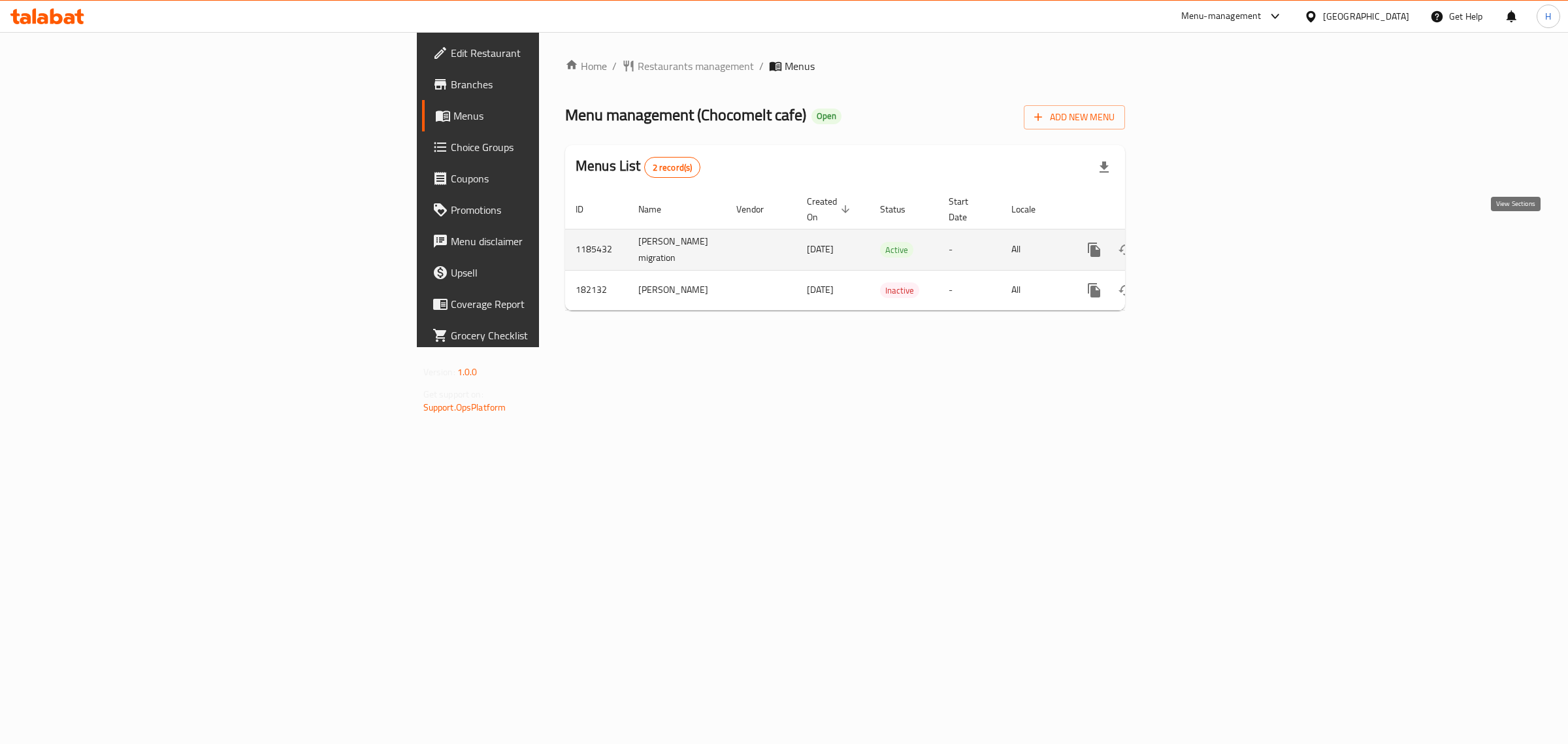
click at [1194, 243] on icon "enhanced table" at bounding box center [1188, 249] width 12 height 12
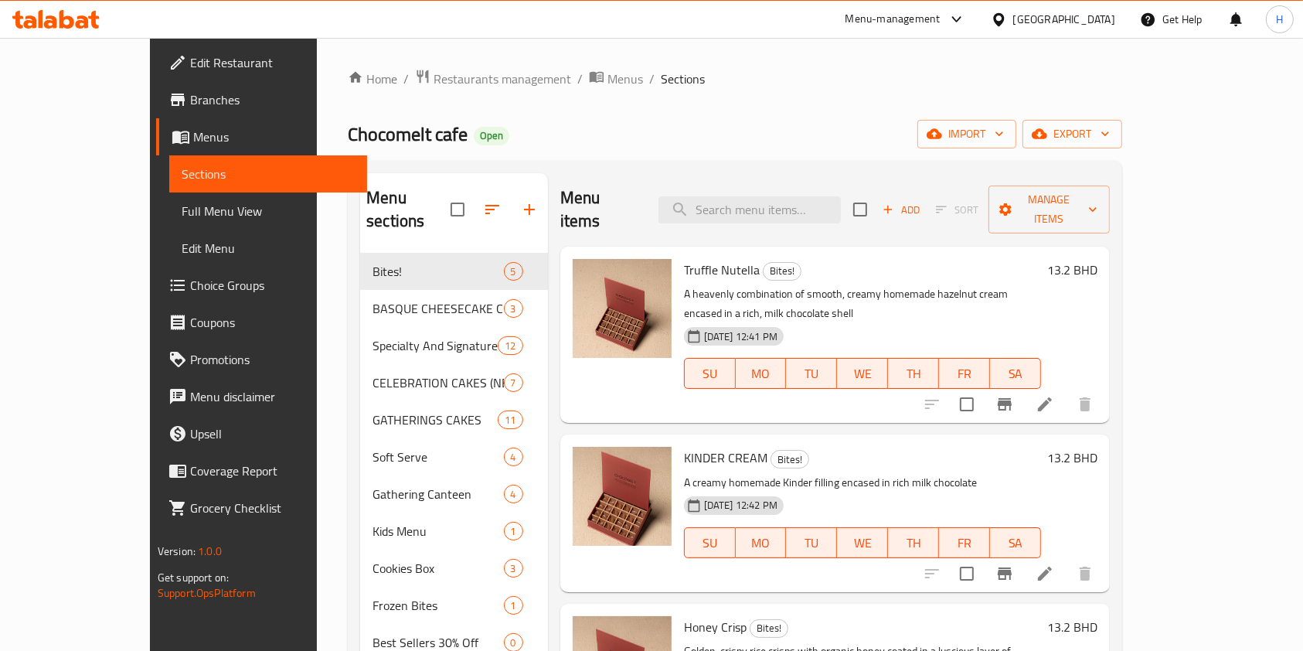
click at [696, 139] on div "Chocomelt cafe Open import export" at bounding box center [735, 134] width 775 height 29
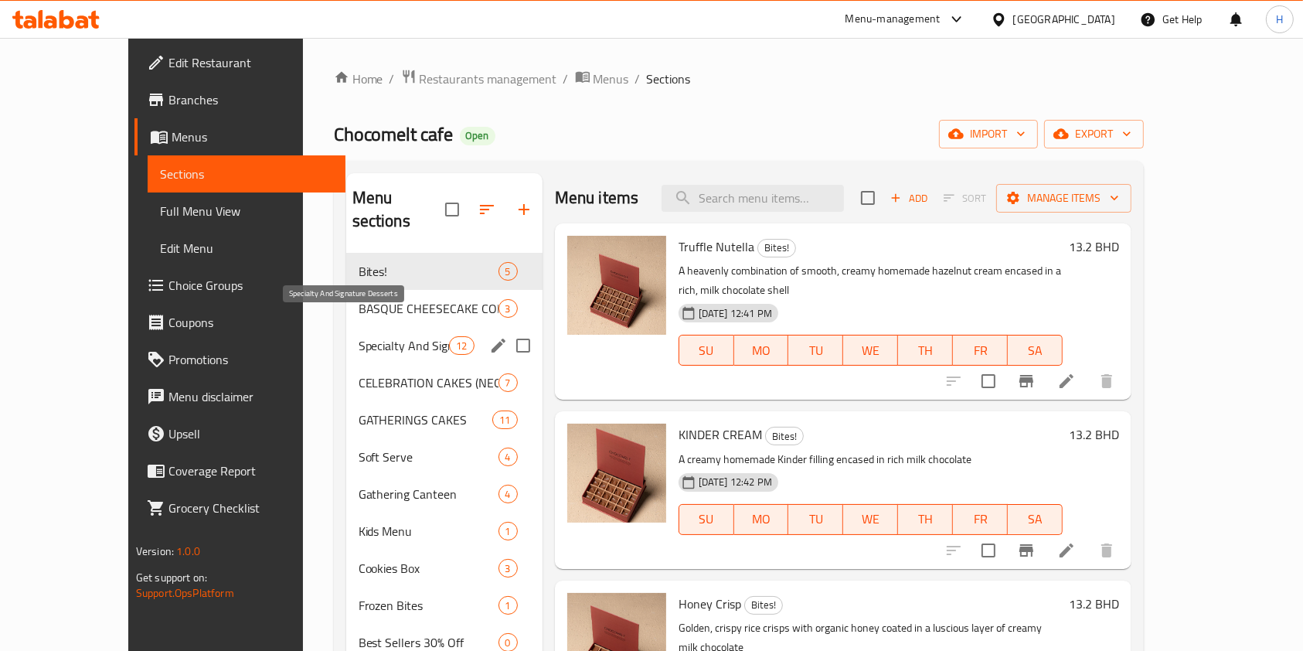
click at [376, 336] on span "Specialty And Signature Desserts" at bounding box center [404, 345] width 91 height 19
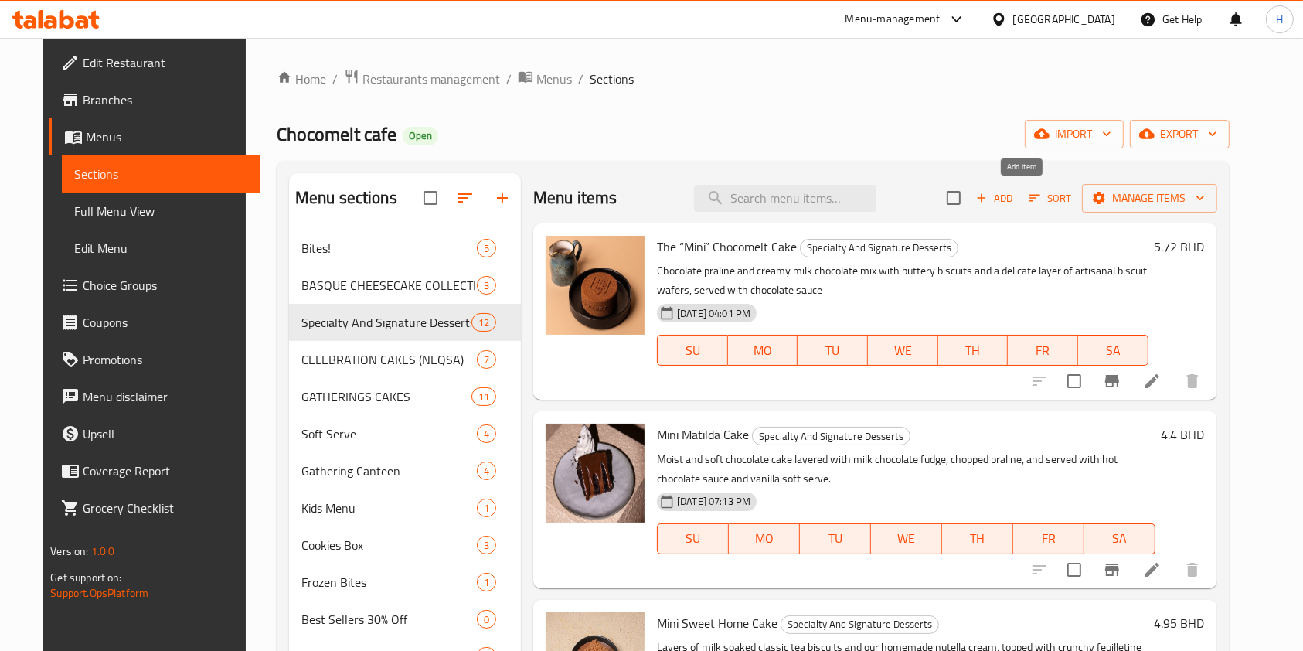
click at [1016, 193] on span "Add" at bounding box center [995, 198] width 42 height 18
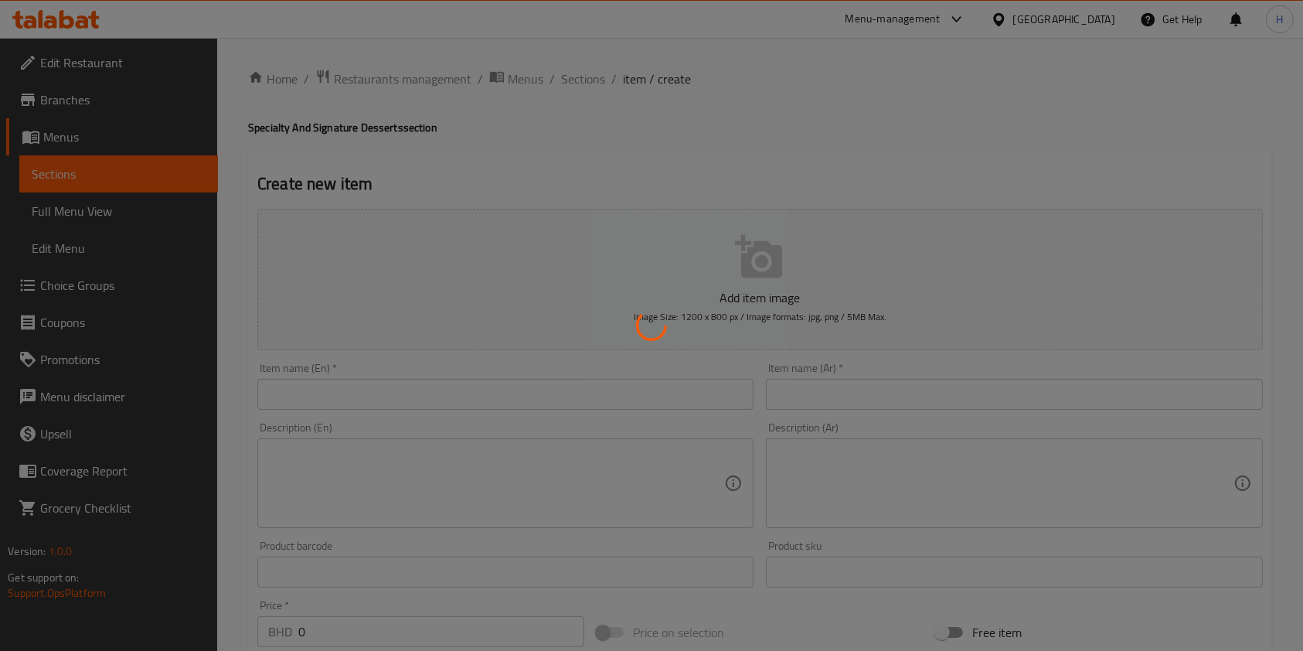
click at [543, 378] on div at bounding box center [651, 325] width 1303 height 651
click at [447, 389] on div at bounding box center [651, 325] width 1303 height 651
click at [459, 407] on div at bounding box center [651, 325] width 1303 height 651
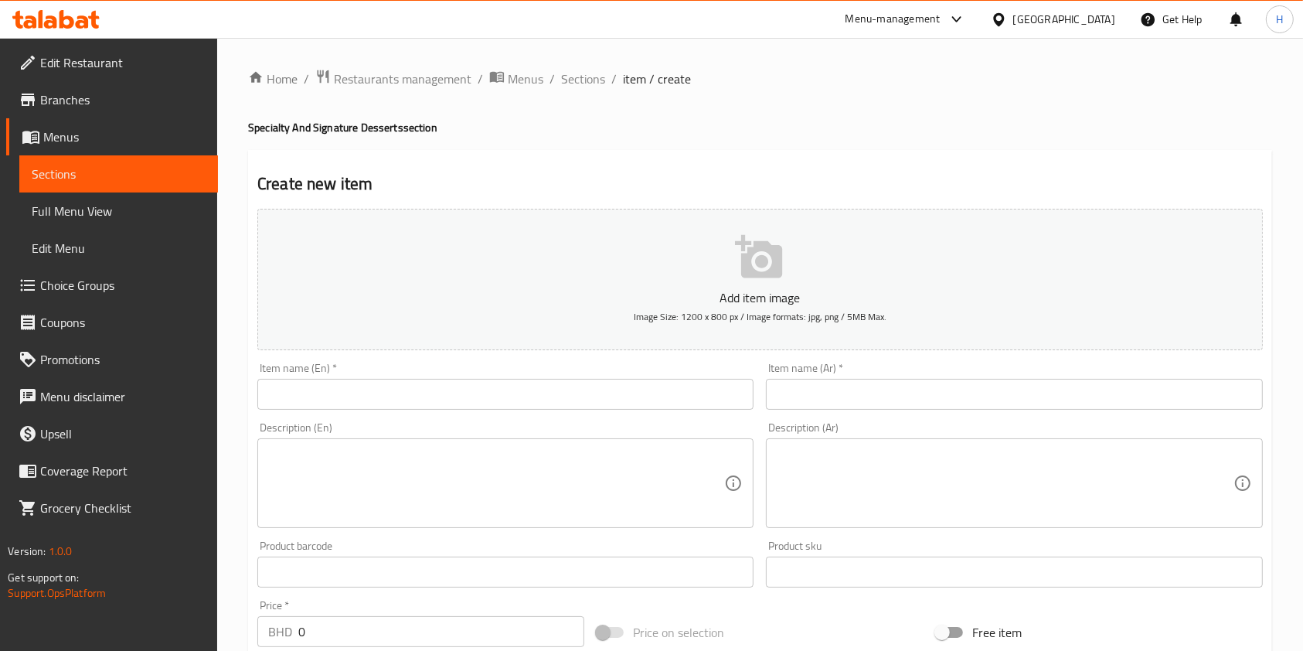
click at [451, 397] on input "text" at bounding box center [505, 394] width 496 height 31
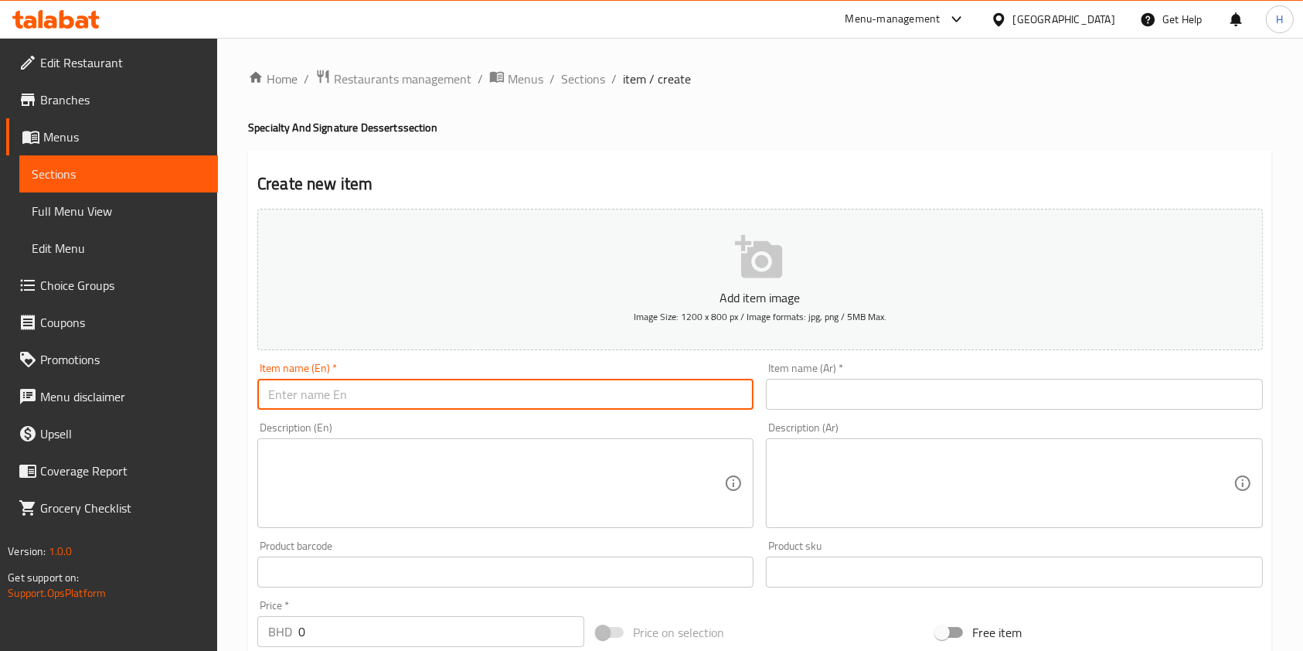
paste input "Amber Honey Cake"
type input "Amber Honey Cake"
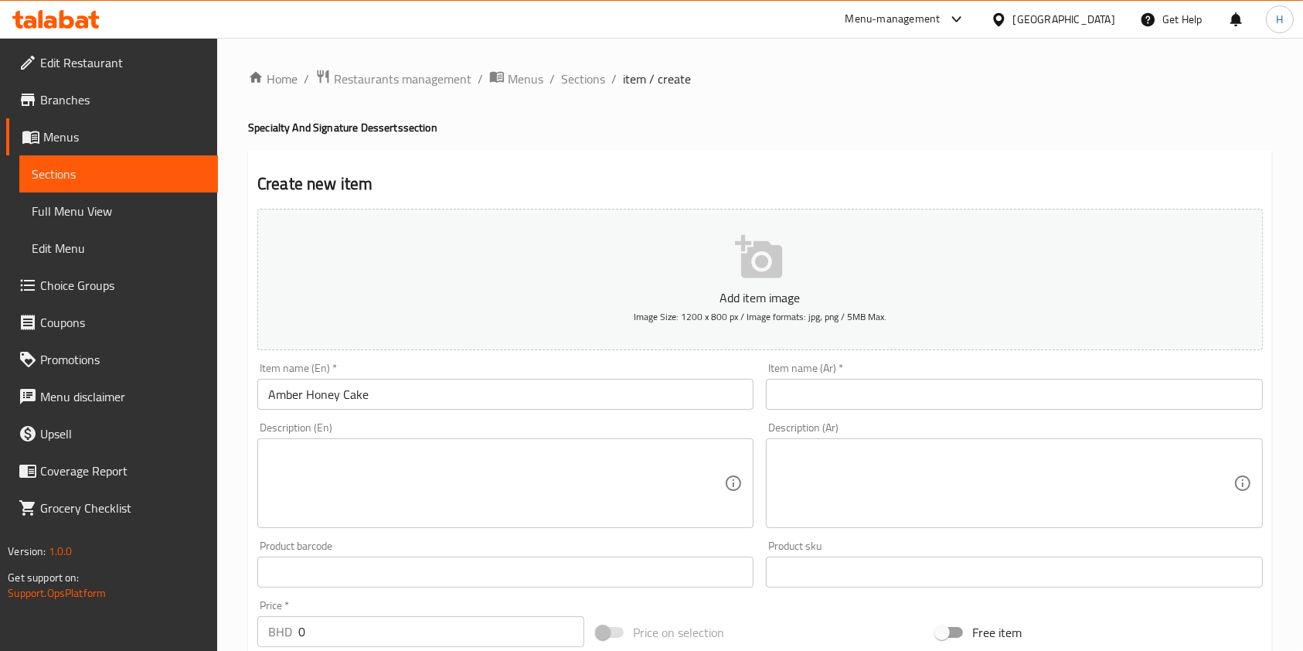
click at [838, 381] on input "text" at bounding box center [1014, 394] width 496 height 31
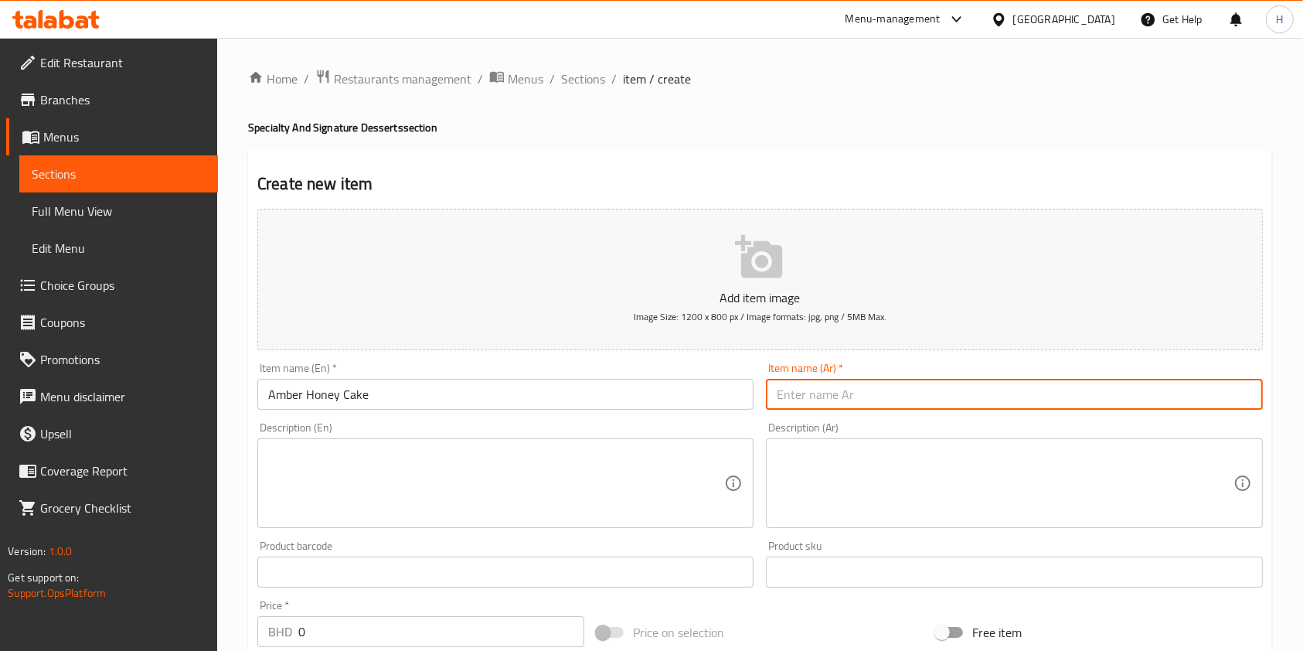
paste input "امبر هوني كيك"
type input "امبر هوني كيك"
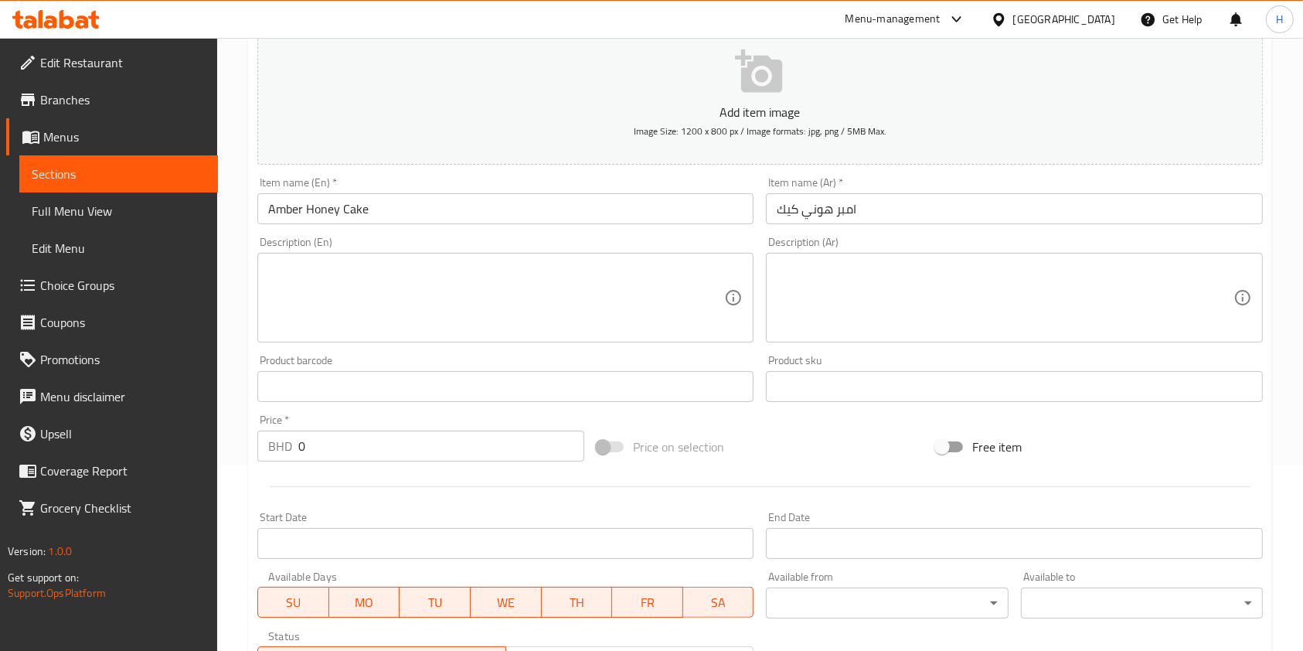
scroll to position [206, 0]
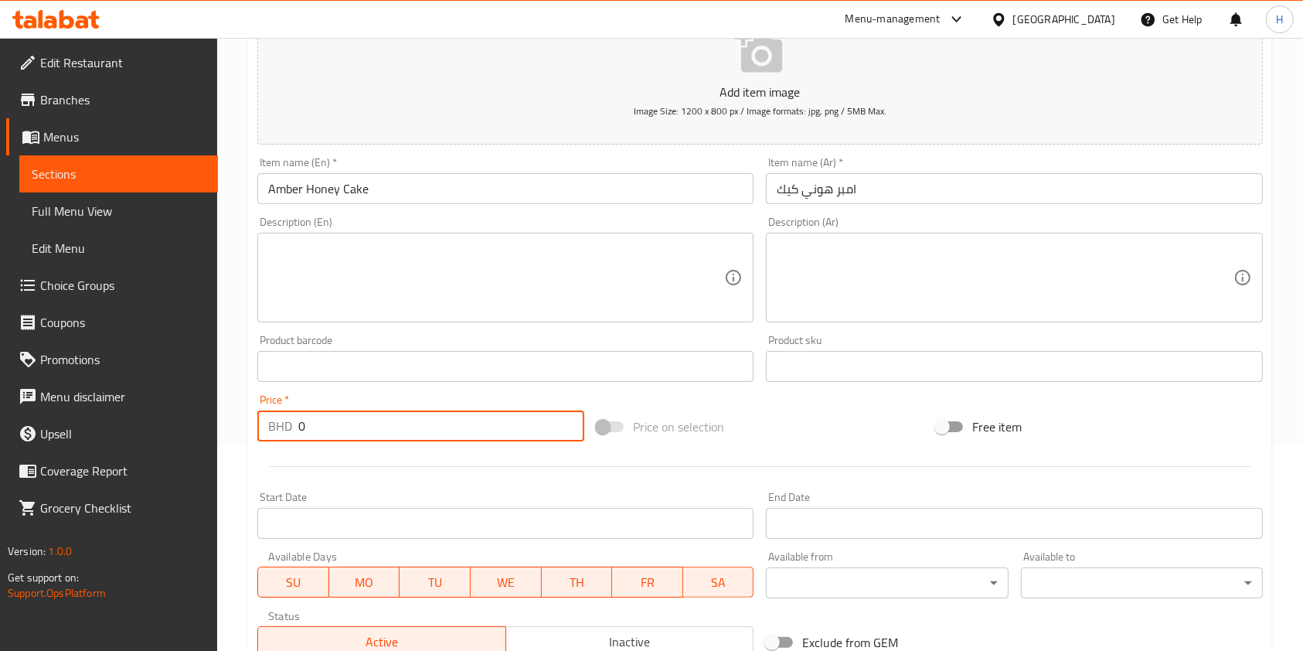
drag, startPoint x: 368, startPoint y: 421, endPoint x: 1, endPoint y: 411, distance: 367.4
click at [33, 414] on div "Edit Restaurant Branches Menus Sections Full Menu View Edit Menu Choice Groups …" at bounding box center [651, 359] width 1303 height 1055
paste input "4.2"
type input "4.2"
click at [448, 282] on textarea at bounding box center [496, 277] width 456 height 73
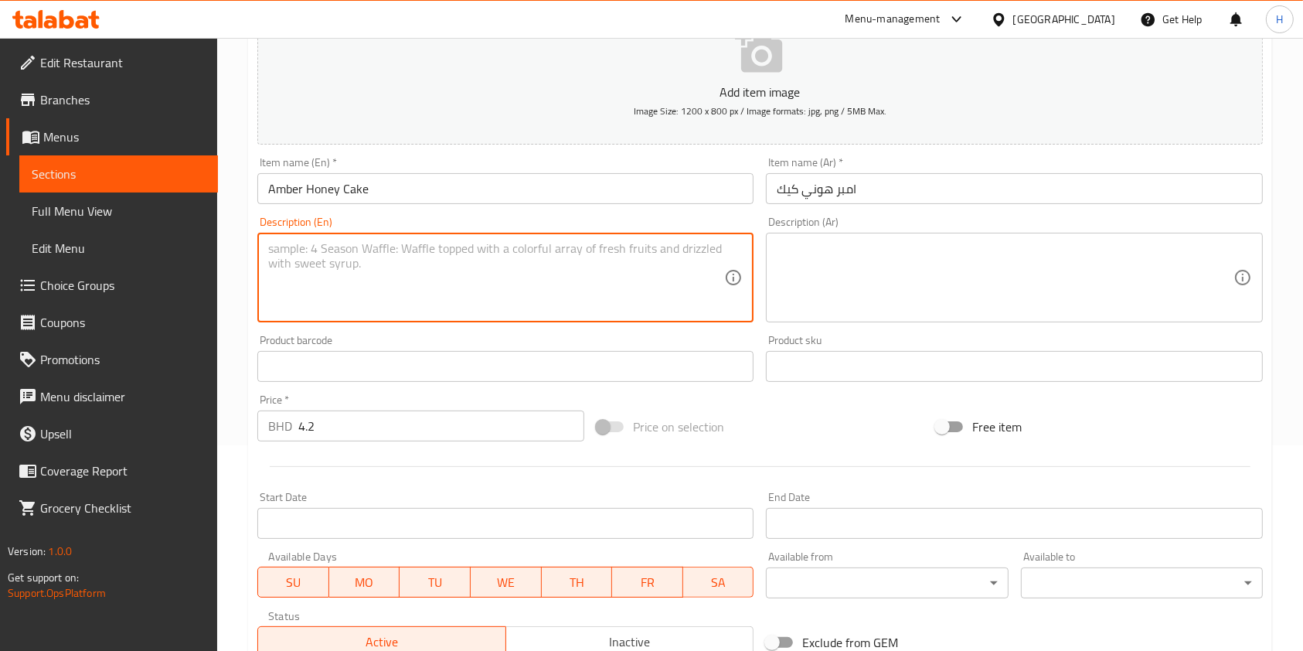
paste textarea "Light, moist layers of sponge soaked in rich honey syrup and finished with a de…"
type textarea "Light, moist layers of sponge soaked in rich honey syrup and finished with a de…"
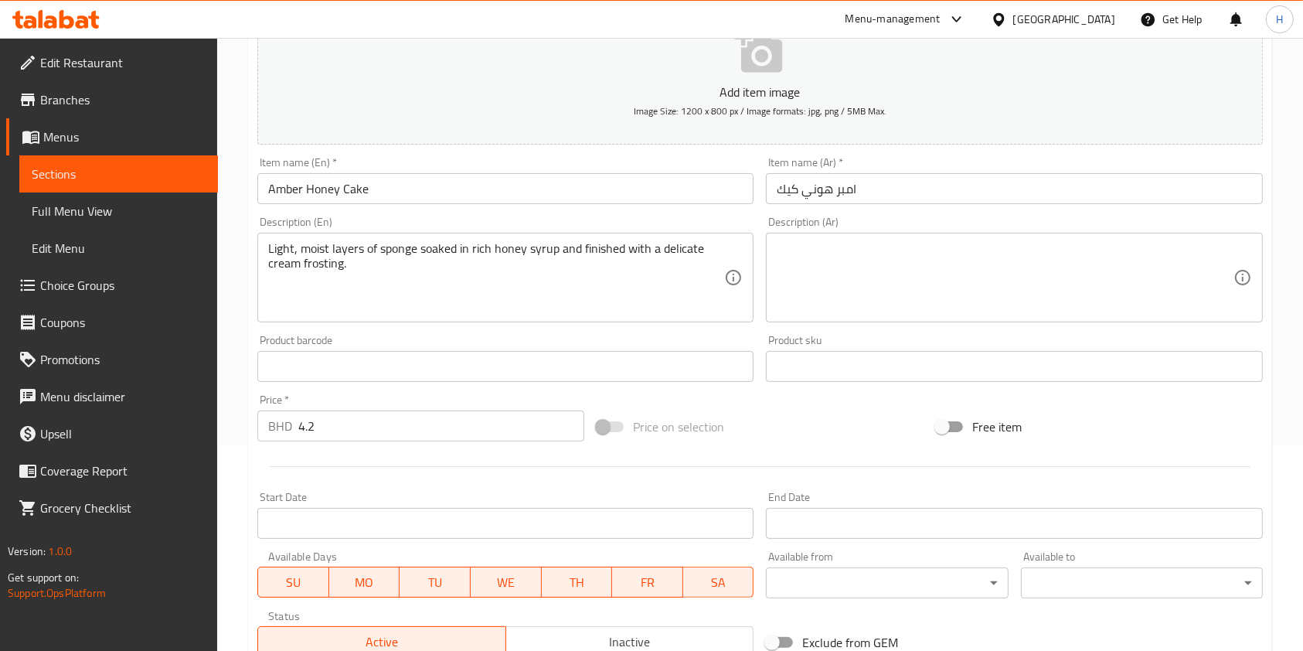
click at [811, 288] on textarea at bounding box center [1005, 277] width 456 height 73
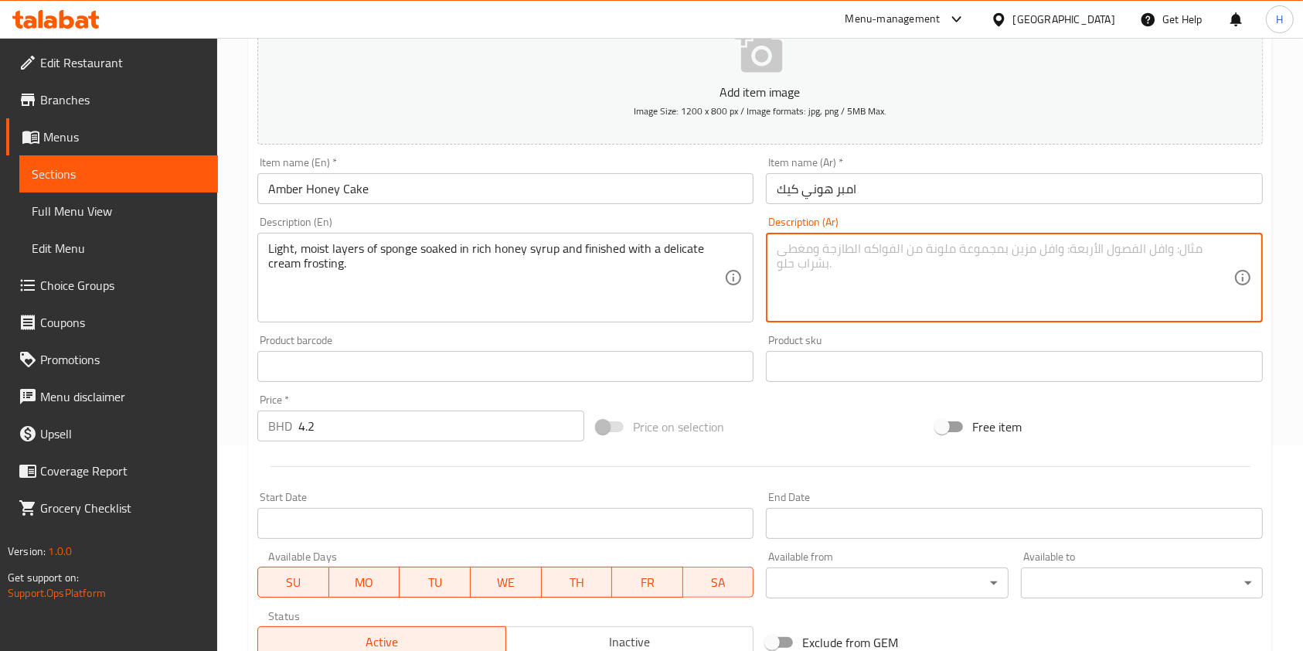
paste textarea "طبقات خفيفة من الكيك المُشبع بشراب العسل الغني، ومغطاة بطبقة ناعمة من كريمة الت…"
type textarea "طبقات خفيفة من الكيك المُشبع بشراب العسل الغني، ومغطاة بطبقة ناعمة من كريمة الت…"
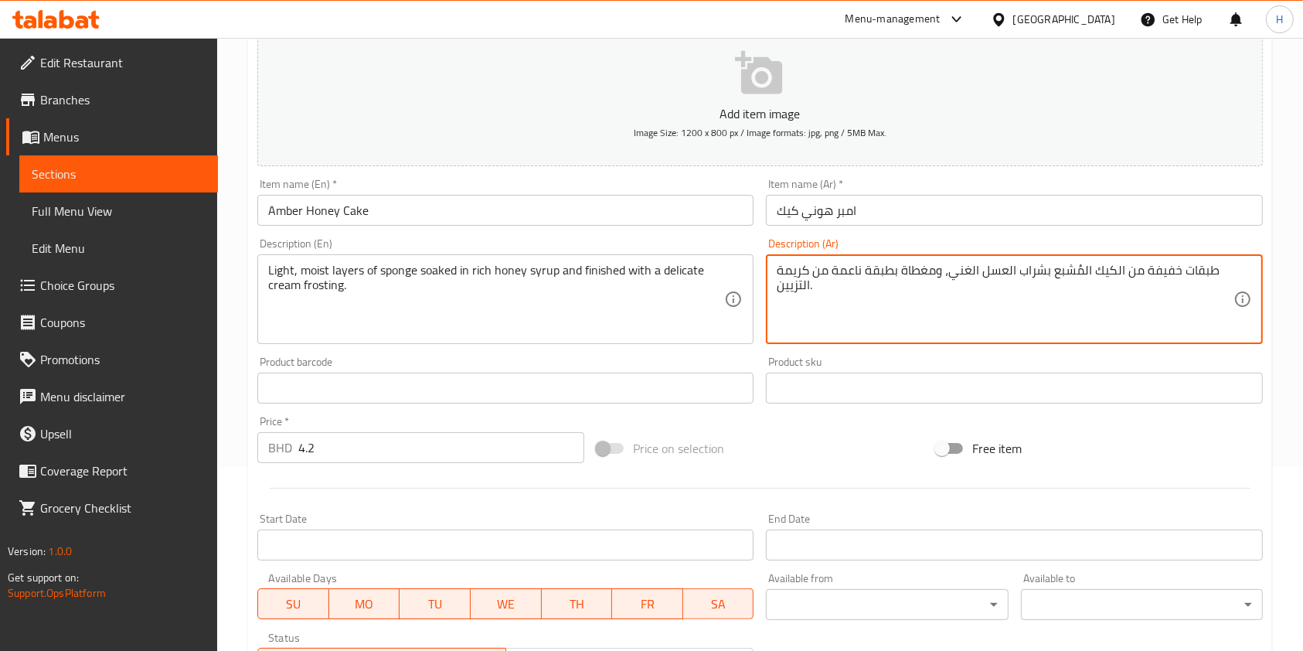
scroll to position [0, 0]
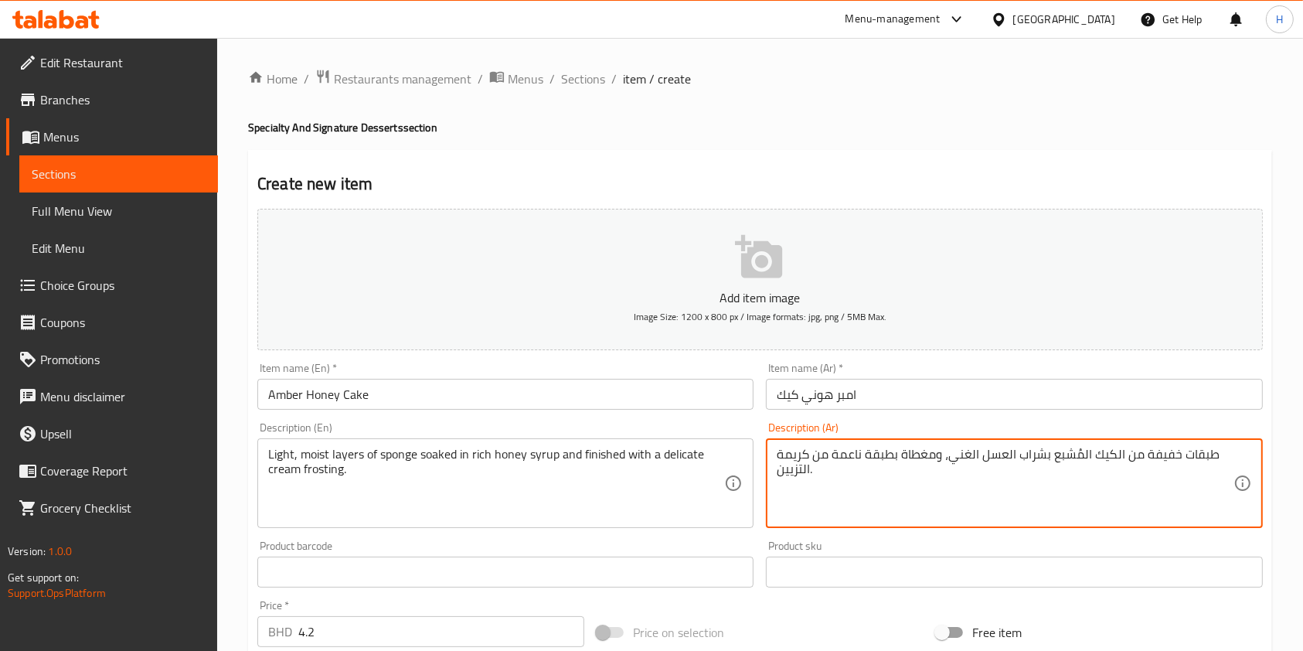
click at [657, 264] on button "Add item image Image Size: 1200 x 800 px / Image formats: jpg, png / 5MB Max." at bounding box center [760, 279] width 1006 height 141
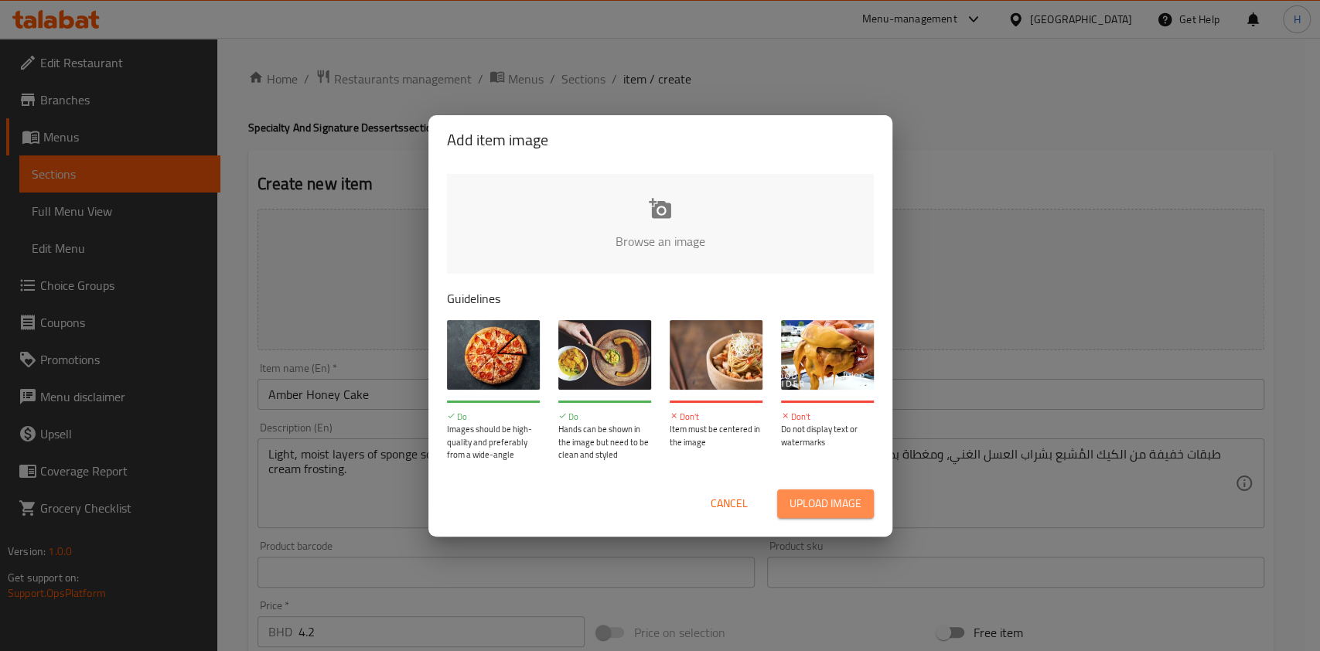
click at [823, 494] on span "Upload image" at bounding box center [825, 503] width 72 height 19
type input "C:\fakepath\AMBER HONEY CAKE.jpeg"
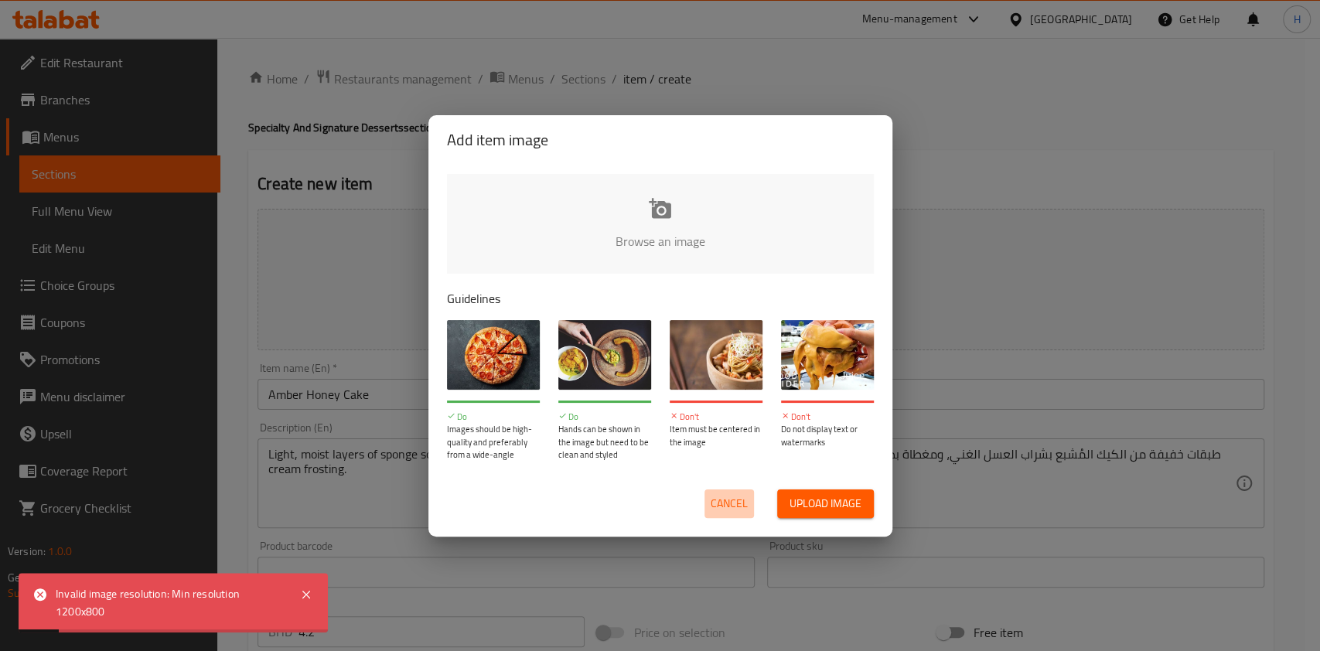
click at [744, 508] on span "Cancel" at bounding box center [728, 503] width 37 height 19
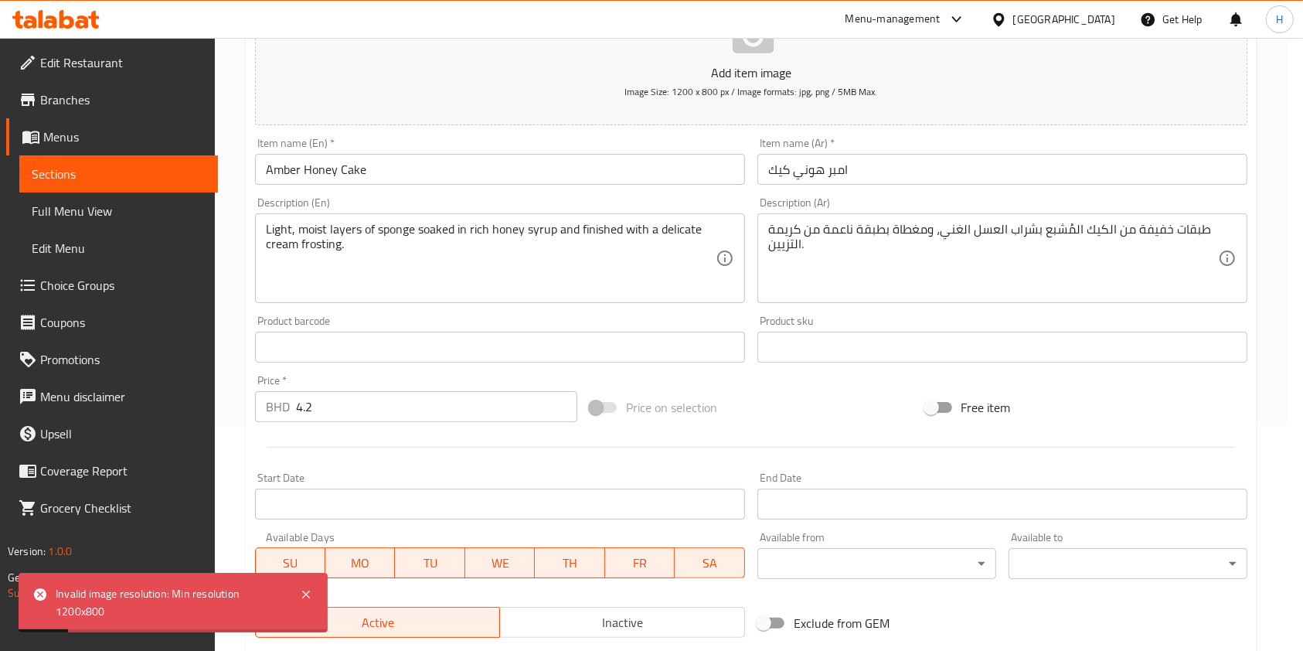
scroll to position [441, 0]
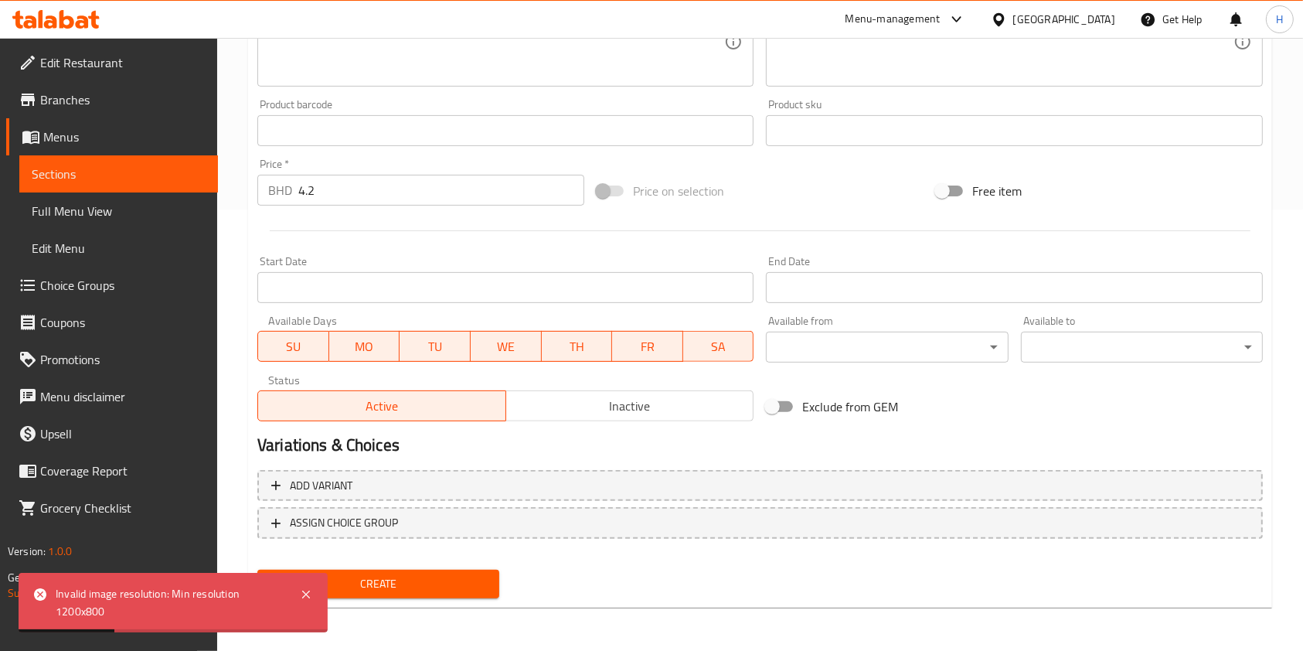
click at [445, 580] on span "Create" at bounding box center [378, 583] width 217 height 19
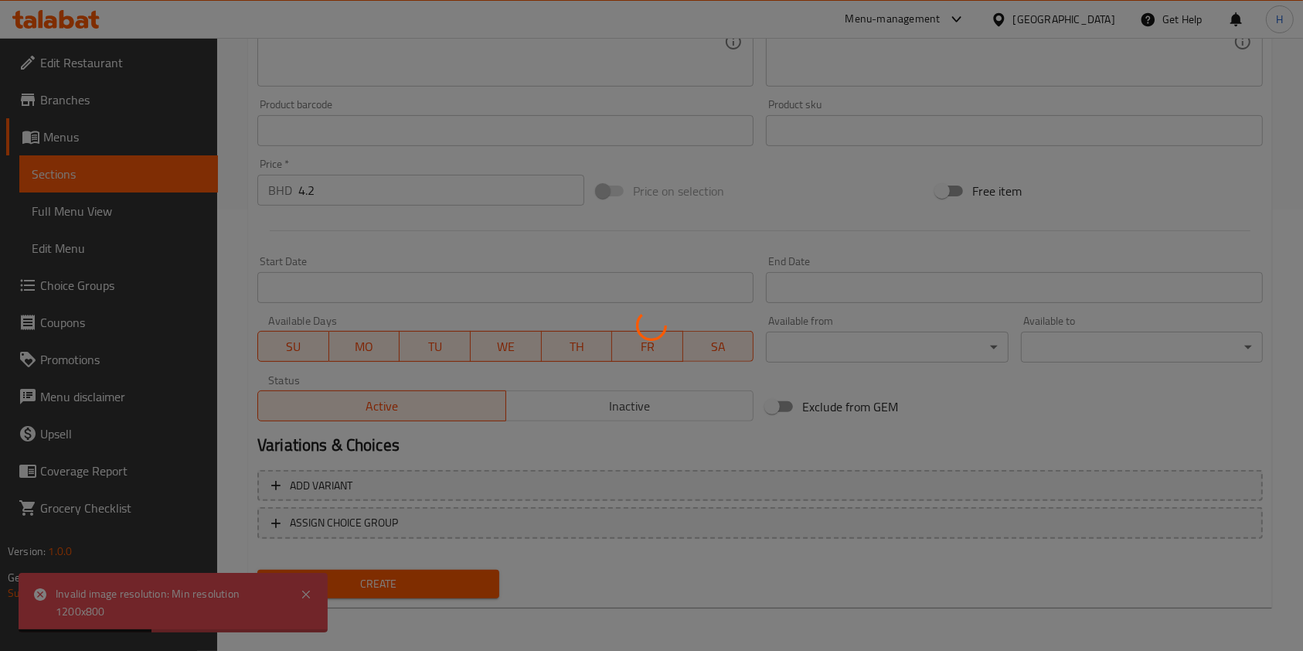
type input "0"
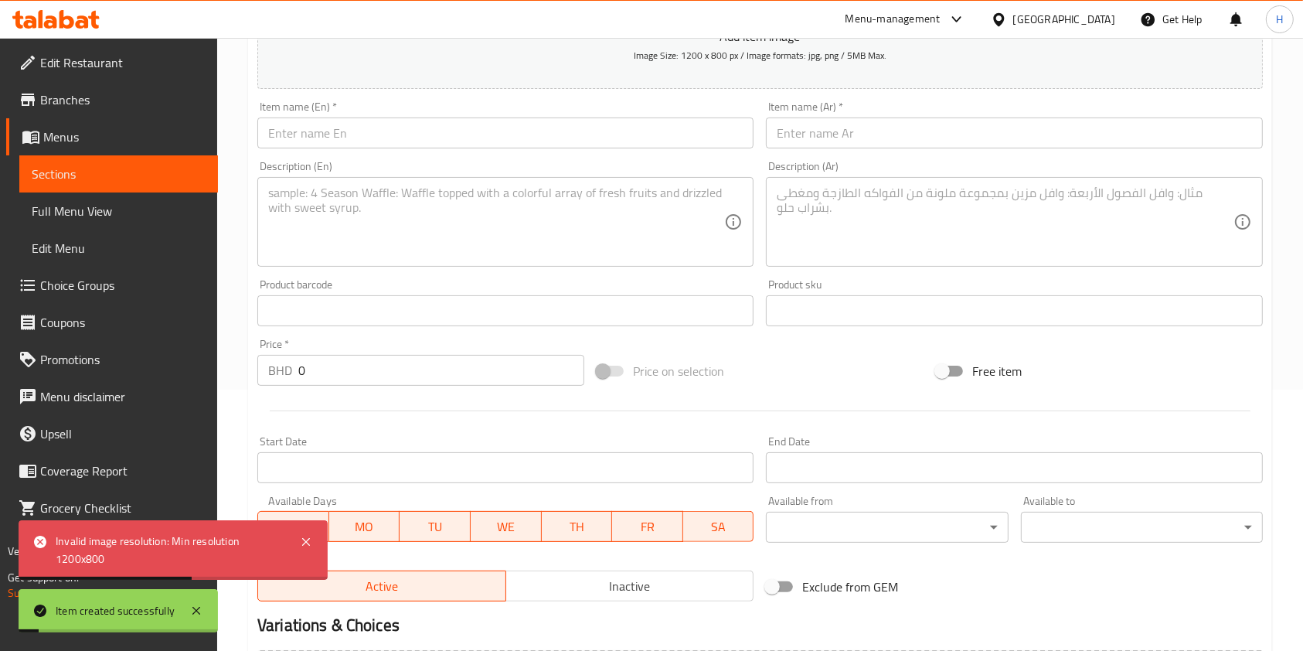
scroll to position [132, 0]
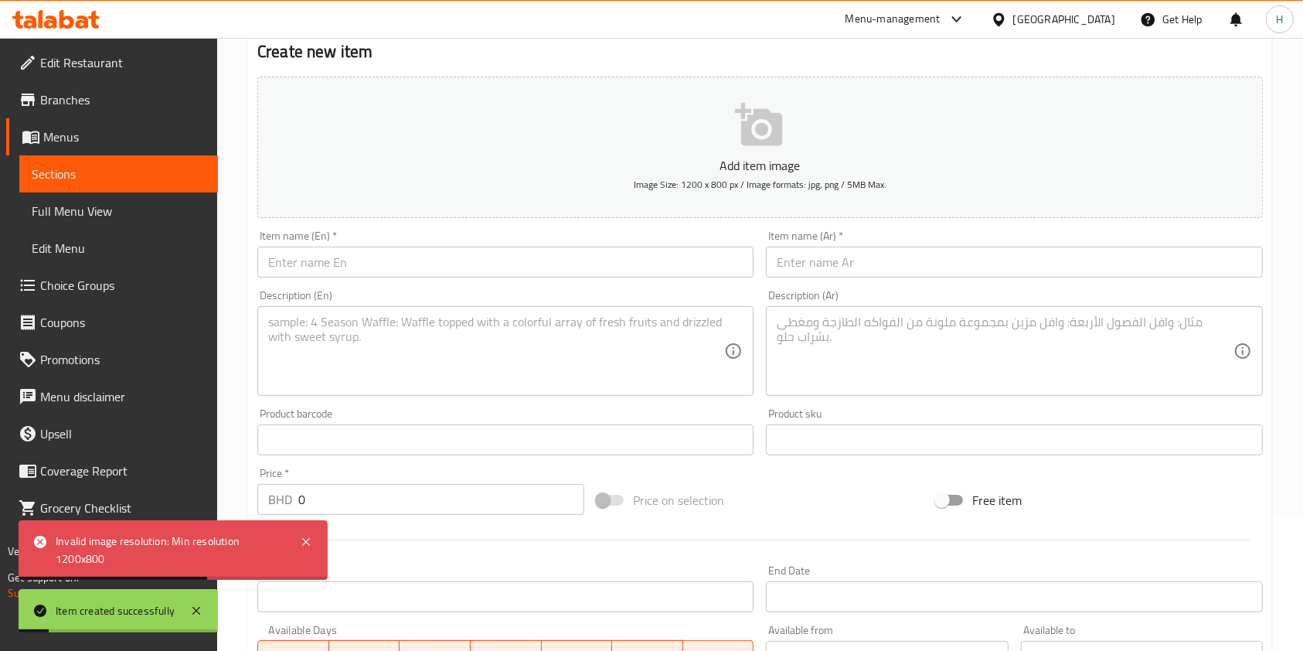
click at [404, 436] on input "text" at bounding box center [505, 439] width 496 height 31
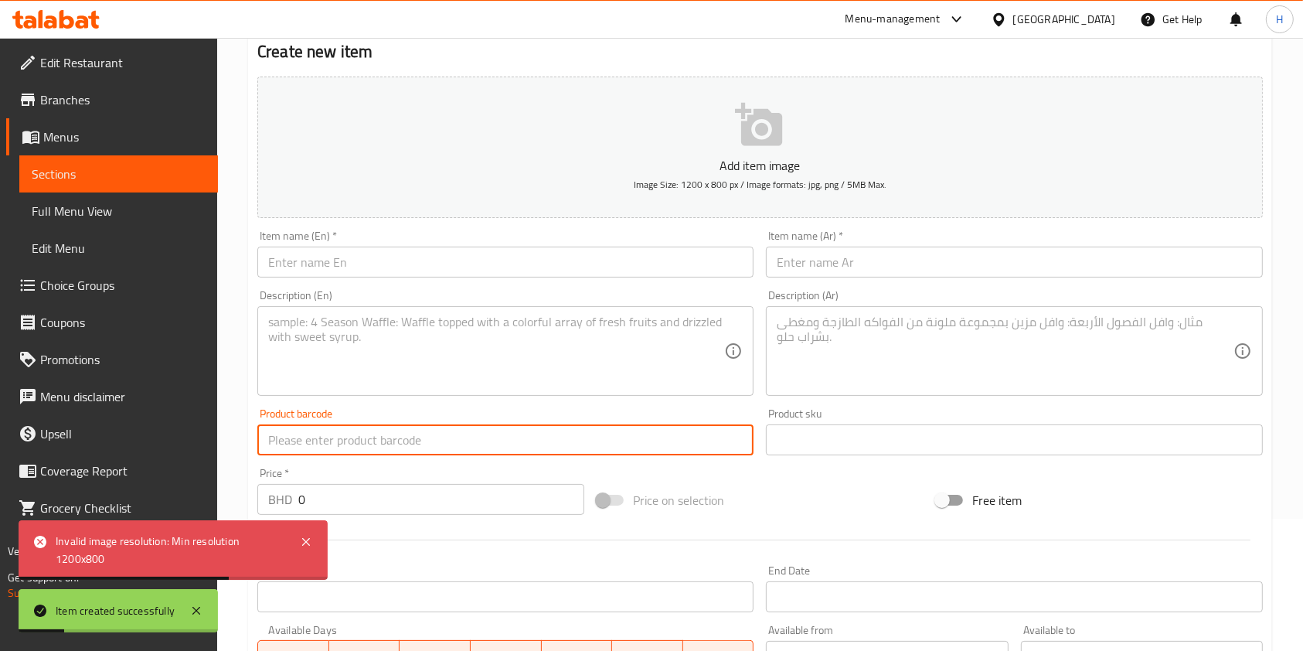
click at [365, 272] on input "text" at bounding box center [505, 262] width 496 height 31
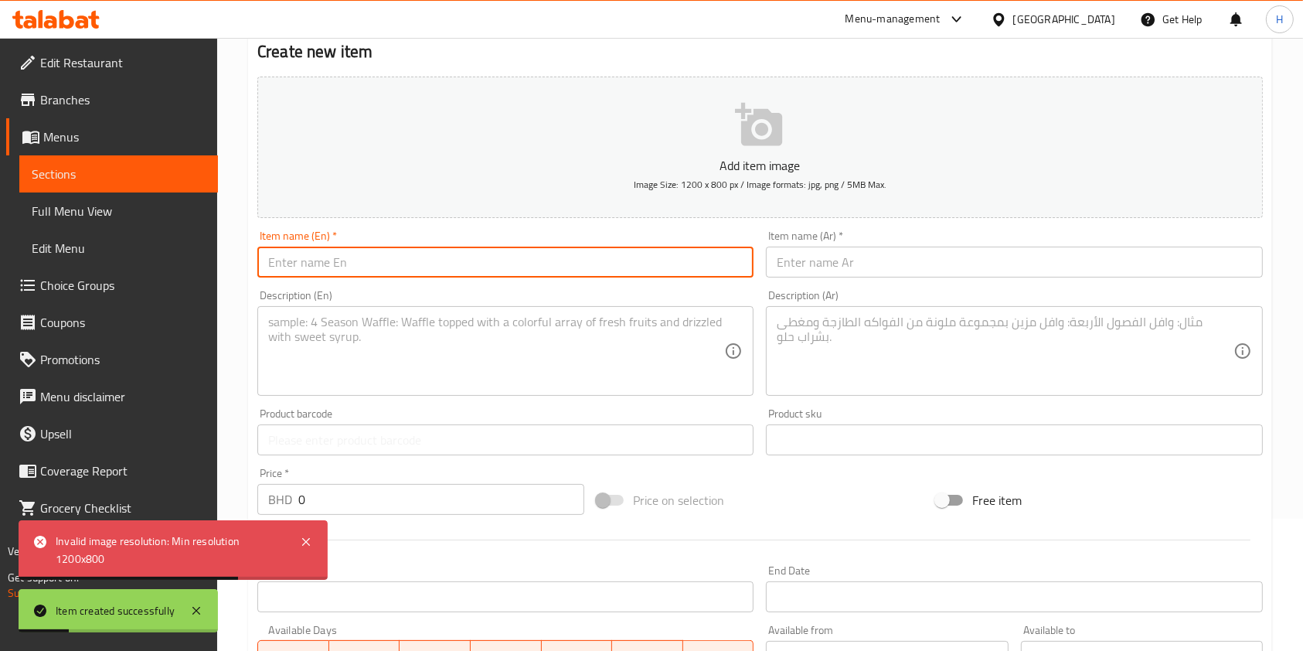
paste input "Amber Honey Cake HD"
type input "Amber Honey Cake HD"
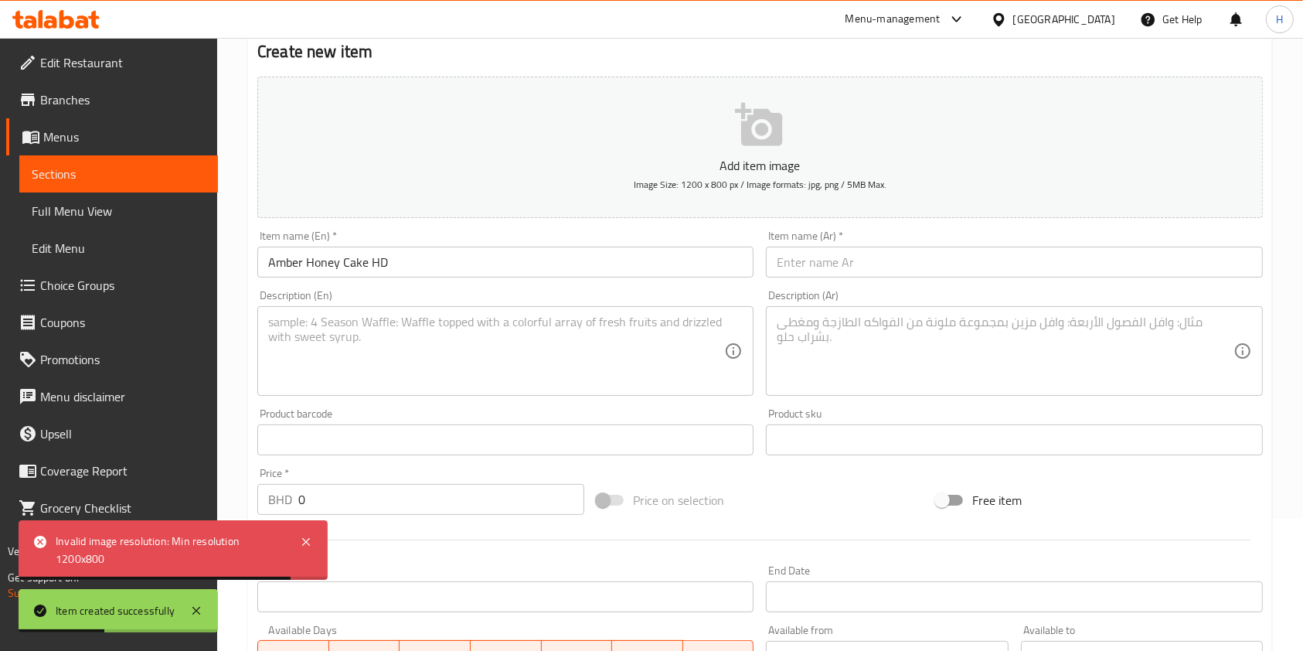
click at [839, 262] on input "text" at bounding box center [1014, 262] width 496 height 31
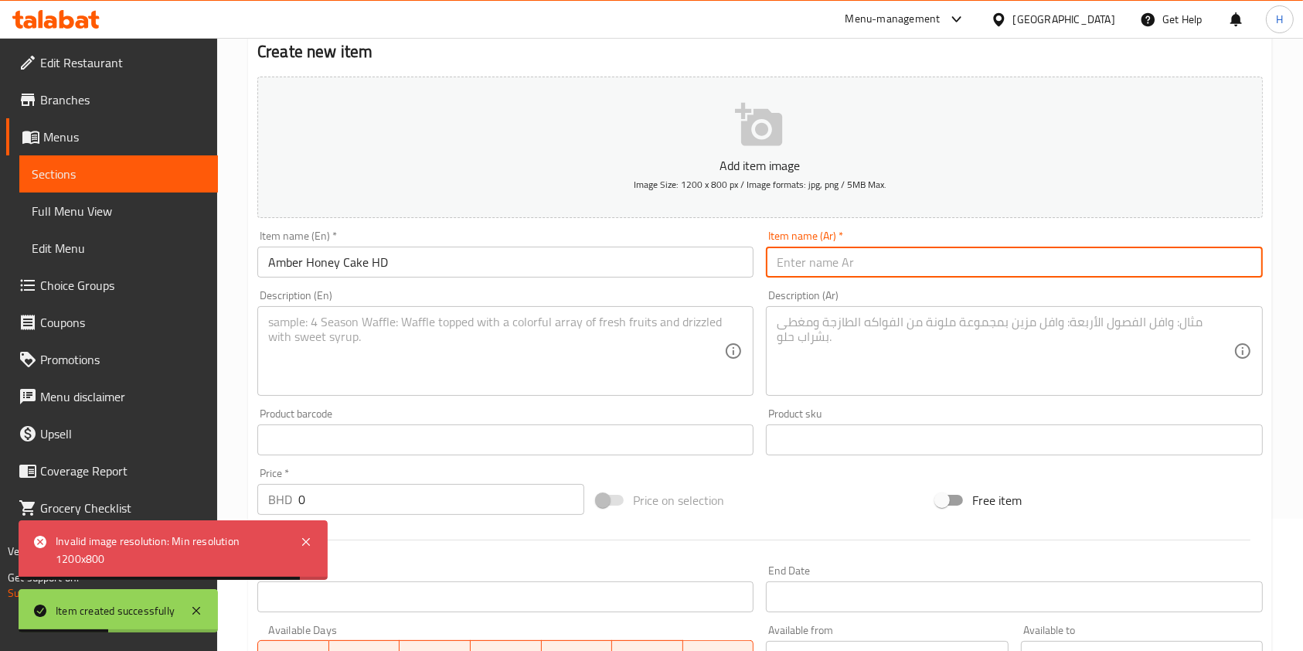
paste input "امبر هوني كيك"
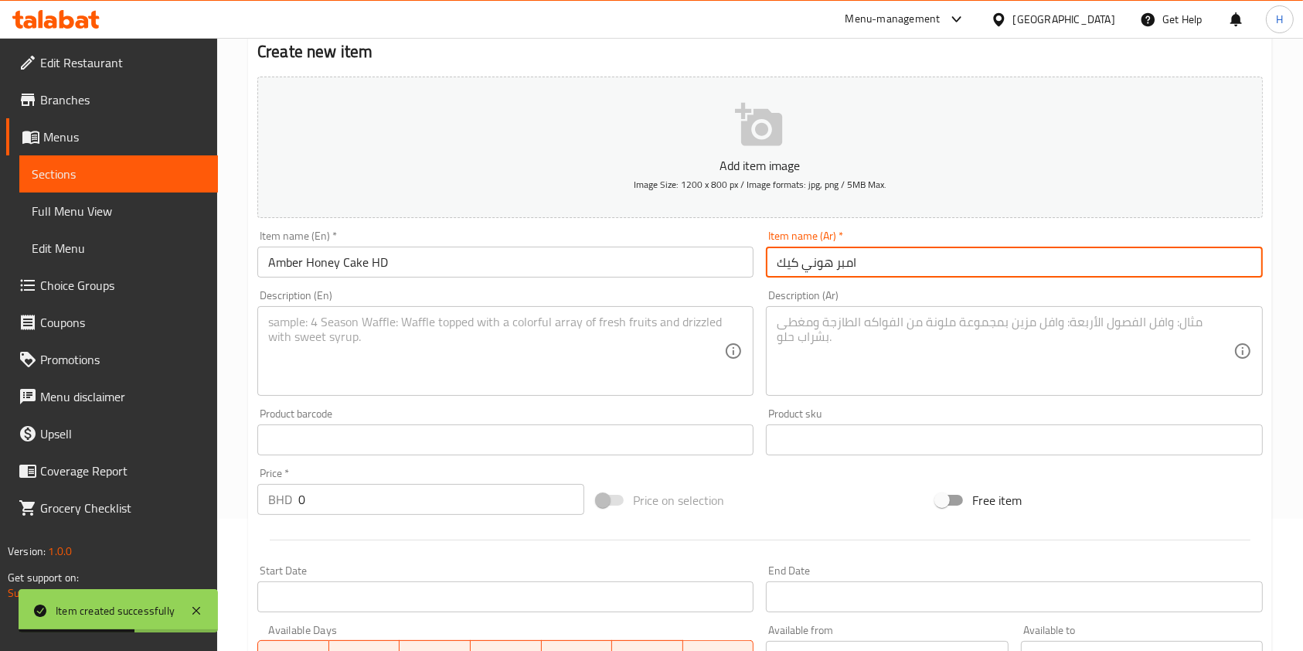
type input "امبر هوني كيك"
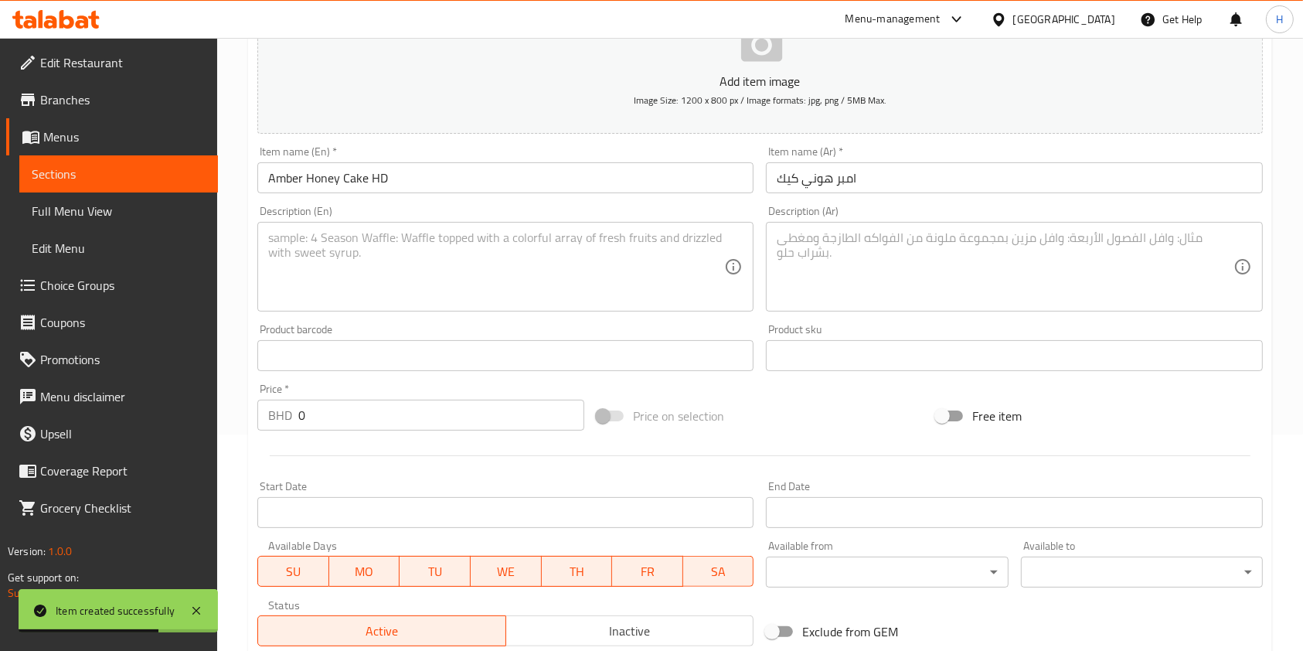
scroll to position [235, 0]
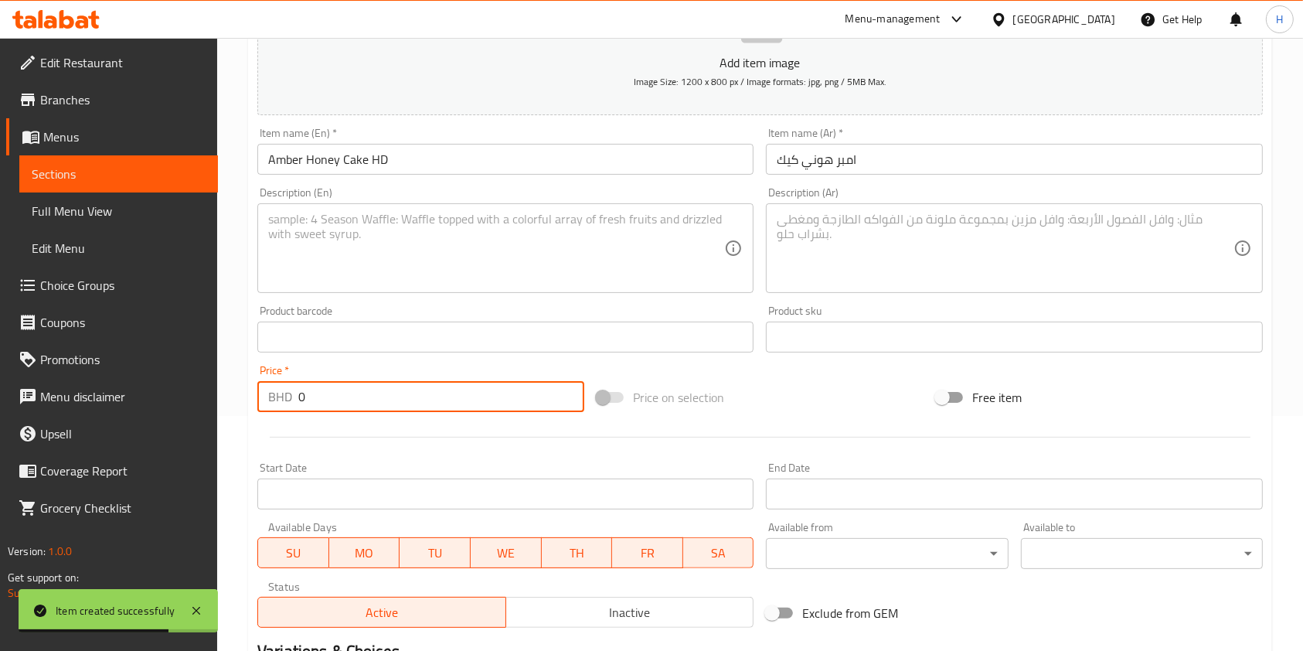
drag, startPoint x: 356, startPoint y: 393, endPoint x: 32, endPoint y: 445, distance: 328.9
click at [1, 453] on div "Edit Restaurant Branches Menus Sections Full Menu View Edit Menu Choice Groups …" at bounding box center [651, 330] width 1303 height 1055
paste input "19.8"
type input "19.8"
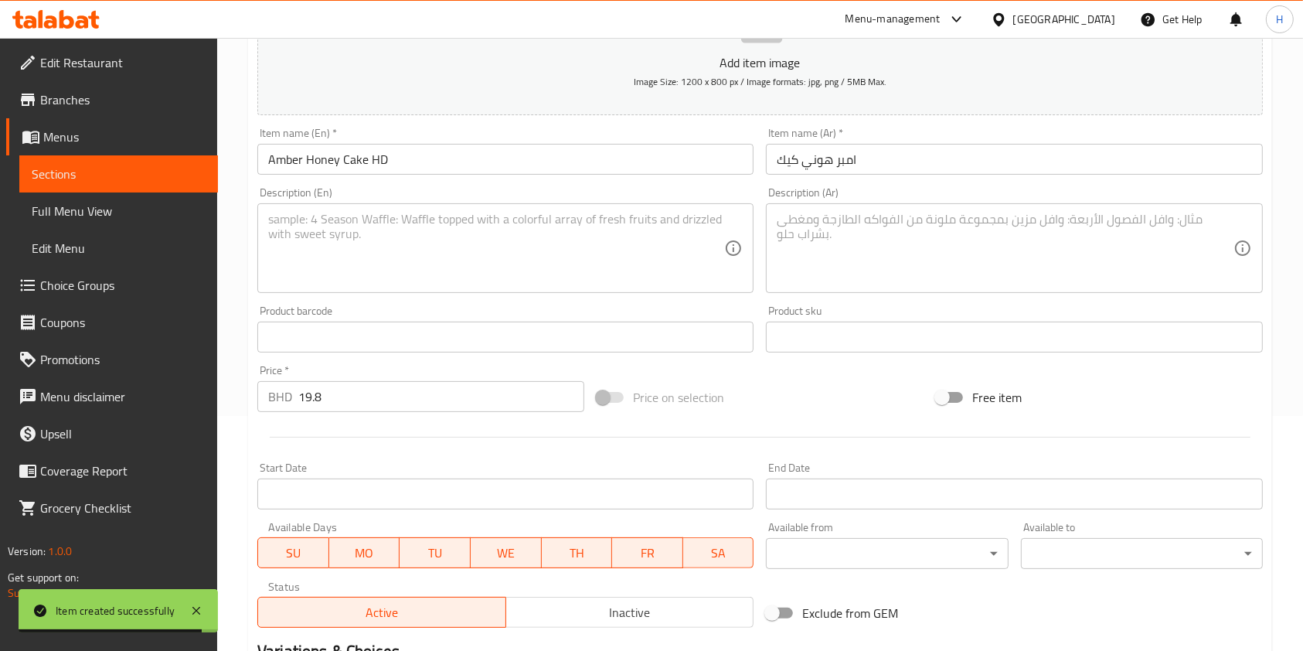
click at [414, 254] on textarea at bounding box center [496, 248] width 456 height 73
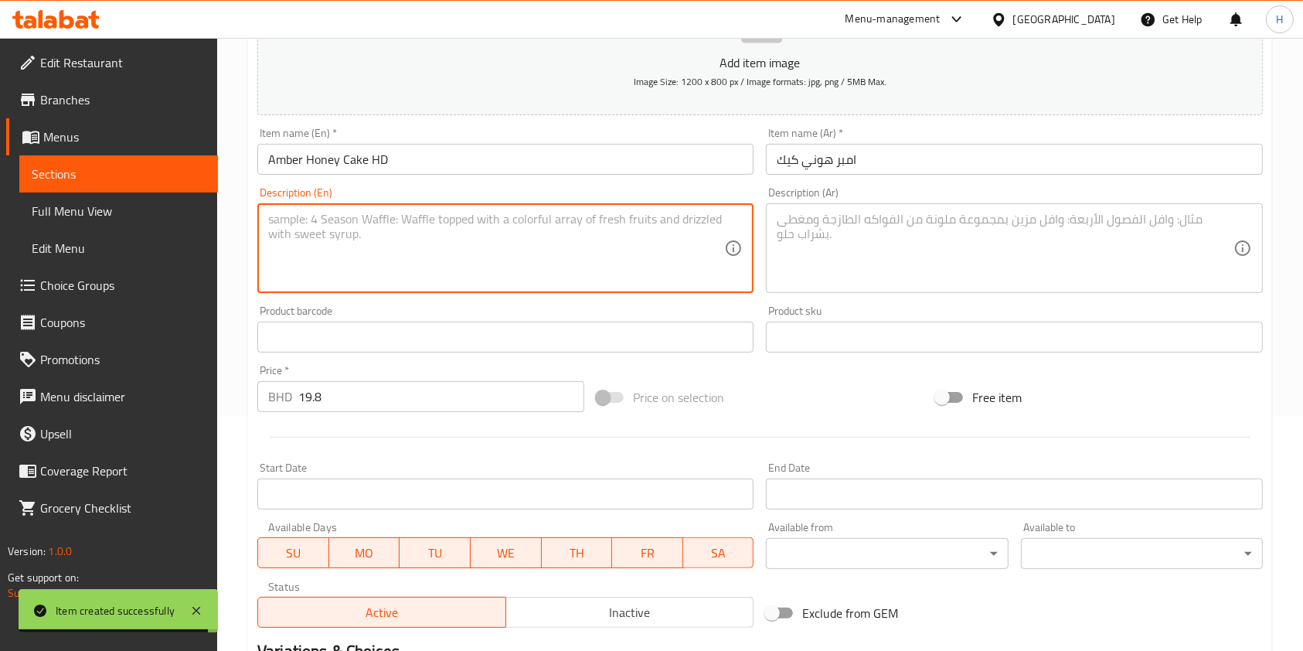
paste textarea "Light, moist layers of sponge soaked in rich honey syrup and finished with a de…"
type textarea "Light, moist layers of sponge soaked in rich honey syrup and finished with a de…"
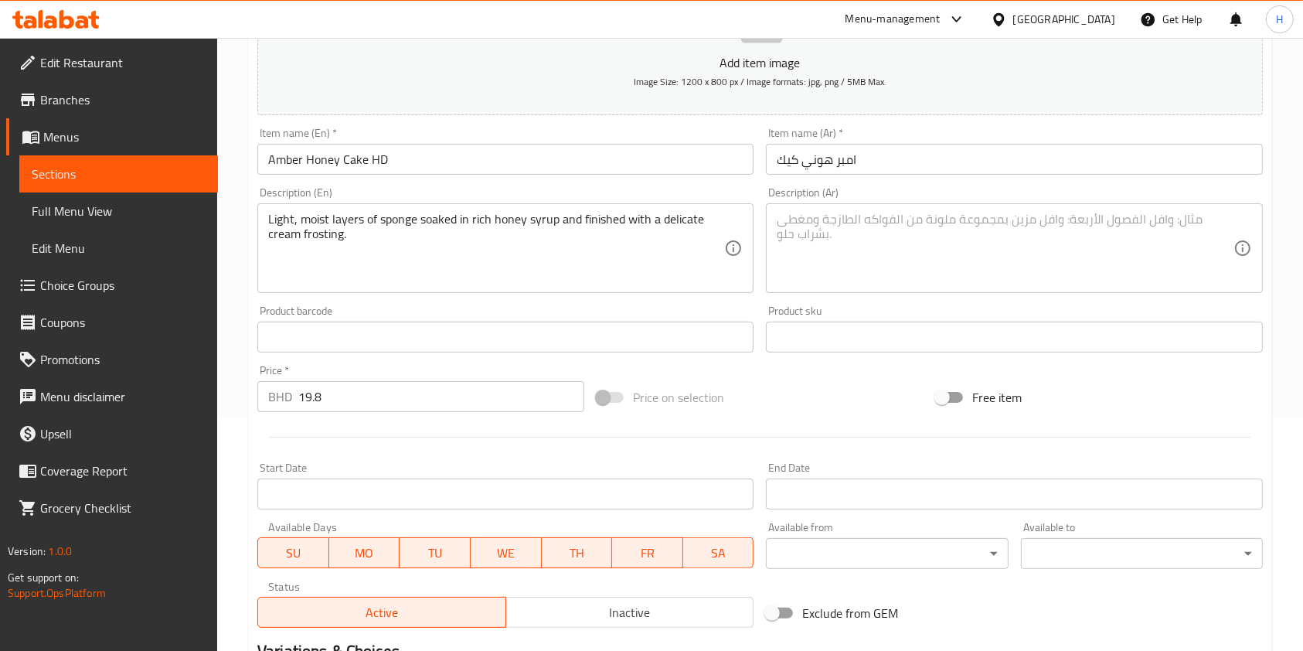
click at [824, 258] on textarea at bounding box center [1005, 248] width 456 height 73
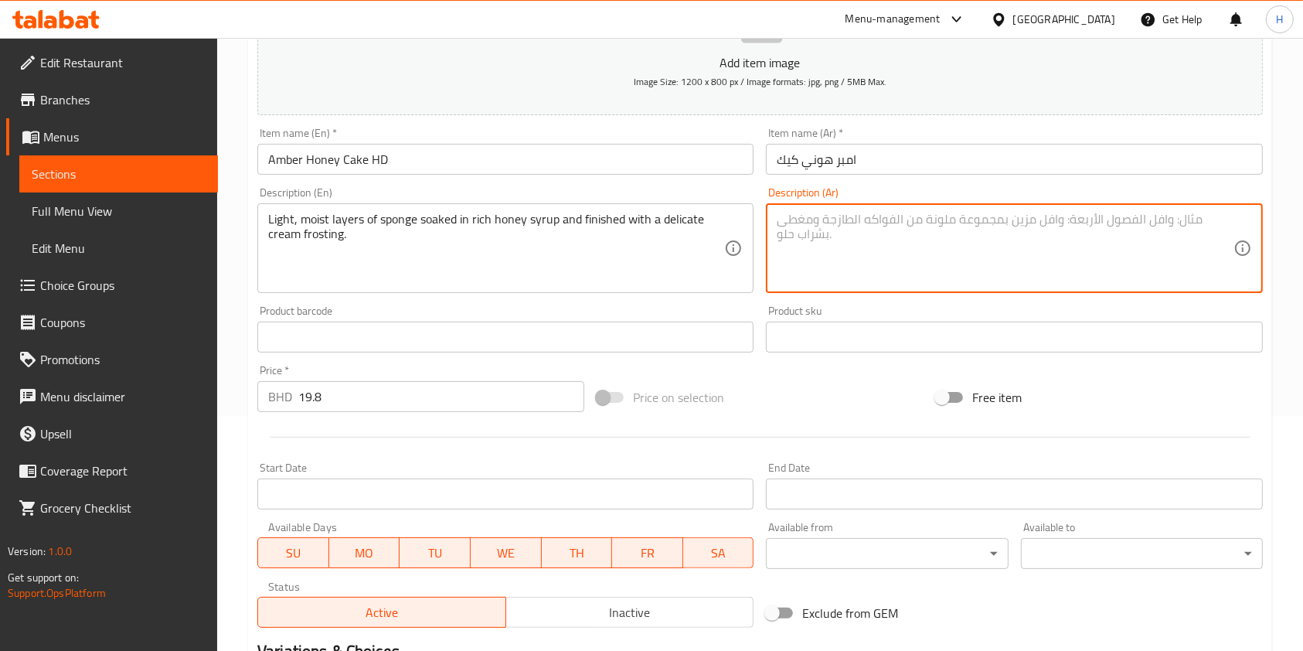
paste textarea "طبقات خفيفة من الكيك المُشبع بشراب العسل الغني، ومغطاة بطبقة ناعمة من كريمة الت…"
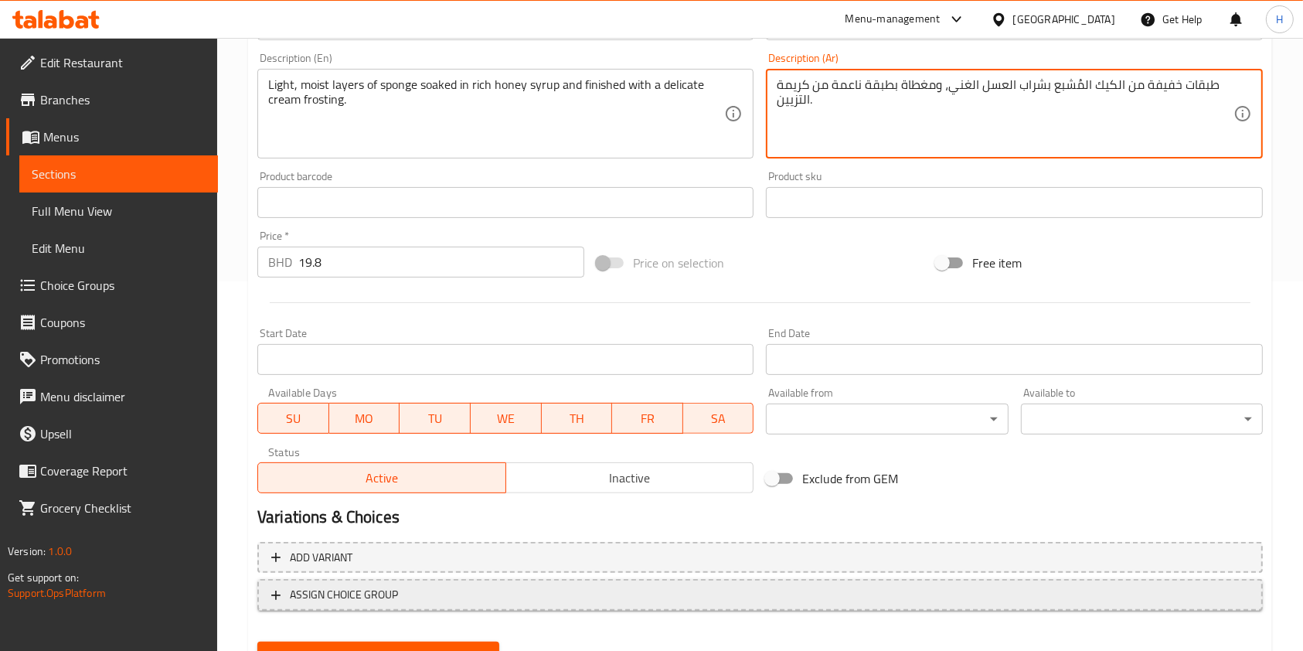
scroll to position [441, 0]
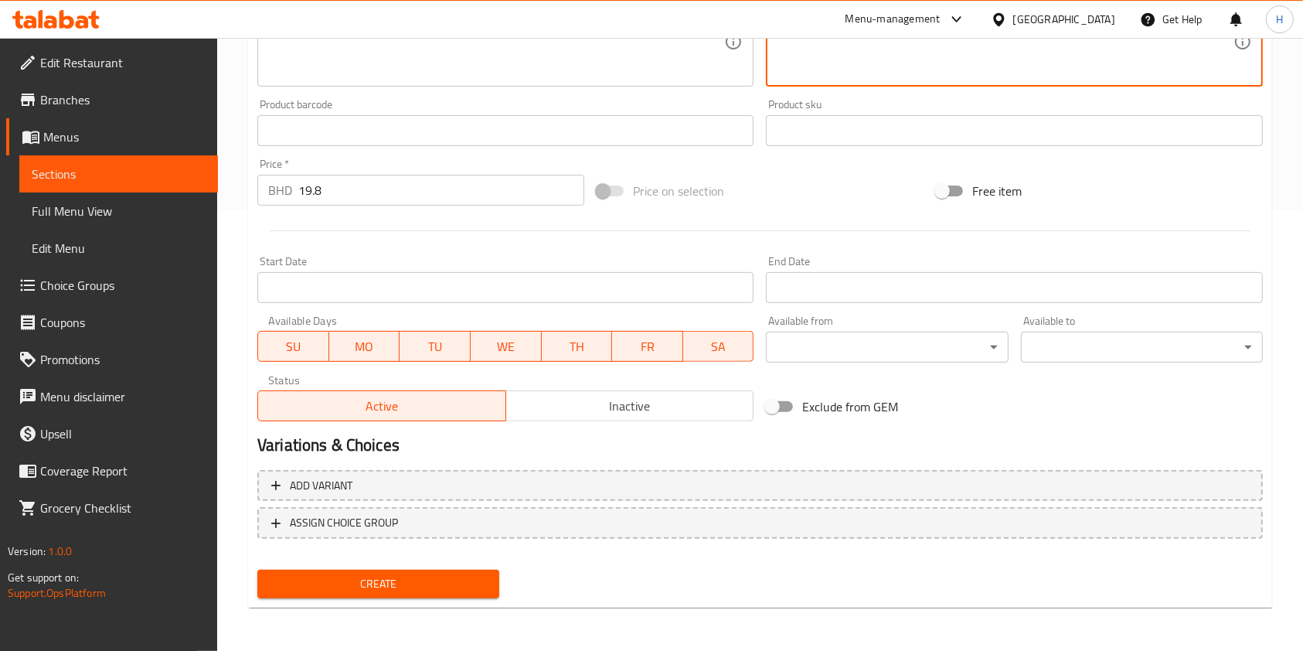
type textarea "طبقات خفيفة من الكيك المُشبع بشراب العسل الغني، ومغطاة بطبقة ناعمة من كريمة الت…"
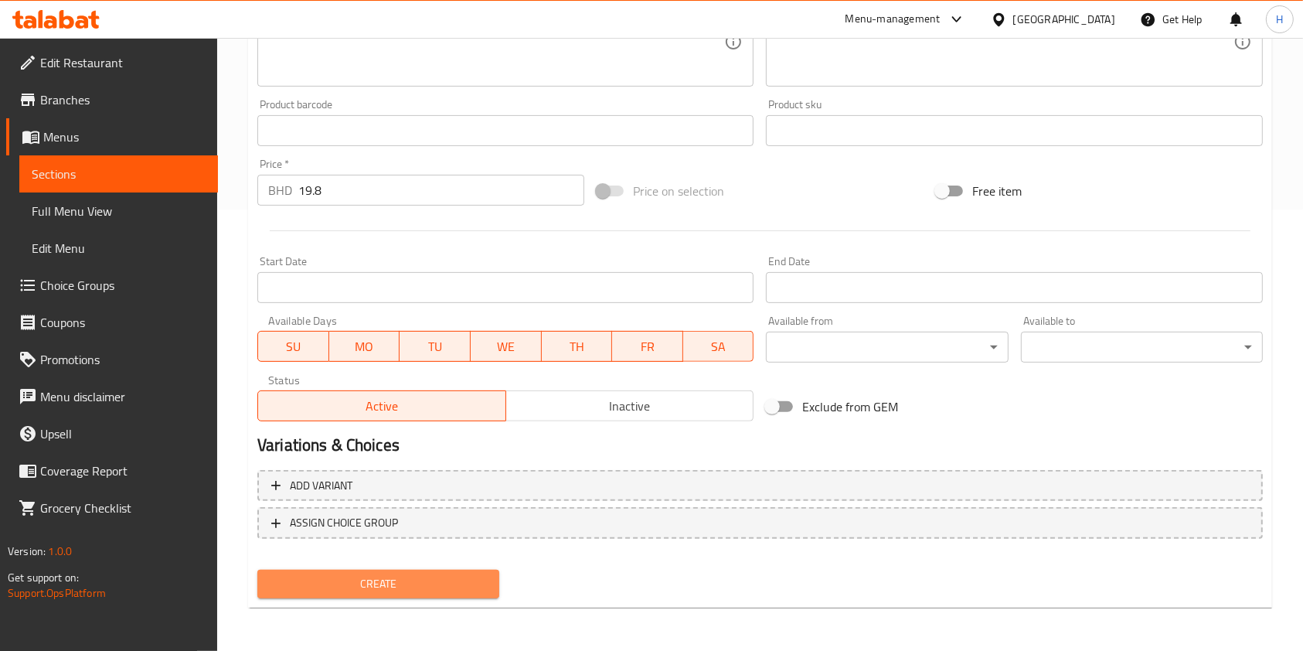
click at [403, 584] on span "Create" at bounding box center [378, 583] width 217 height 19
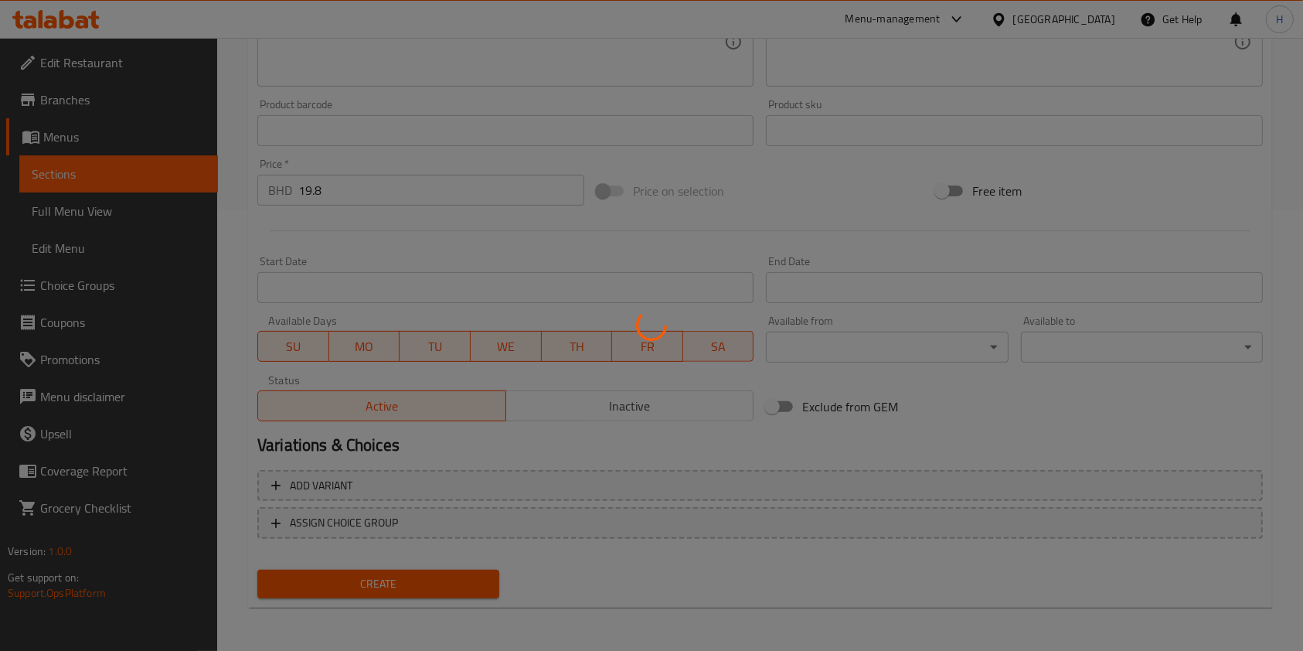
type input "0"
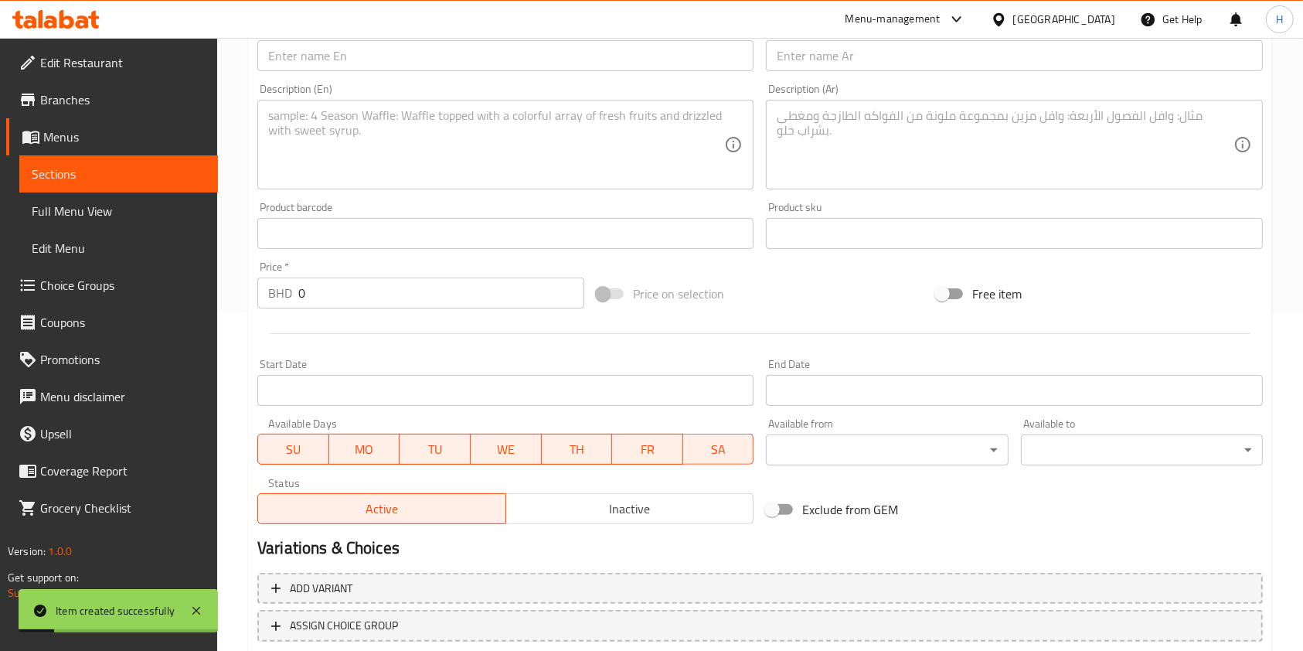
scroll to position [235, 0]
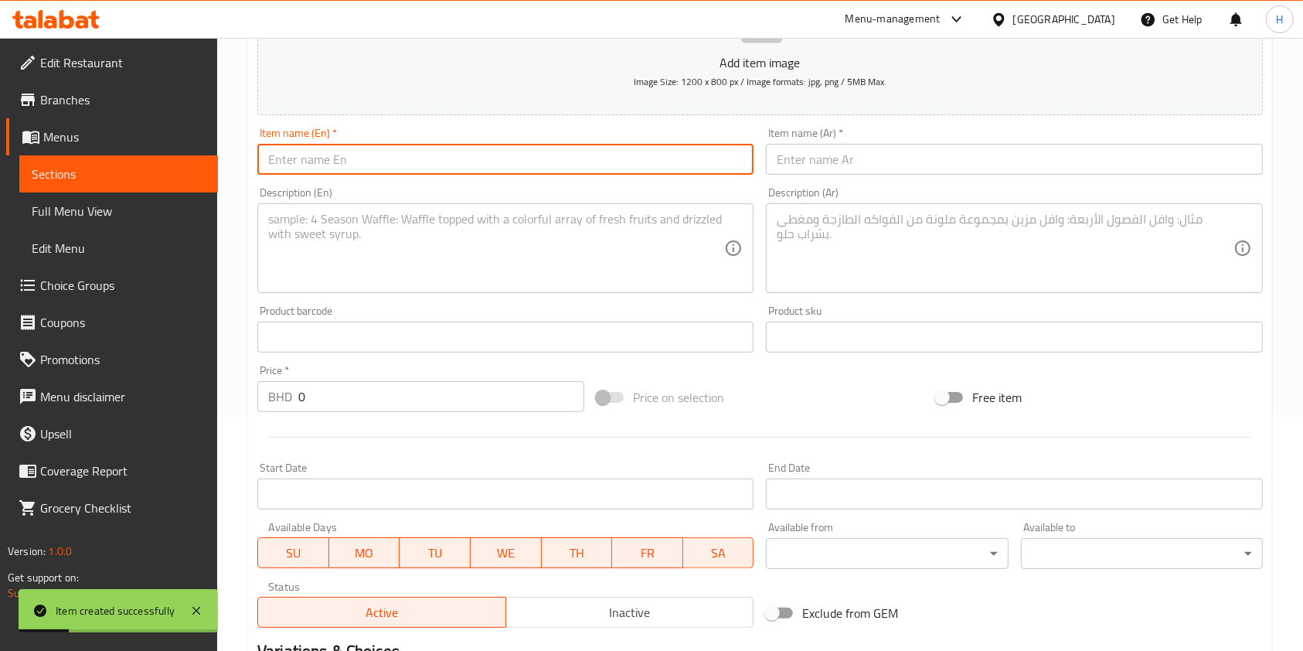
drag, startPoint x: 369, startPoint y: 152, endPoint x: 442, endPoint y: 167, distance: 74.9
click at [369, 152] on input "text" at bounding box center [505, 159] width 496 height 31
paste input "Double chocolate bueno"
type input "Double chocolate bueno"
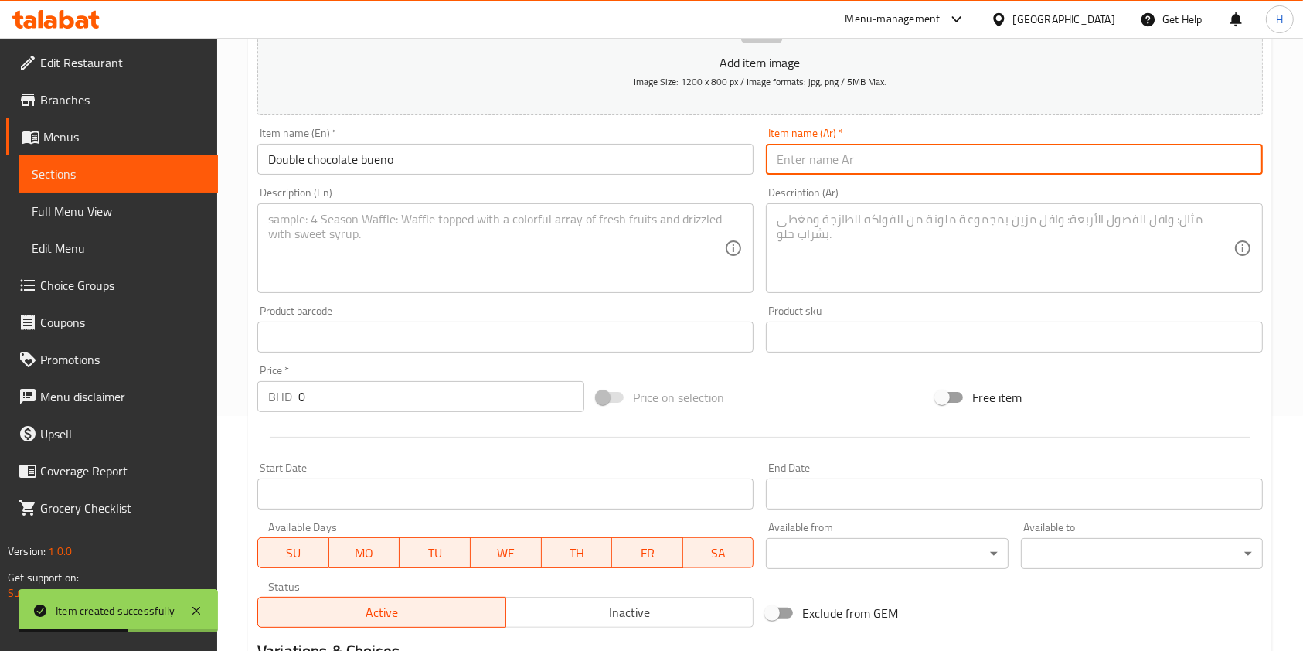
click at [837, 175] on input "text" at bounding box center [1014, 159] width 496 height 31
paste input "دبل تشوكليت بوينو"
type input "دبل تشوكليت بوينو"
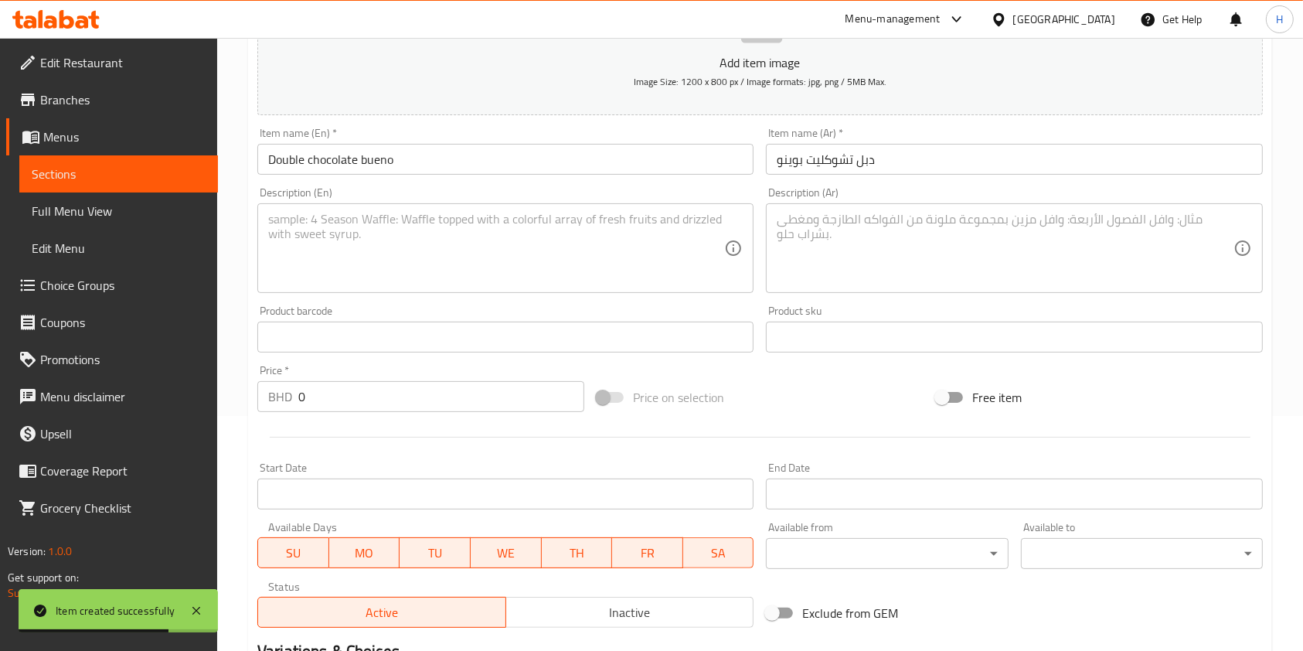
click at [349, 258] on textarea at bounding box center [496, 248] width 456 height 73
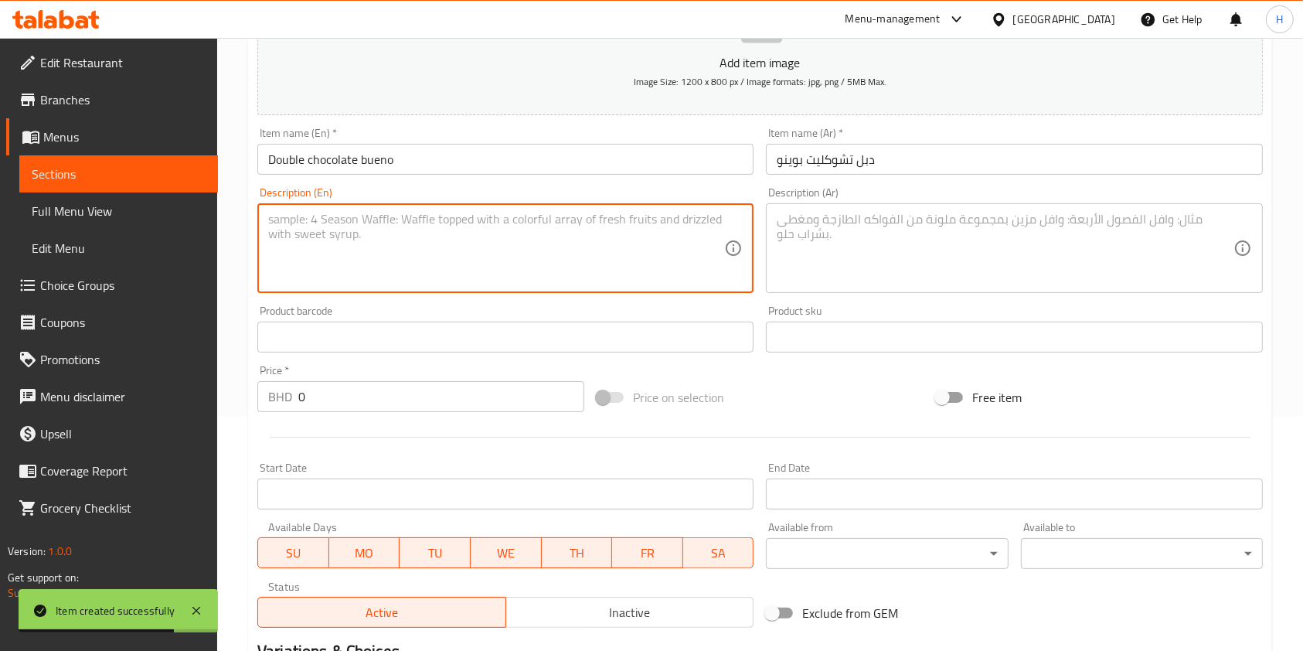
paste textarea "Scoops of dark and milk chocolate, laced with smooth dulce de leche, and loaded…"
type textarea "Scoops of dark and milk chocolate, laced with smooth dulce de leche, and loaded…"
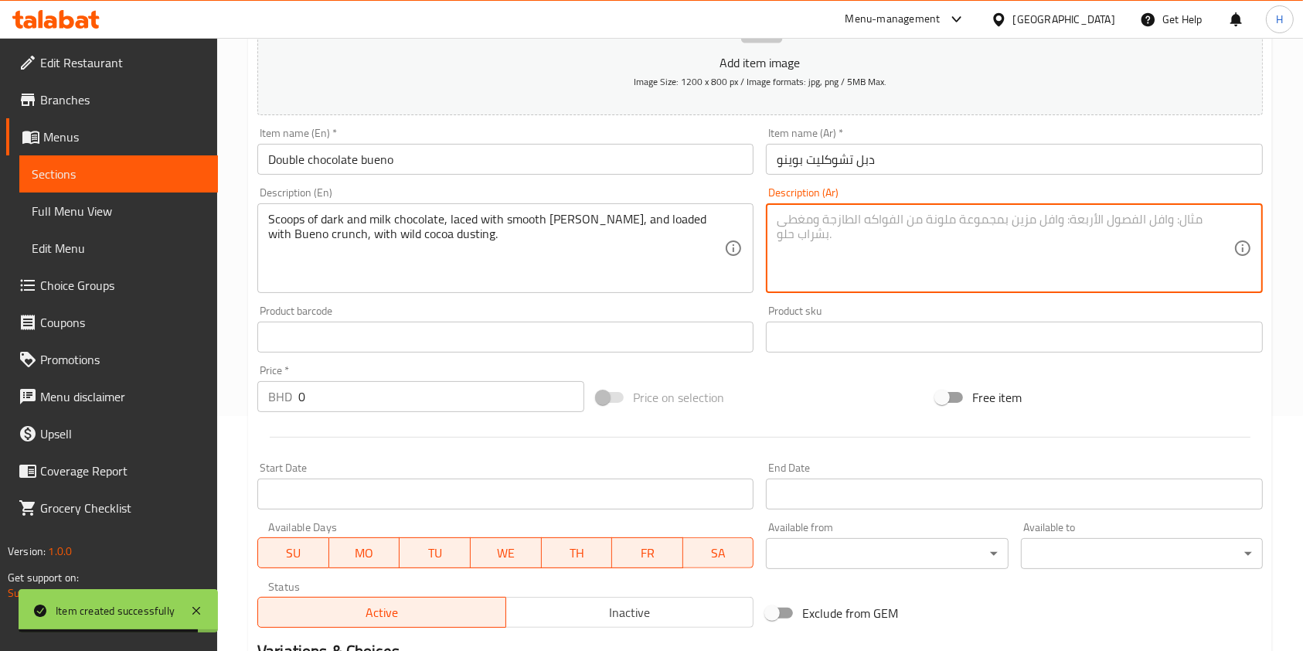
click at [928, 246] on textarea at bounding box center [1005, 248] width 456 height 73
paste textarea "تارت من التشوكليت الداكن والحليب ، ممزوجة بدولسي دي ليتشي ، ومحشوة بالبوينو الم…"
type textarea "تارت من التشوكليت الداكن والحليب ، ممزوجة بدولسي دي ليتشي ، ومحشوة بالبوينو الم…"
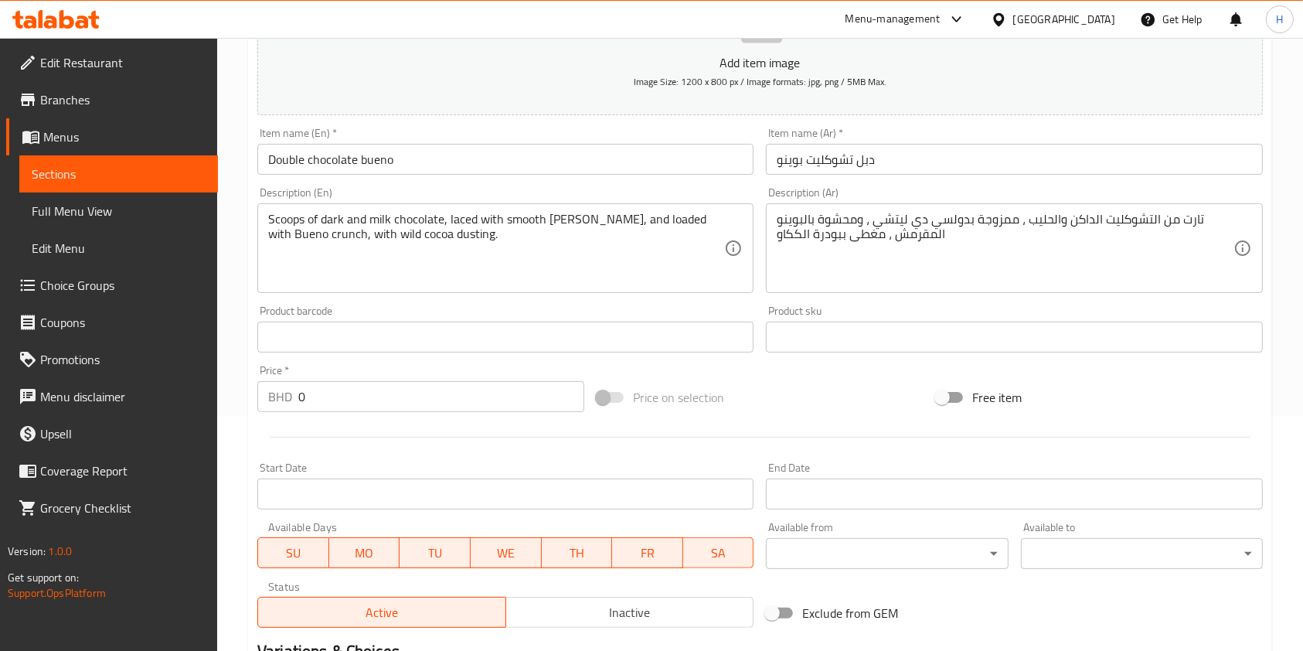
drag, startPoint x: -50, startPoint y: 278, endPoint x: -118, endPoint y: 281, distance: 67.4
click at [0, 281] on html "​ Menu-management Bahrain Get Help H Edit Restaurant Branches Menus Sections Fu…" at bounding box center [651, 90] width 1303 height 651
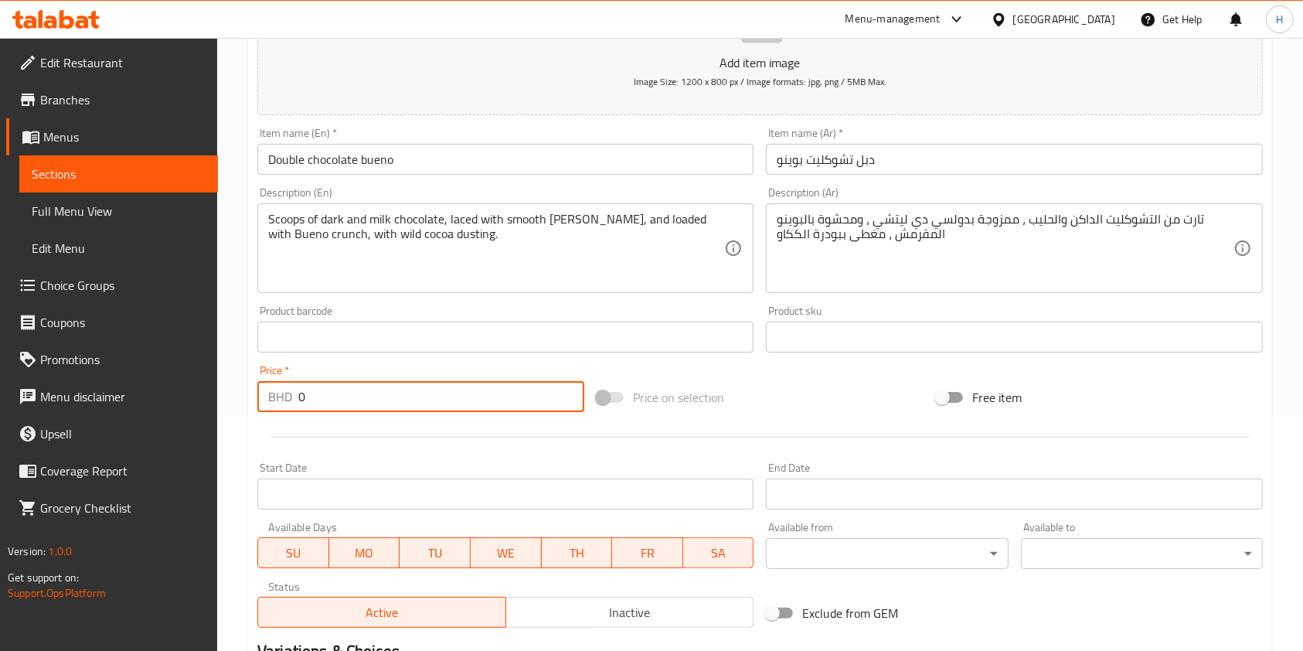
paste input "4.95"
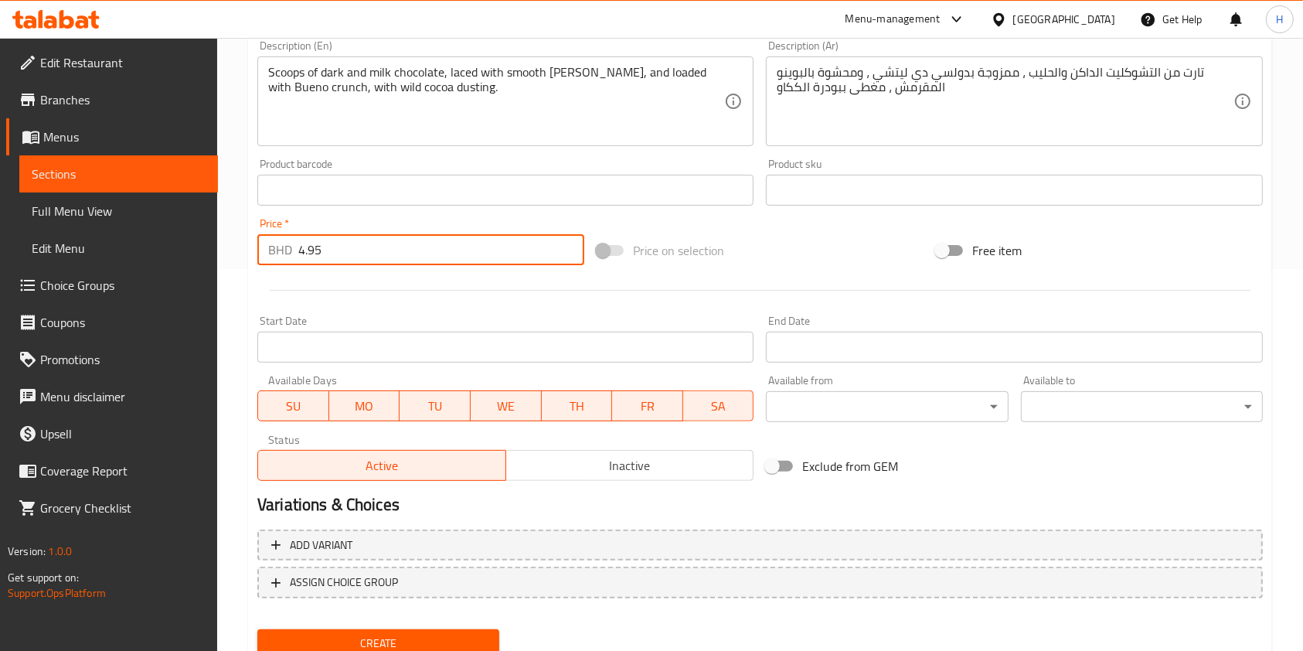
scroll to position [441, 0]
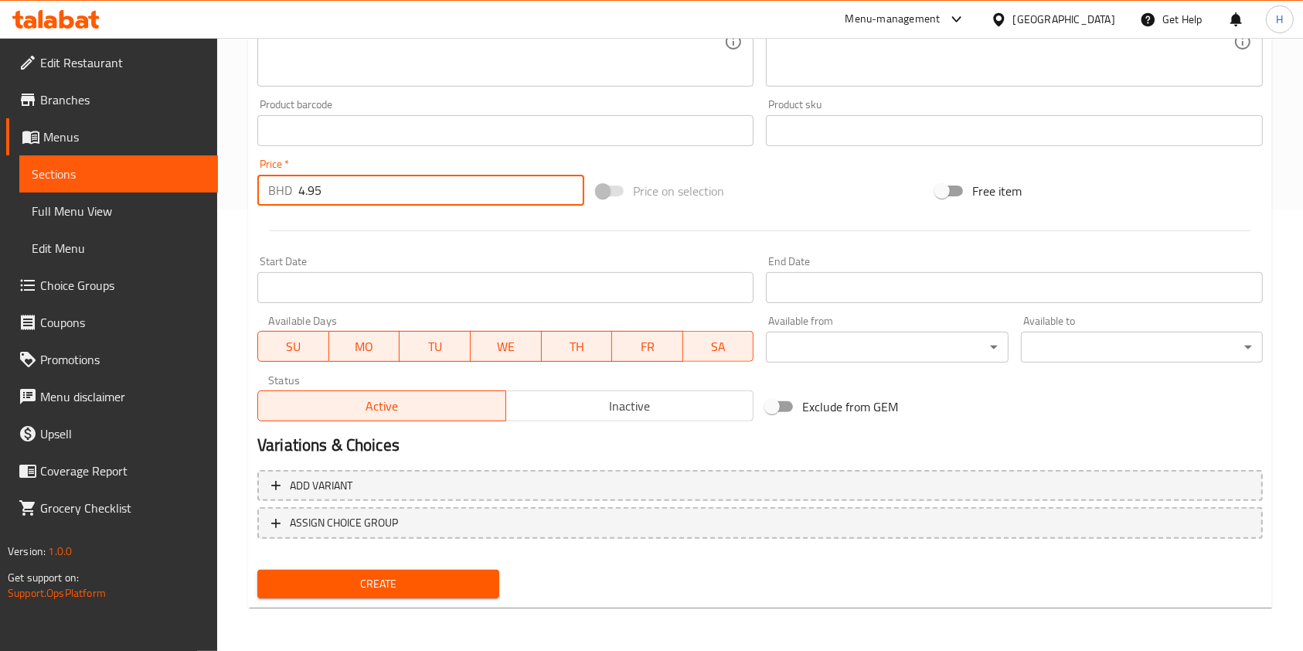
type input "4.95"
click at [444, 586] on span "Create" at bounding box center [378, 583] width 217 height 19
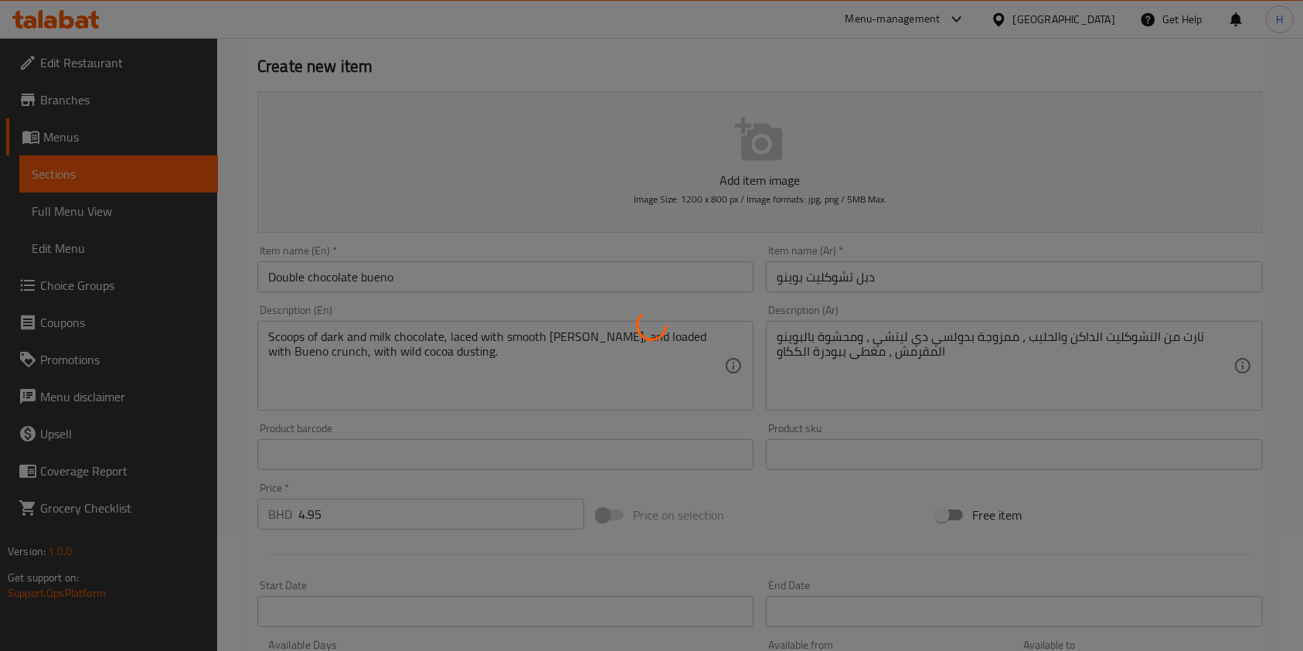
scroll to position [0, 0]
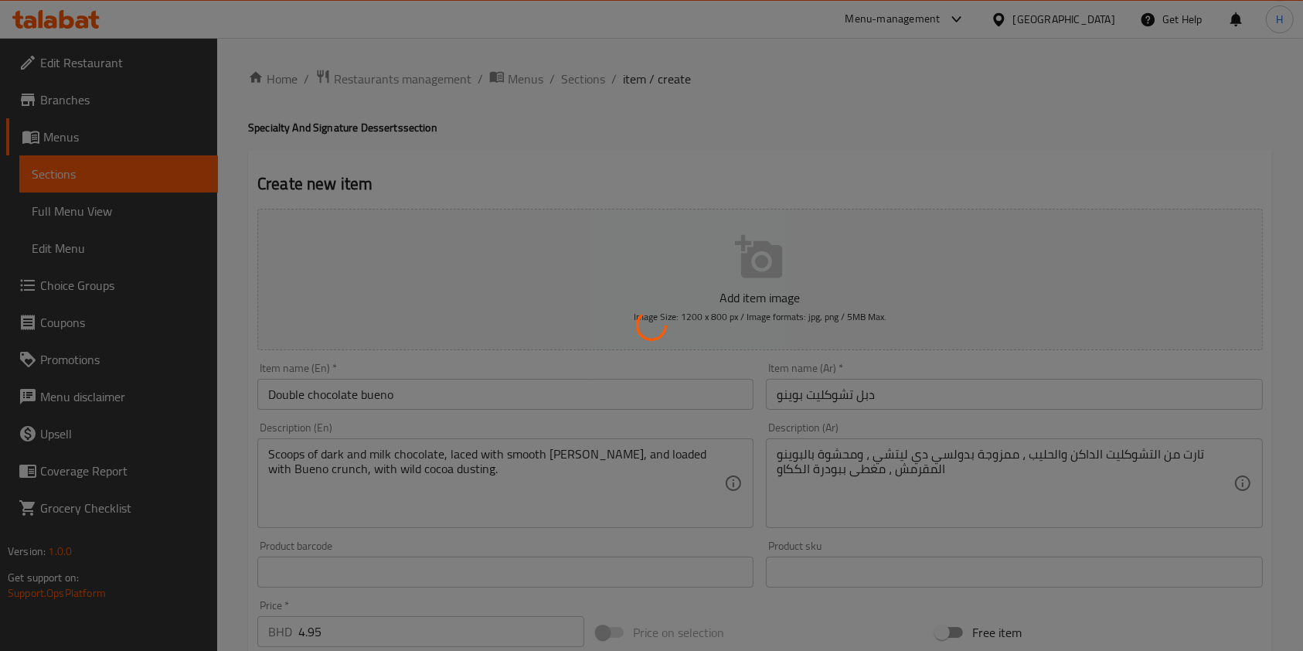
type input "0"
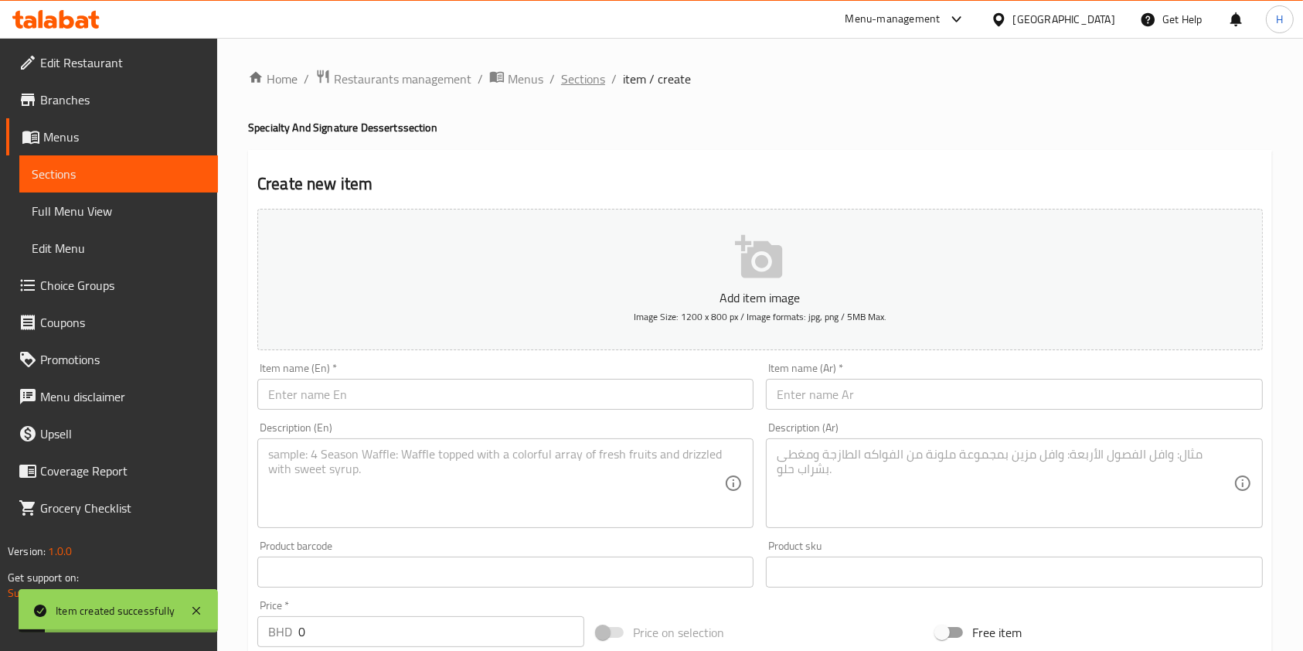
click at [600, 73] on span "Sections" at bounding box center [583, 79] width 44 height 19
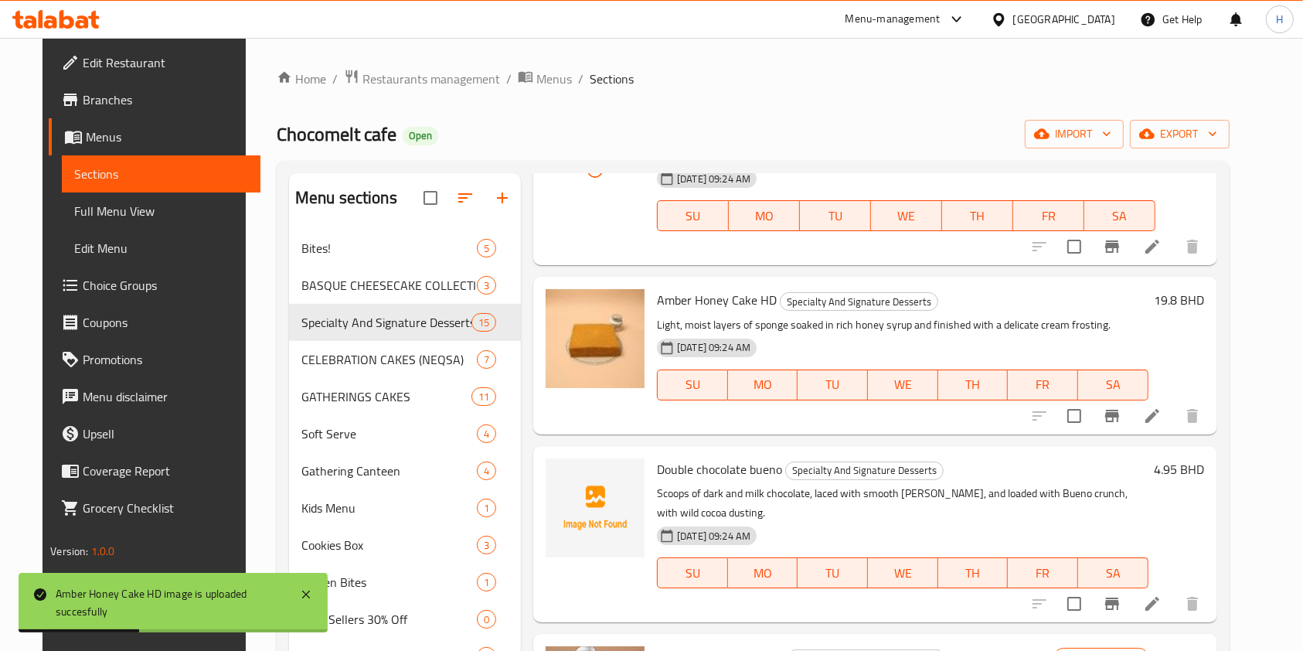
scroll to position [1258, 0]
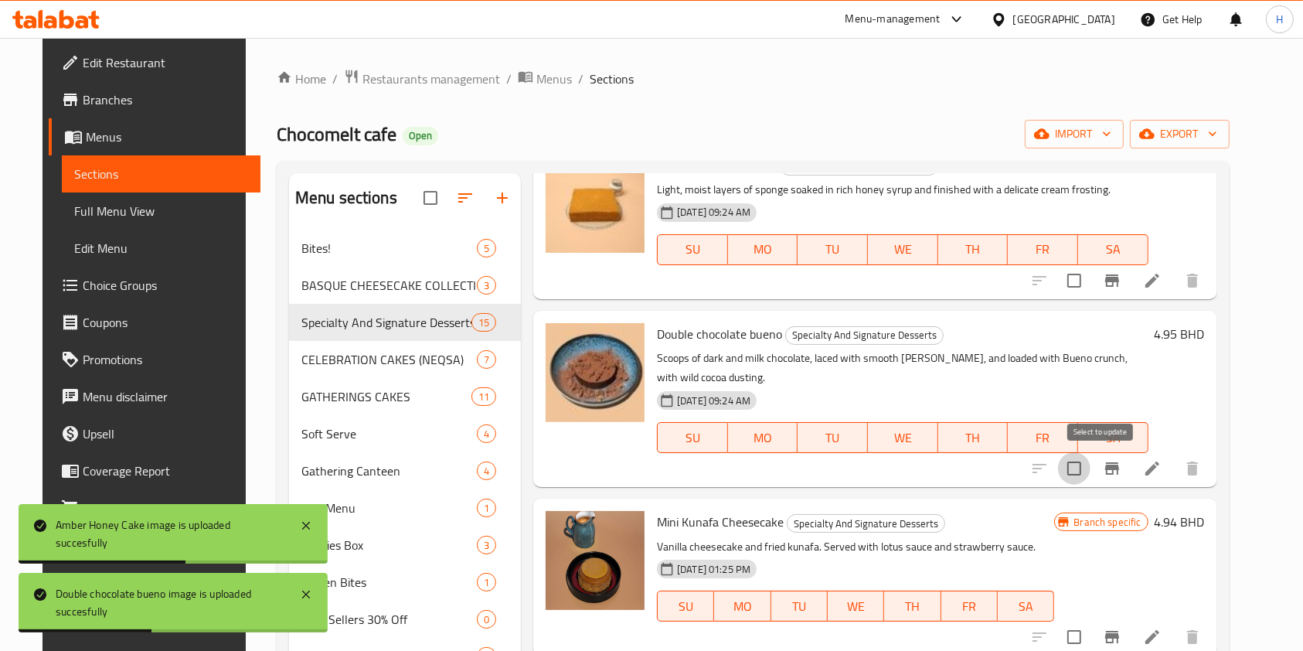
click at [1091, 474] on input "checkbox" at bounding box center [1074, 468] width 32 height 32
checkbox input "true"
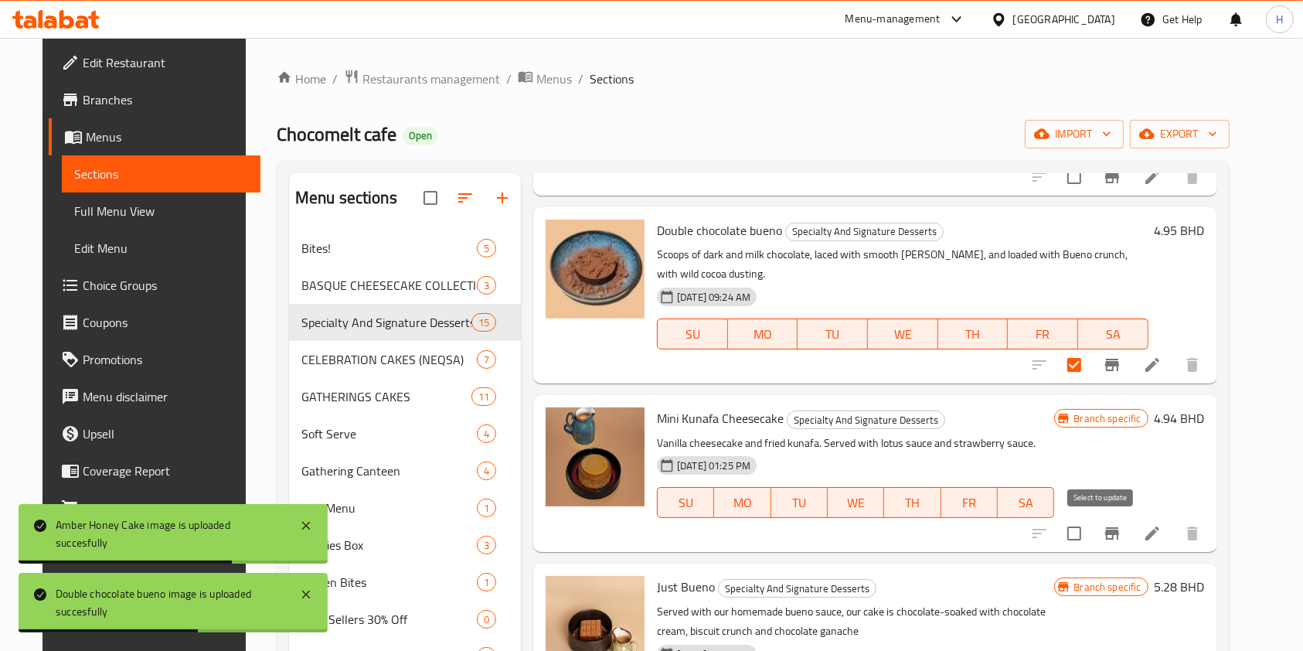
click at [1091, 533] on input "checkbox" at bounding box center [1074, 533] width 32 height 32
checkbox input "true"
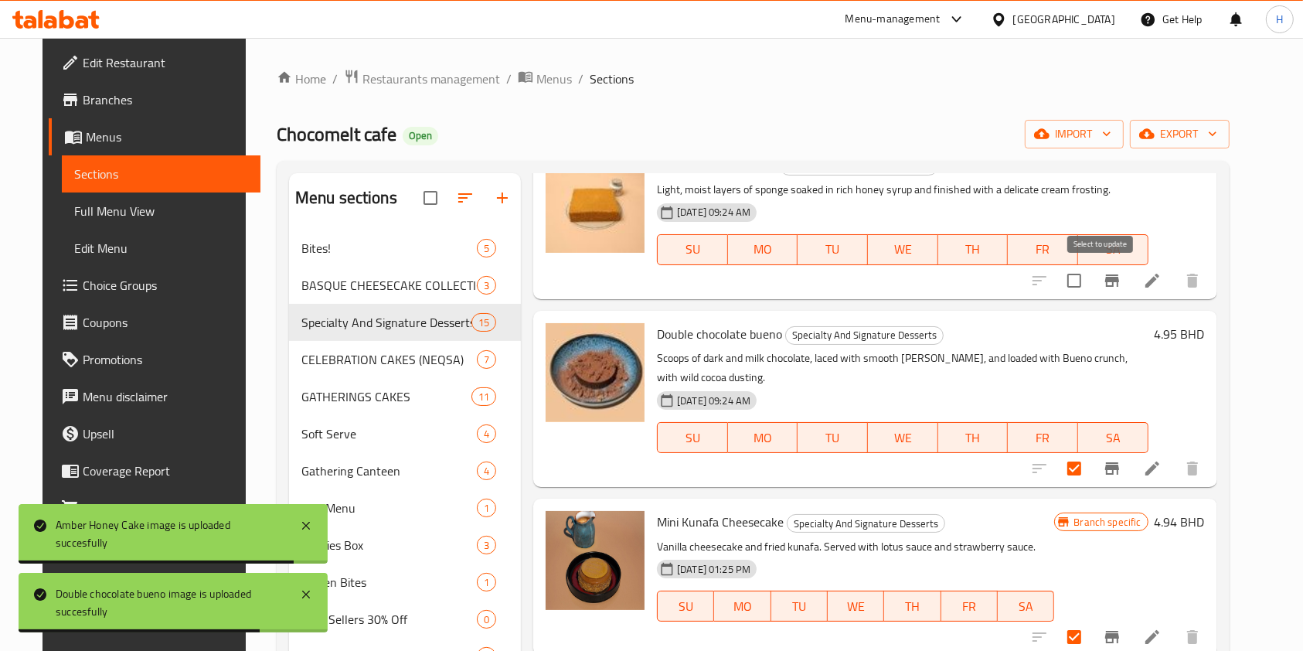
click at [1091, 281] on input "checkbox" at bounding box center [1074, 280] width 32 height 32
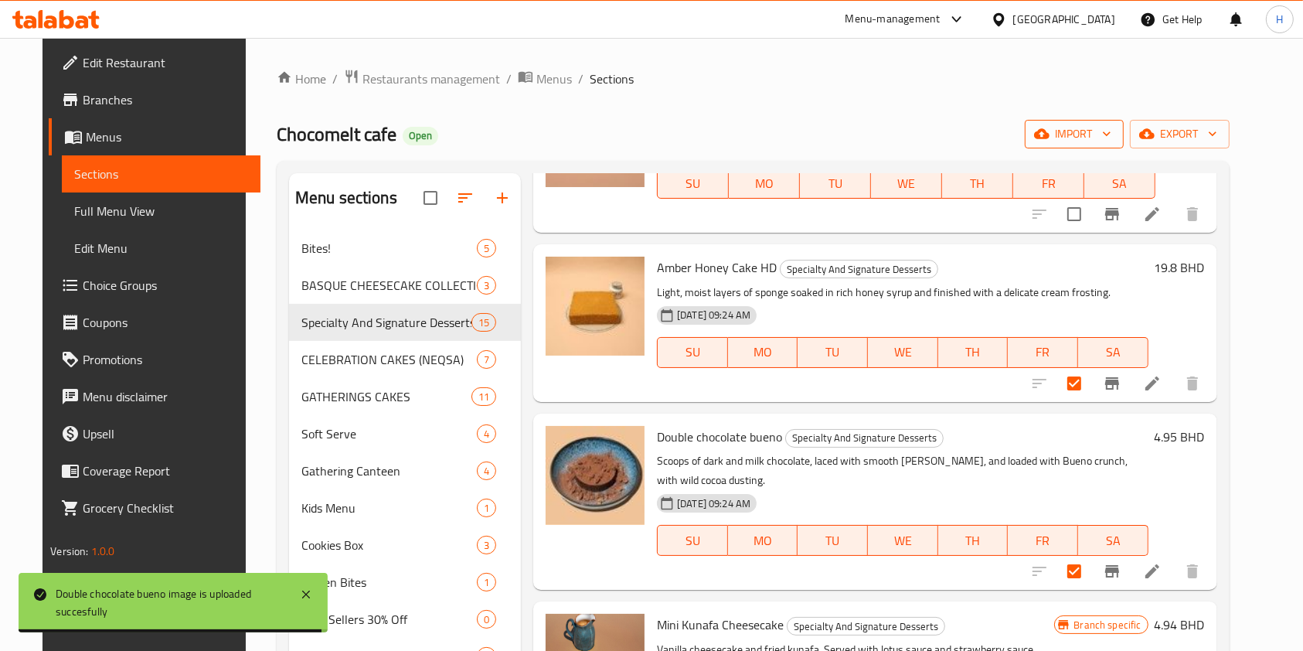
click at [1112, 126] on span "import" at bounding box center [1075, 133] width 74 height 19
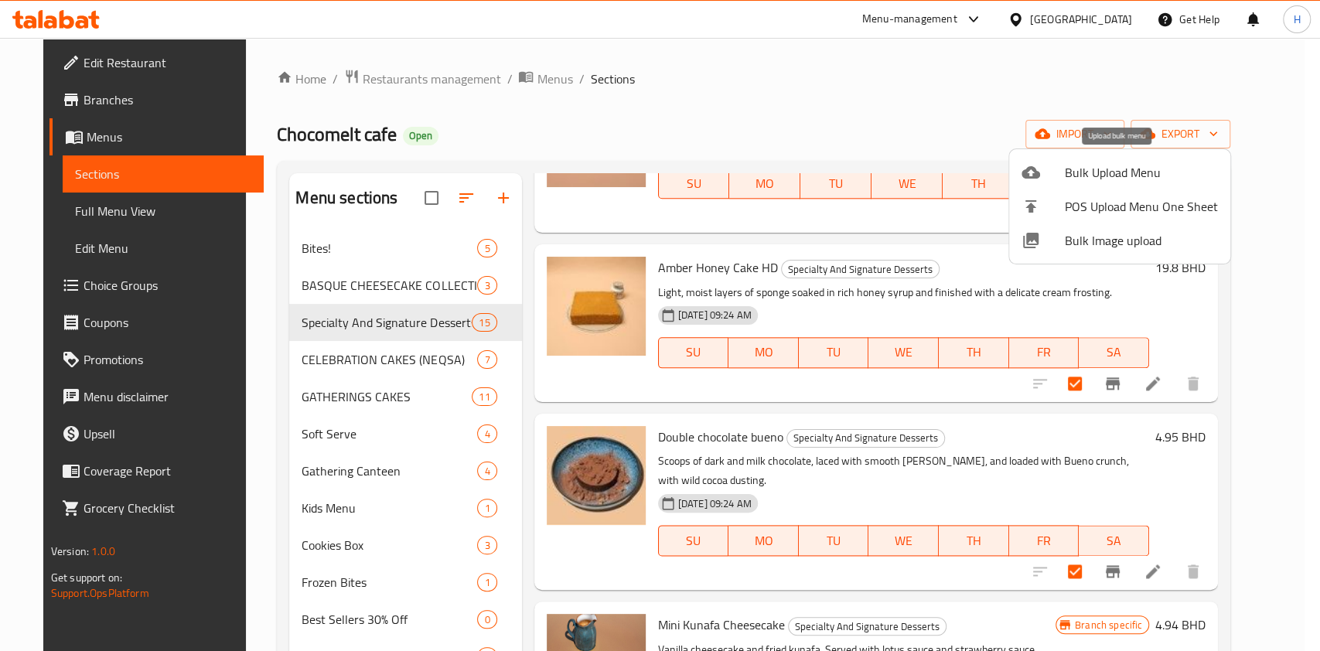
drag, startPoint x: 971, startPoint y: 111, endPoint x: 1107, endPoint y: 128, distance: 137.1
click at [972, 111] on div at bounding box center [660, 325] width 1320 height 651
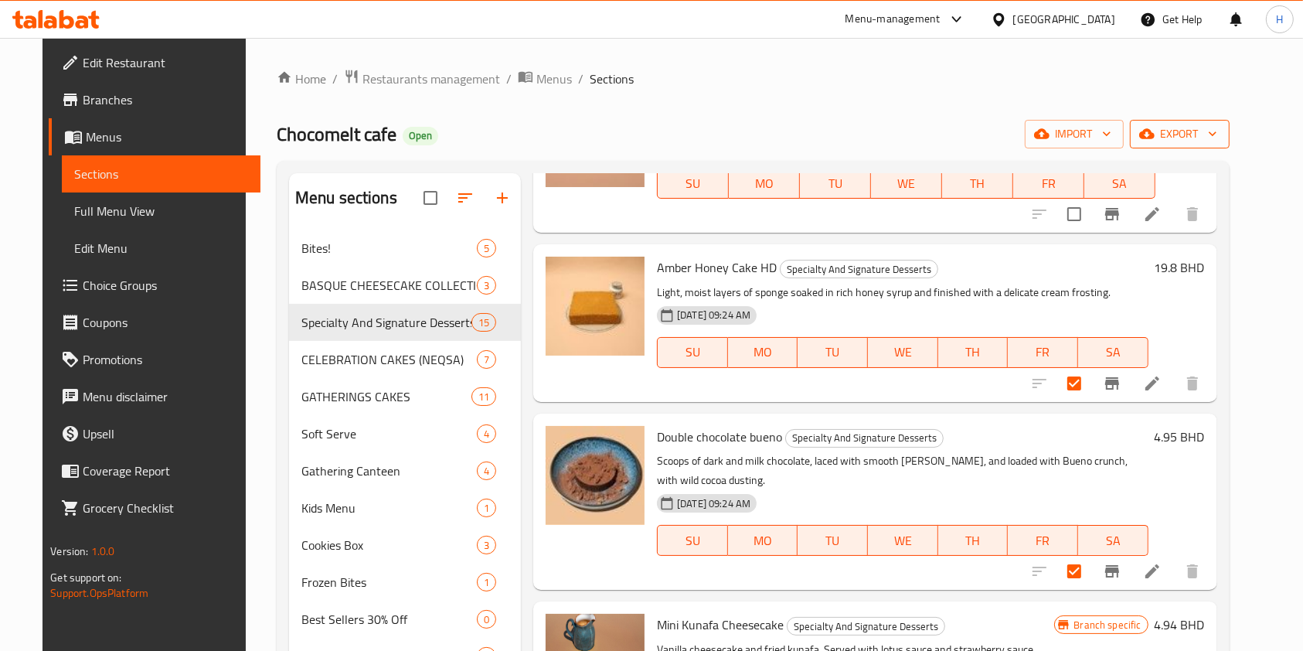
click at [1218, 141] on span "export" at bounding box center [1180, 133] width 75 height 19
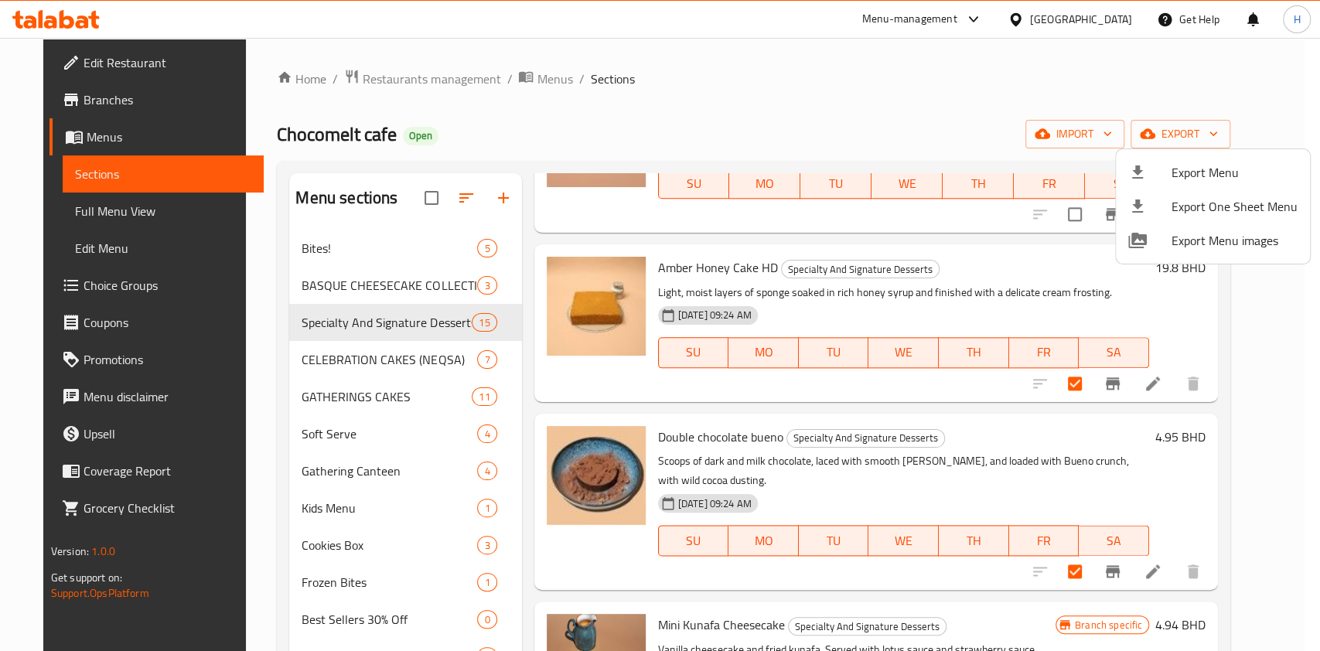
click at [1055, 81] on div at bounding box center [660, 325] width 1320 height 651
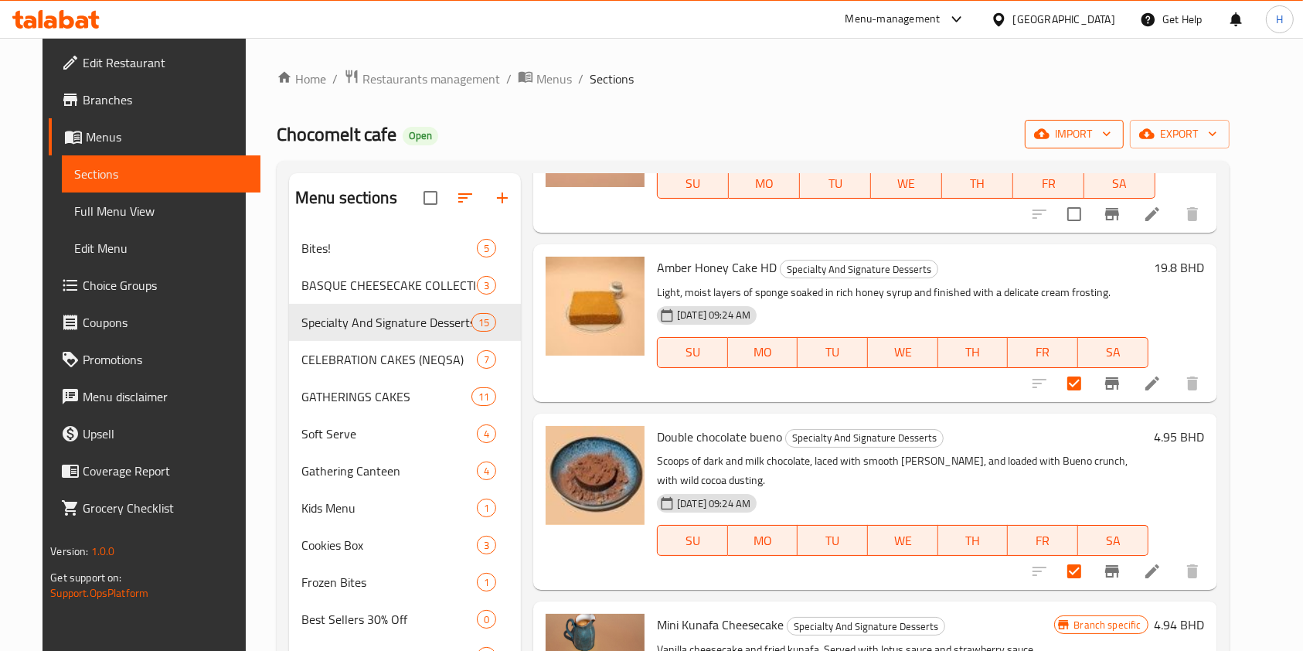
click at [1112, 138] on span "import" at bounding box center [1075, 133] width 74 height 19
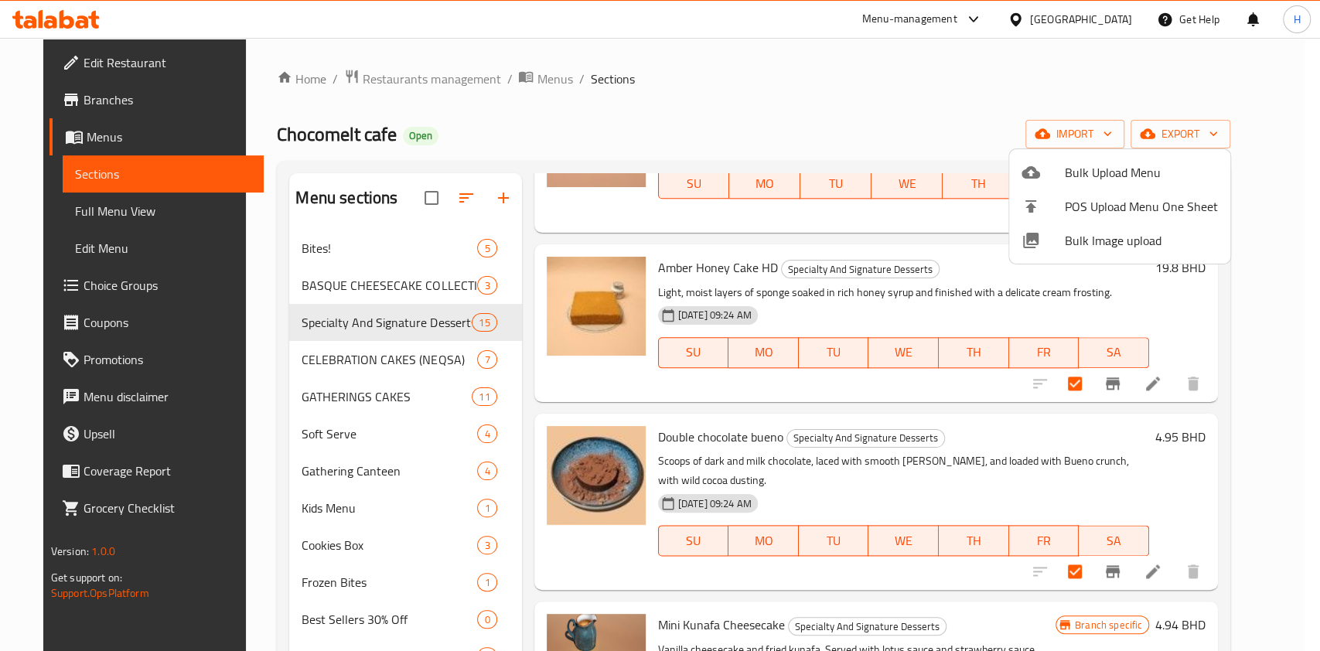
drag, startPoint x: 966, startPoint y: 82, endPoint x: 1283, endPoint y: 301, distance: 385.2
click at [969, 83] on div at bounding box center [660, 325] width 1320 height 651
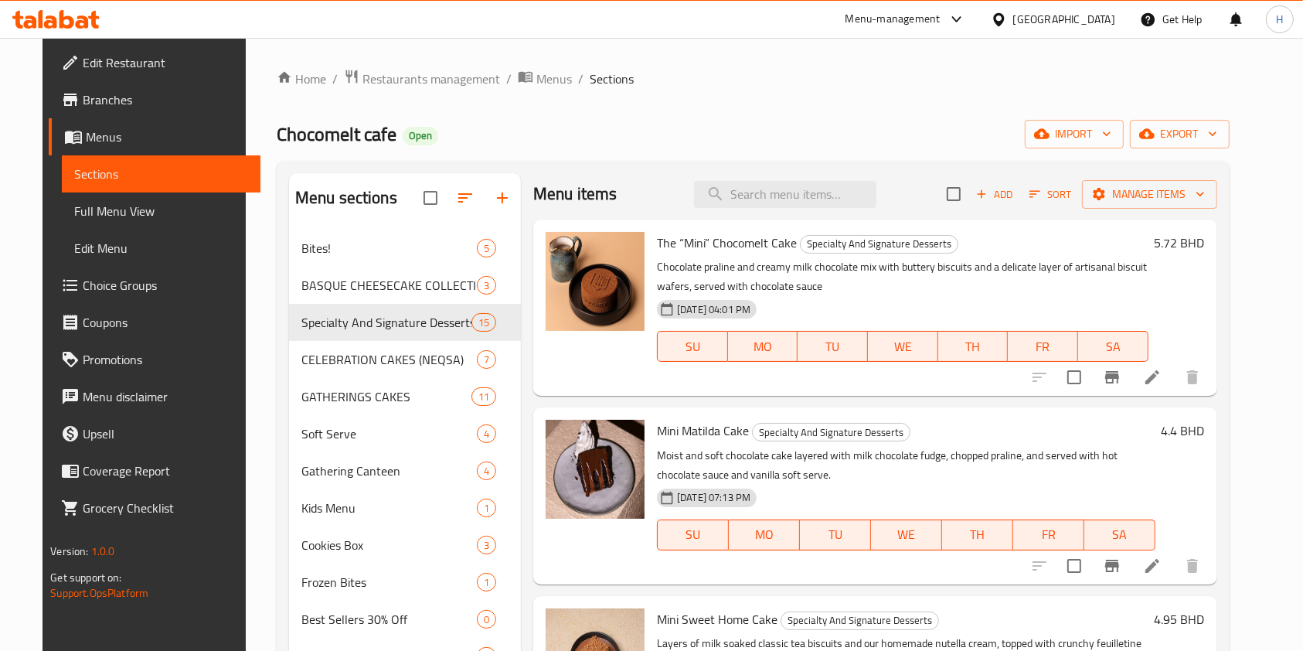
scroll to position [0, 0]
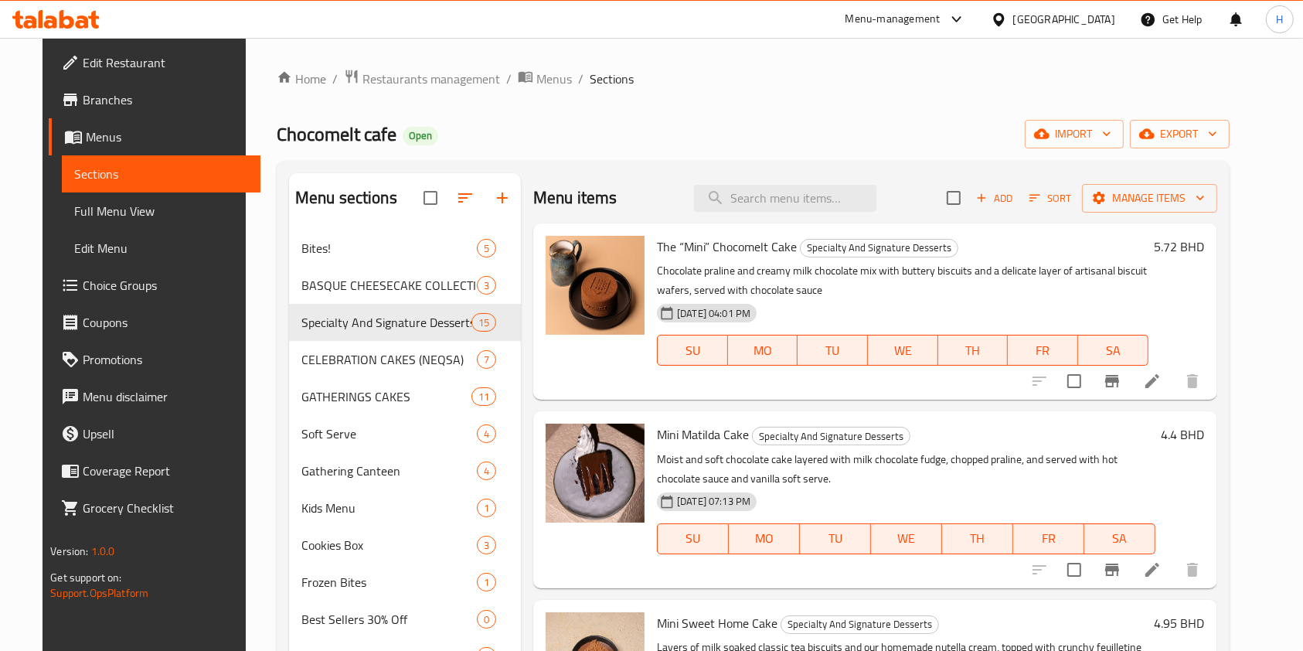
click at [1072, 195] on span "Sort" at bounding box center [1051, 198] width 43 height 18
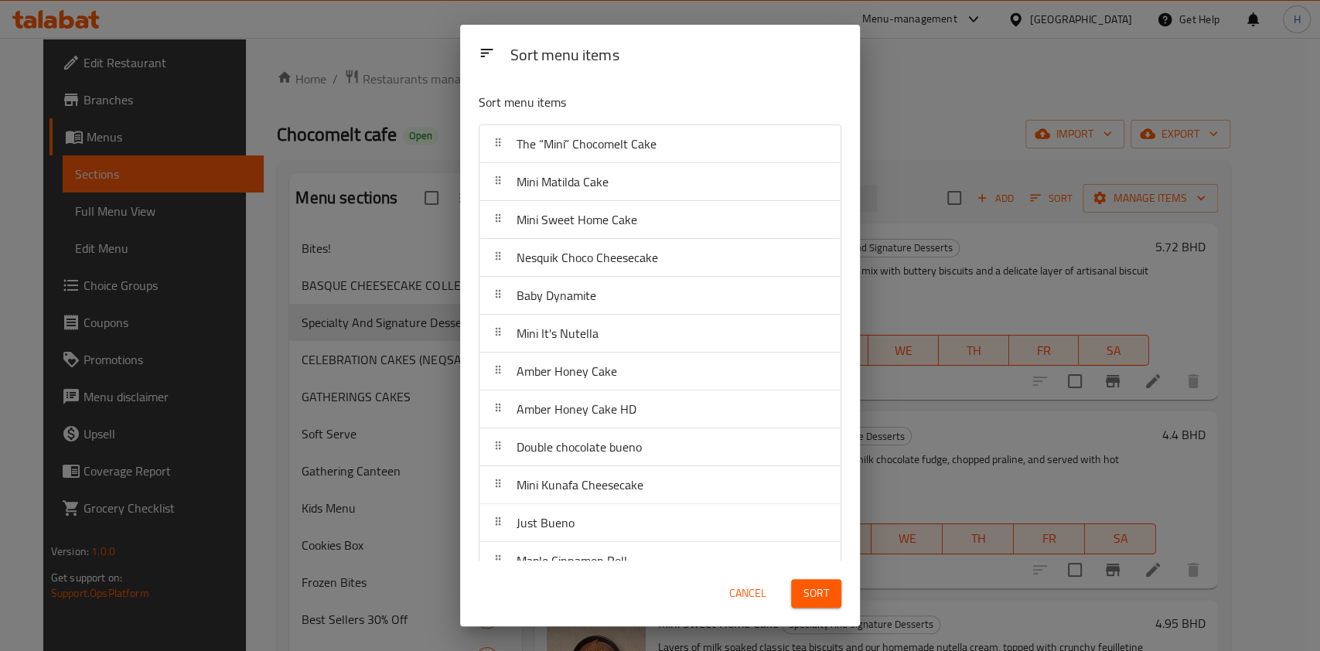
drag, startPoint x: 1027, startPoint y: 70, endPoint x: 1058, endPoint y: 165, distance: 100.7
click at [1027, 71] on div "Sort menu items Sort menu items The “Mini” Chocomelt Cake Mini Matilda Cake Min…" at bounding box center [660, 325] width 1320 height 651
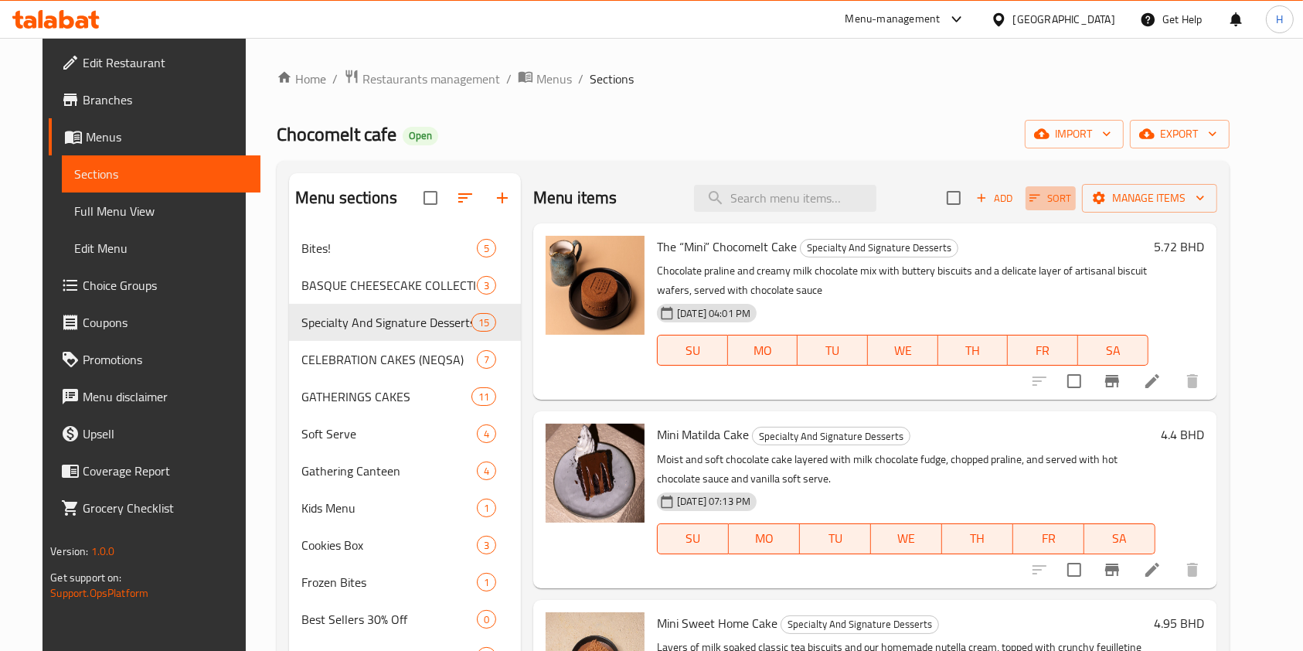
click at [1042, 194] on icon "button" at bounding box center [1035, 198] width 14 height 14
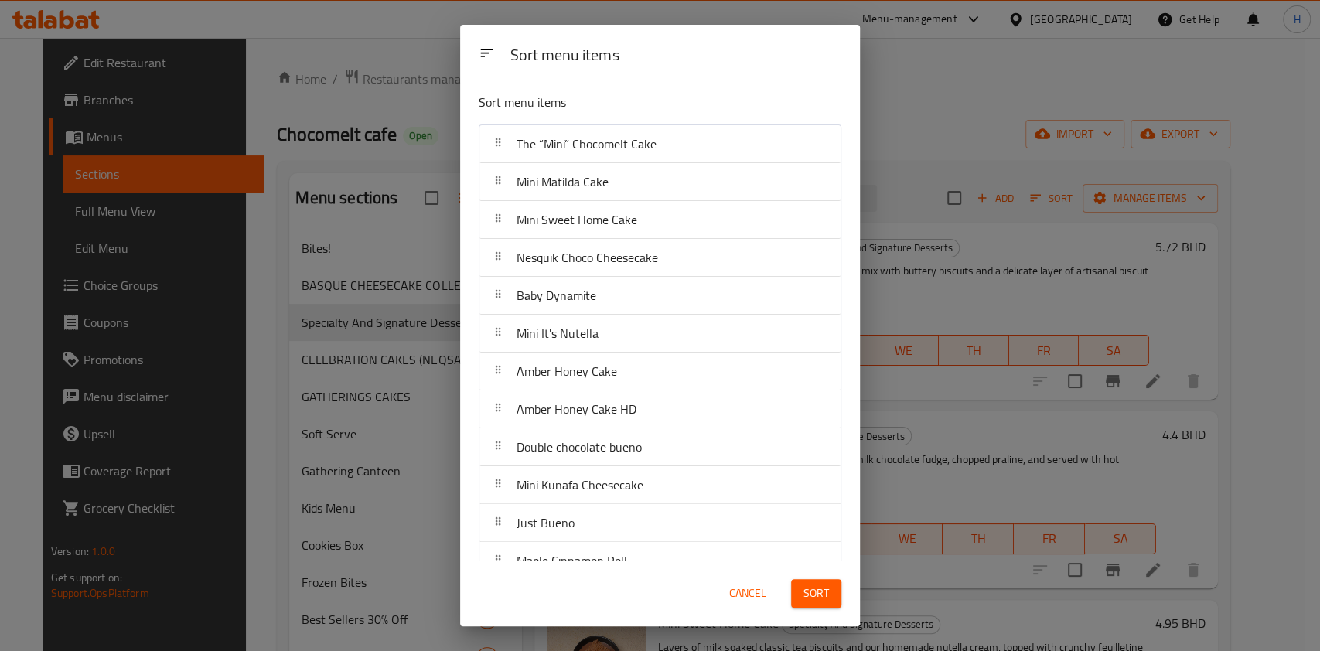
click at [969, 101] on div "Sort menu items Sort menu items The “Mini” Chocomelt Cake Mini Matilda Cake Min…" at bounding box center [660, 325] width 1320 height 651
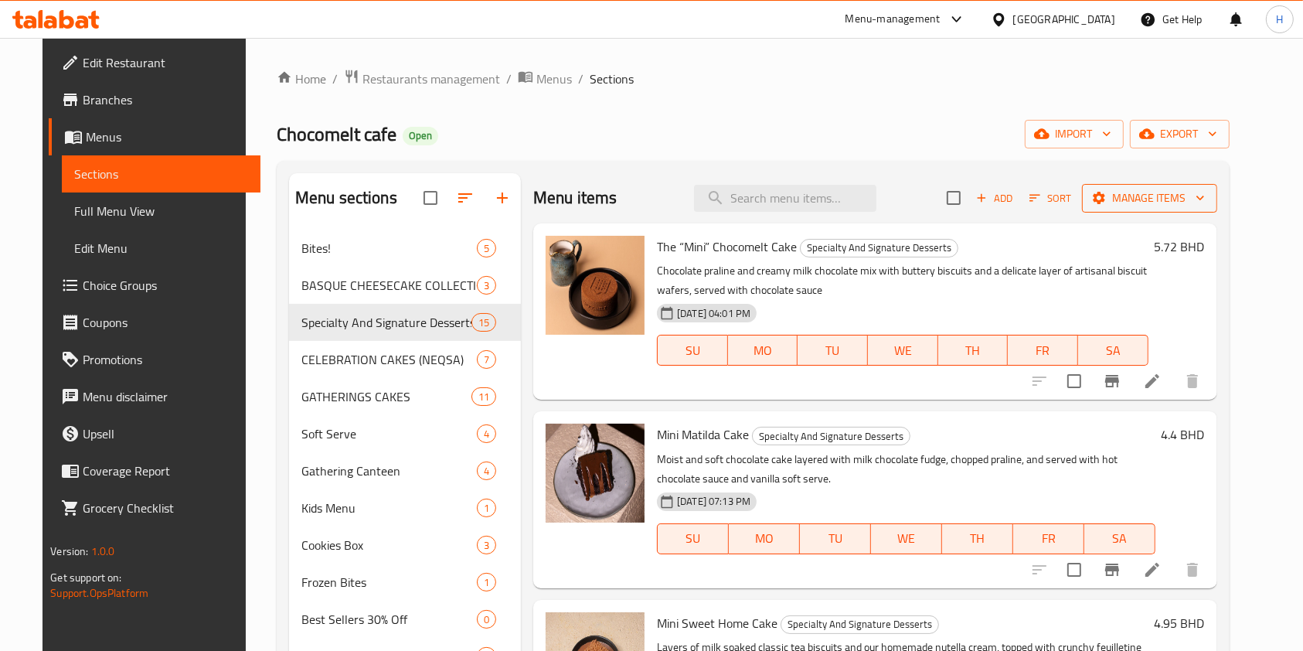
click at [1208, 197] on icon "button" at bounding box center [1200, 197] width 15 height 15
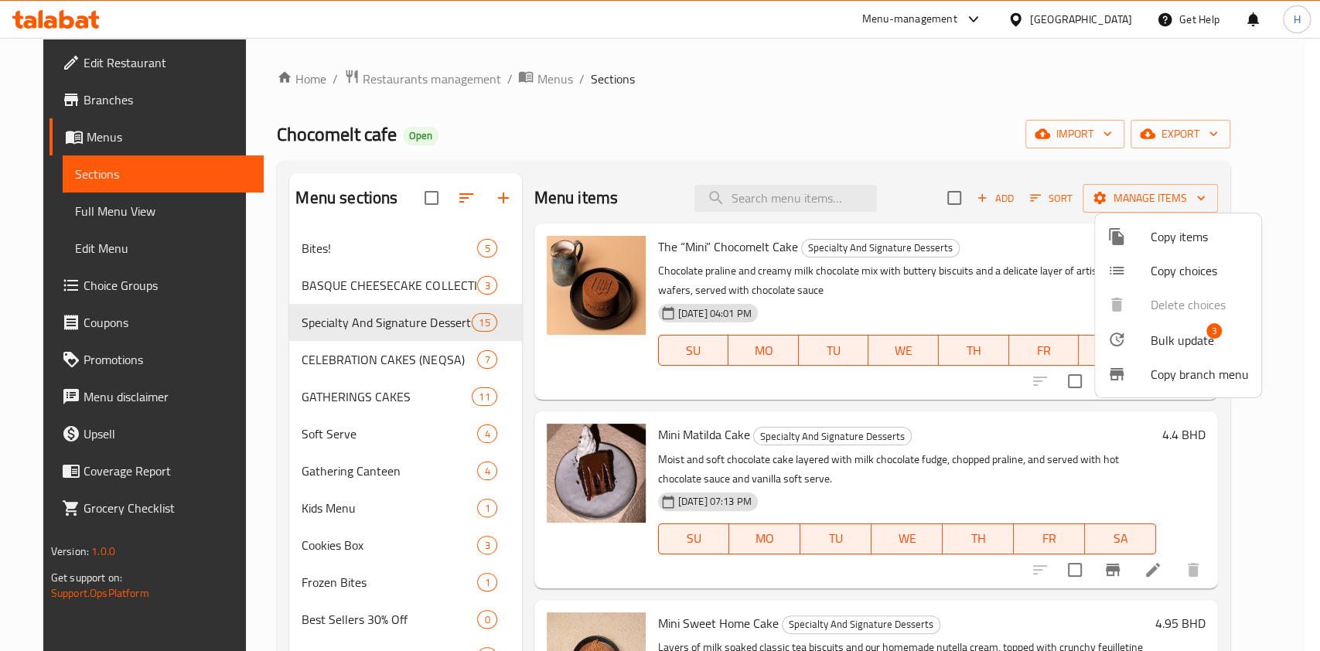
click at [1153, 336] on span "Bulk update" at bounding box center [1181, 340] width 63 height 19
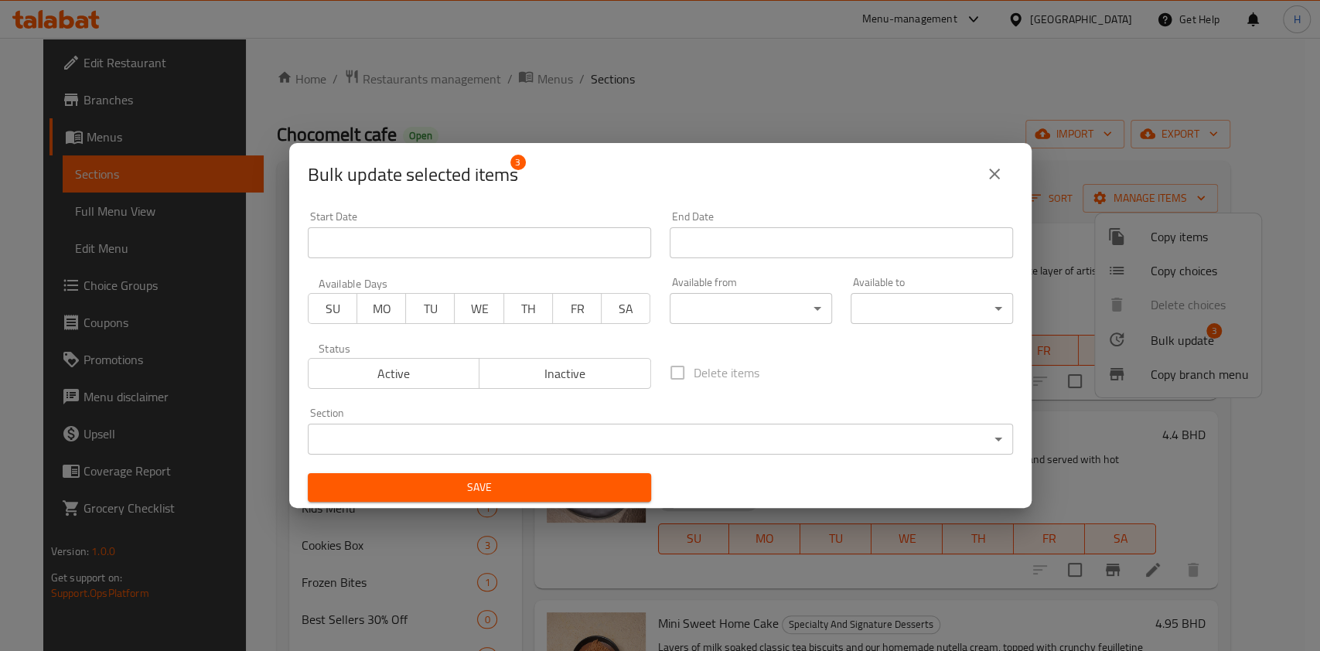
click at [466, 377] on span "Active" at bounding box center [394, 374] width 159 height 22
click at [545, 356] on div "Active Inactive" at bounding box center [479, 365] width 343 height 46
click at [540, 383] on button "Inactive" at bounding box center [565, 373] width 172 height 31
drag, startPoint x: 570, startPoint y: 500, endPoint x: 566, endPoint y: 489, distance: 12.2
click at [568, 497] on button "Save" at bounding box center [479, 487] width 343 height 29
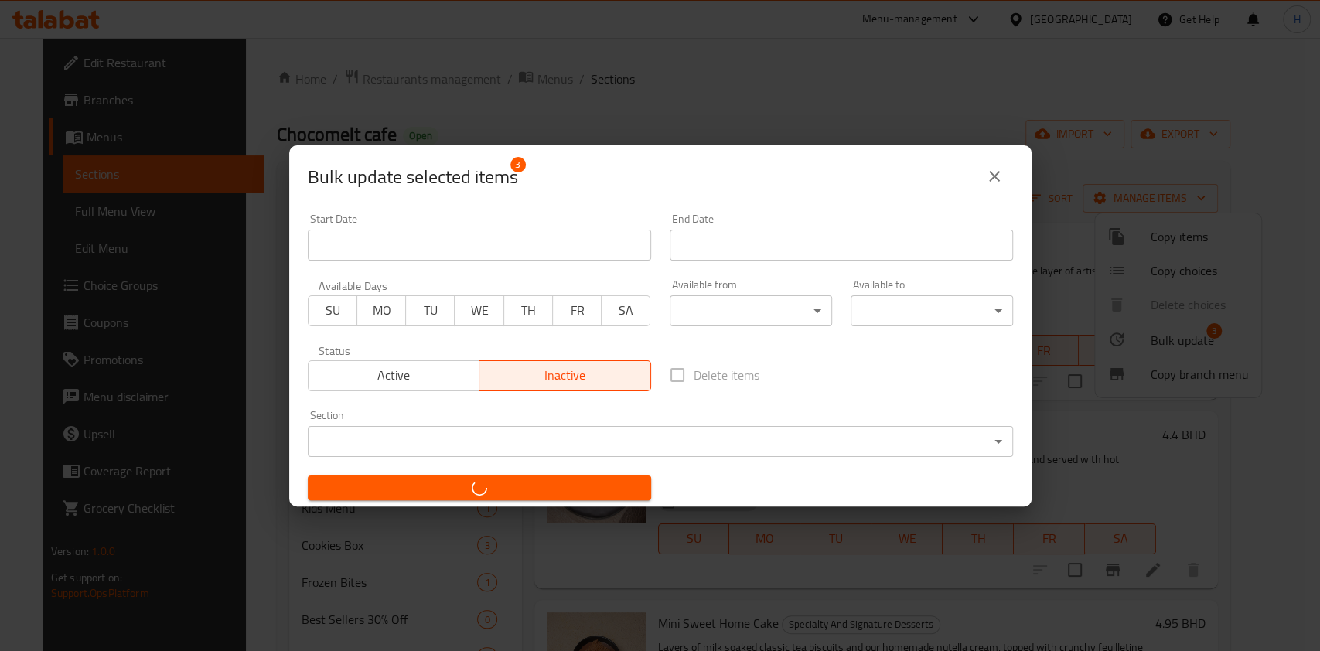
checkbox input "false"
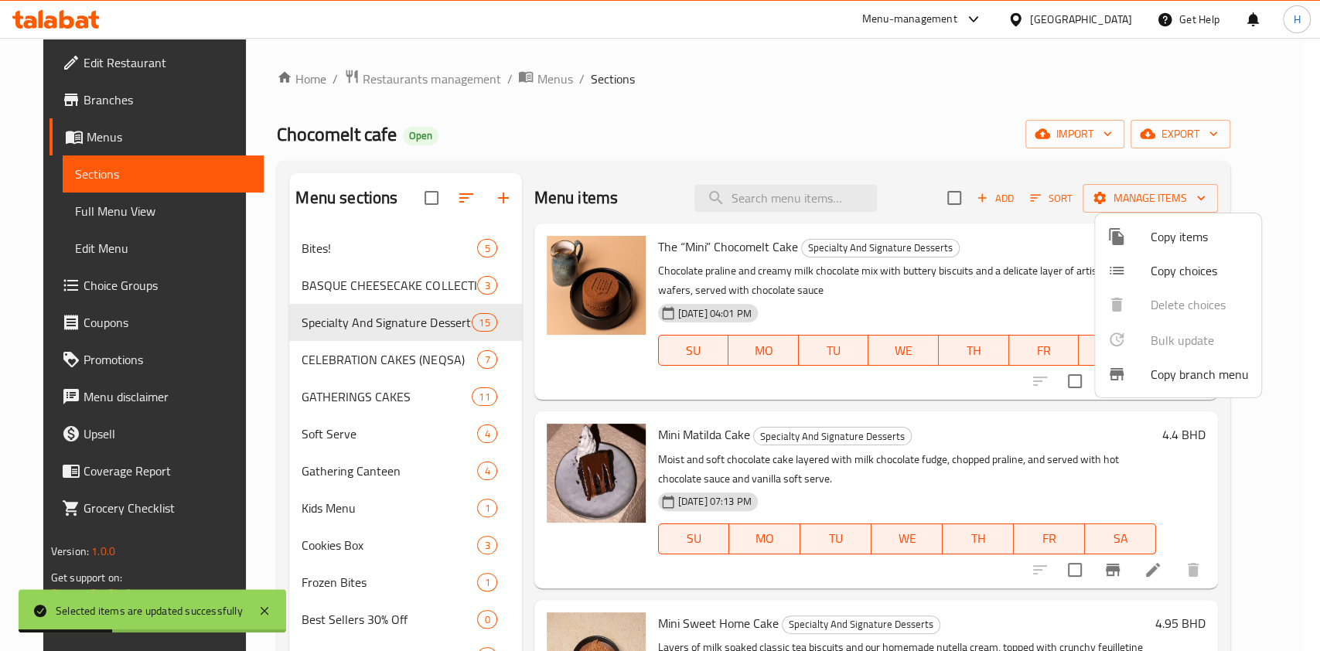
click at [543, 121] on div at bounding box center [660, 325] width 1320 height 651
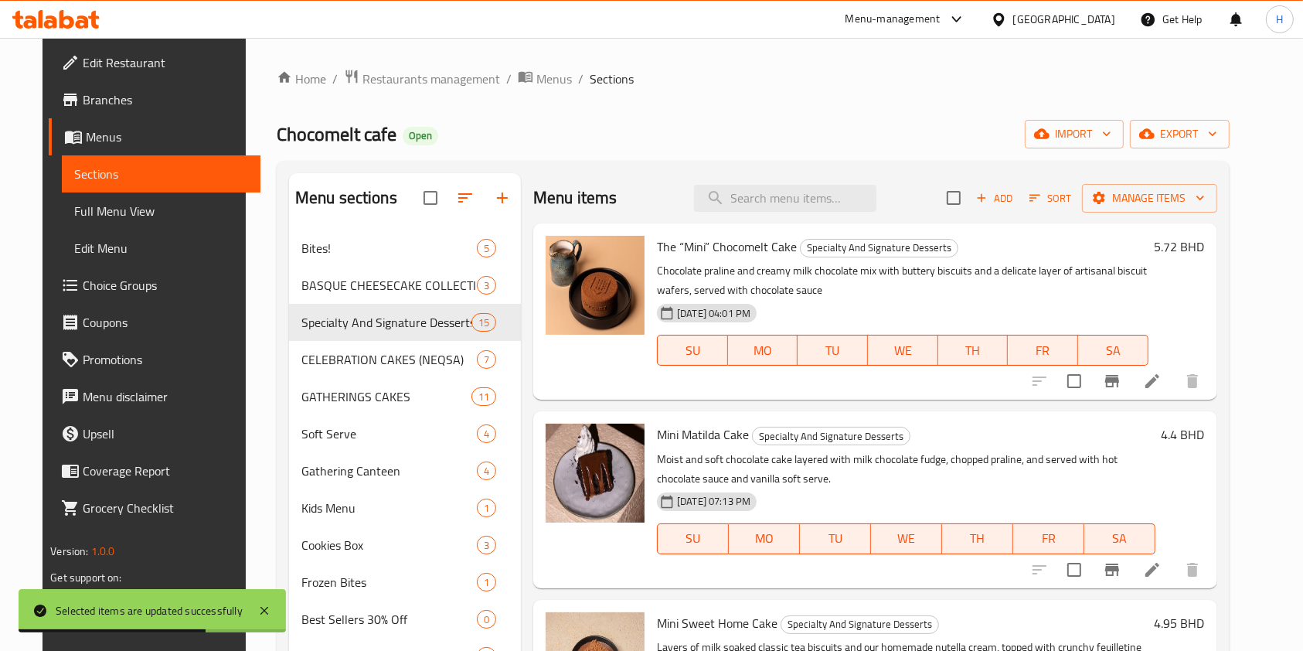
click at [1072, 197] on span "Sort" at bounding box center [1051, 198] width 43 height 18
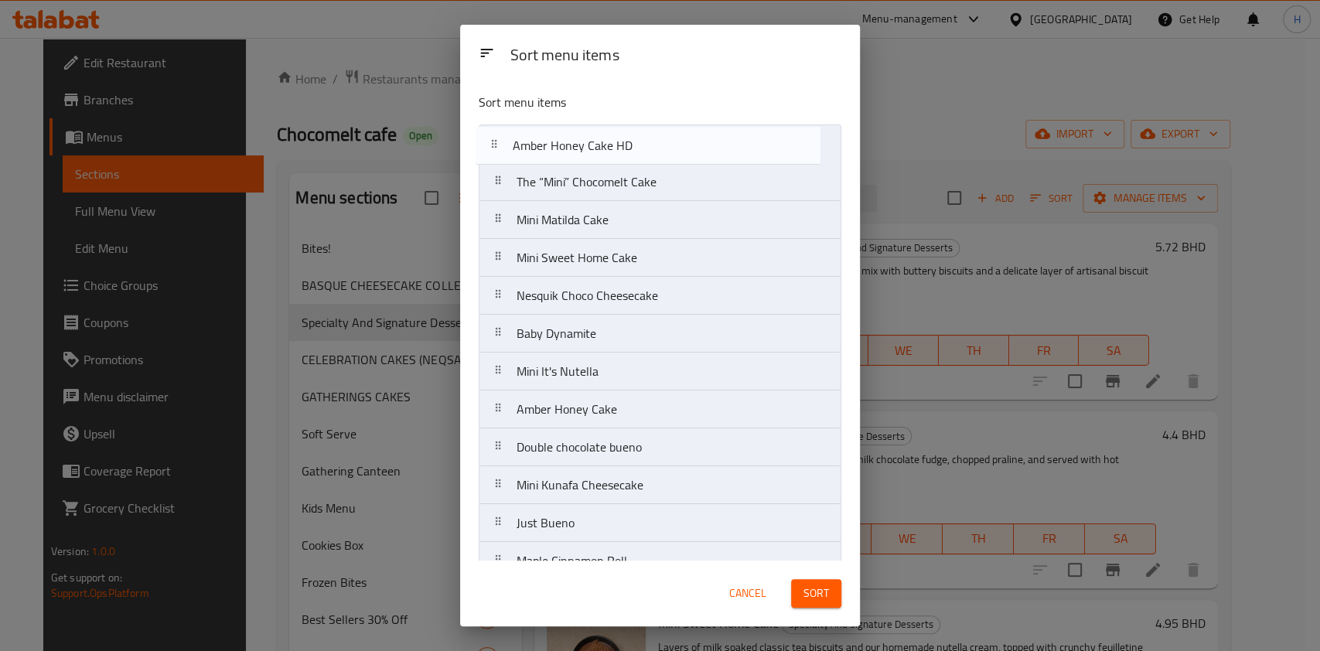
drag, startPoint x: 644, startPoint y: 417, endPoint x: 637, endPoint y: 140, distance: 276.9
click at [637, 140] on nav "The “Mini” Chocomelt Cake Mini Matilda Cake Mini Sweet Home Cake Nesquik Choco …" at bounding box center [660, 409] width 363 height 570
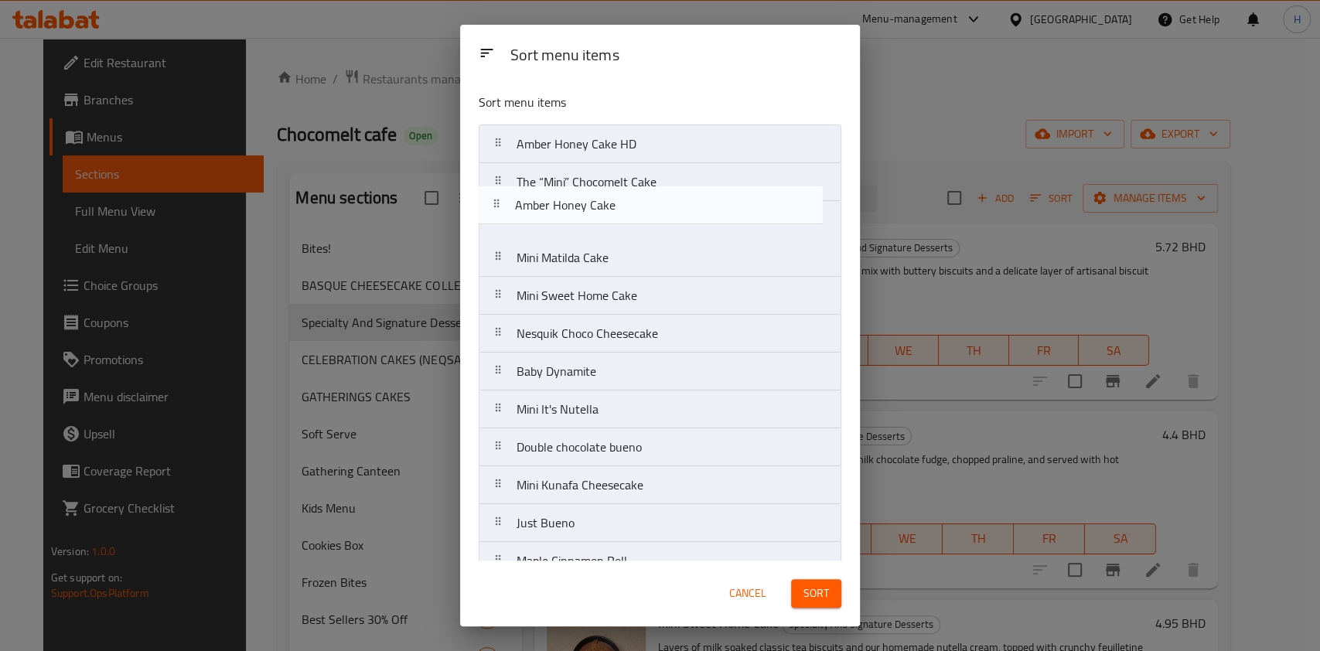
drag, startPoint x: 593, startPoint y: 418, endPoint x: 596, endPoint y: 182, distance: 235.8
click at [595, 178] on nav "Amber Honey Cake HD The “Mini” Chocomelt Cake Mini Matilda Cake Mini Sweet Home…" at bounding box center [660, 409] width 363 height 570
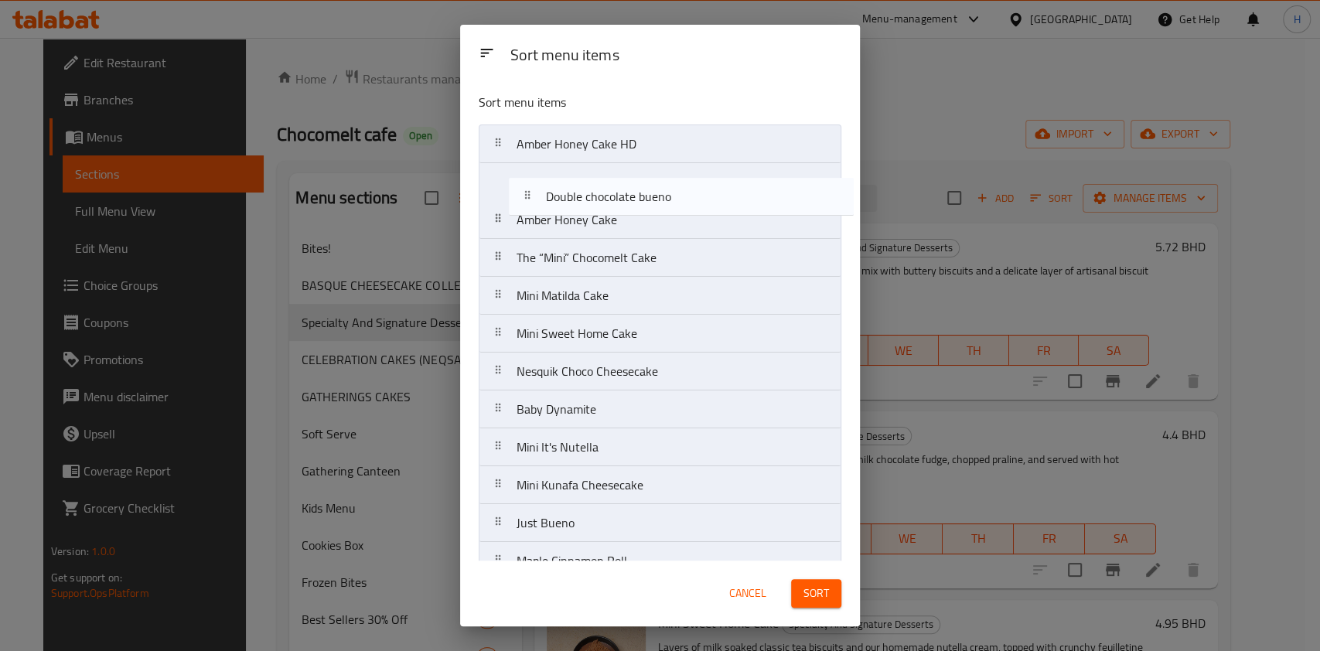
drag, startPoint x: 586, startPoint y: 454, endPoint x: 625, endPoint y: 183, distance: 273.4
click at [625, 183] on nav "Amber Honey Cake HD Amber Honey Cake The “Mini” Chocomelt Cake Mini Matilda Cak…" at bounding box center [660, 409] width 363 height 570
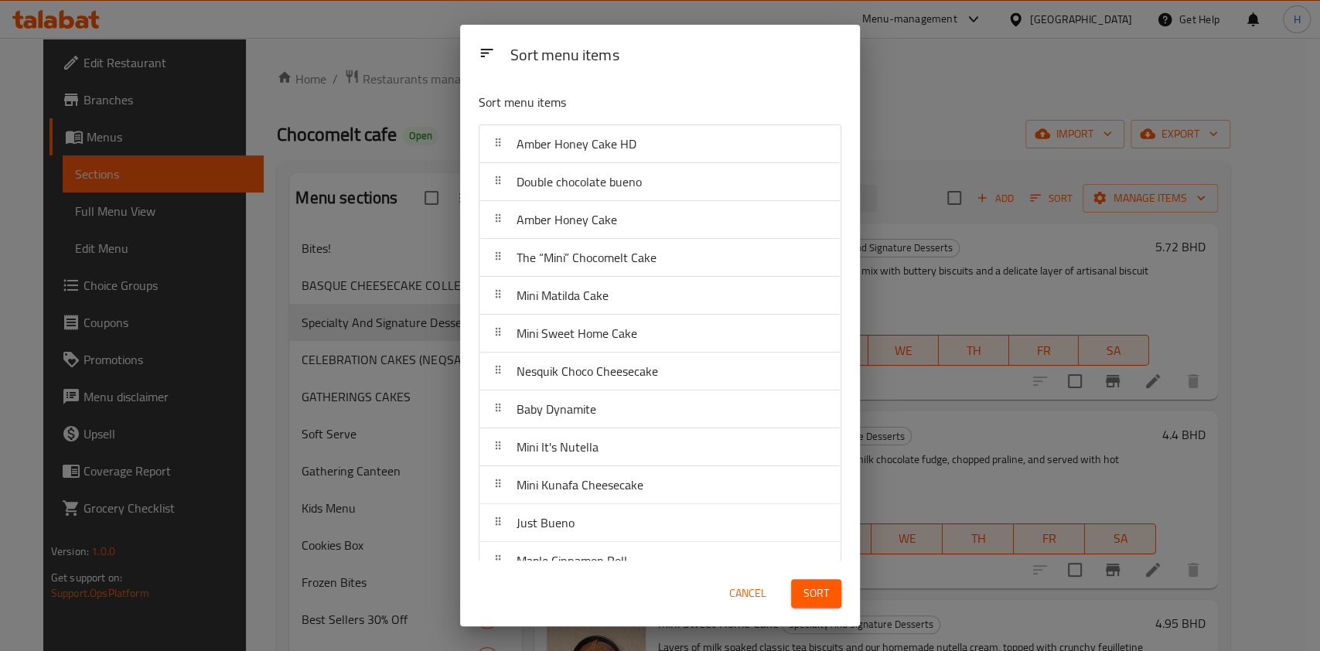
click at [805, 591] on span "Sort" at bounding box center [816, 593] width 26 height 19
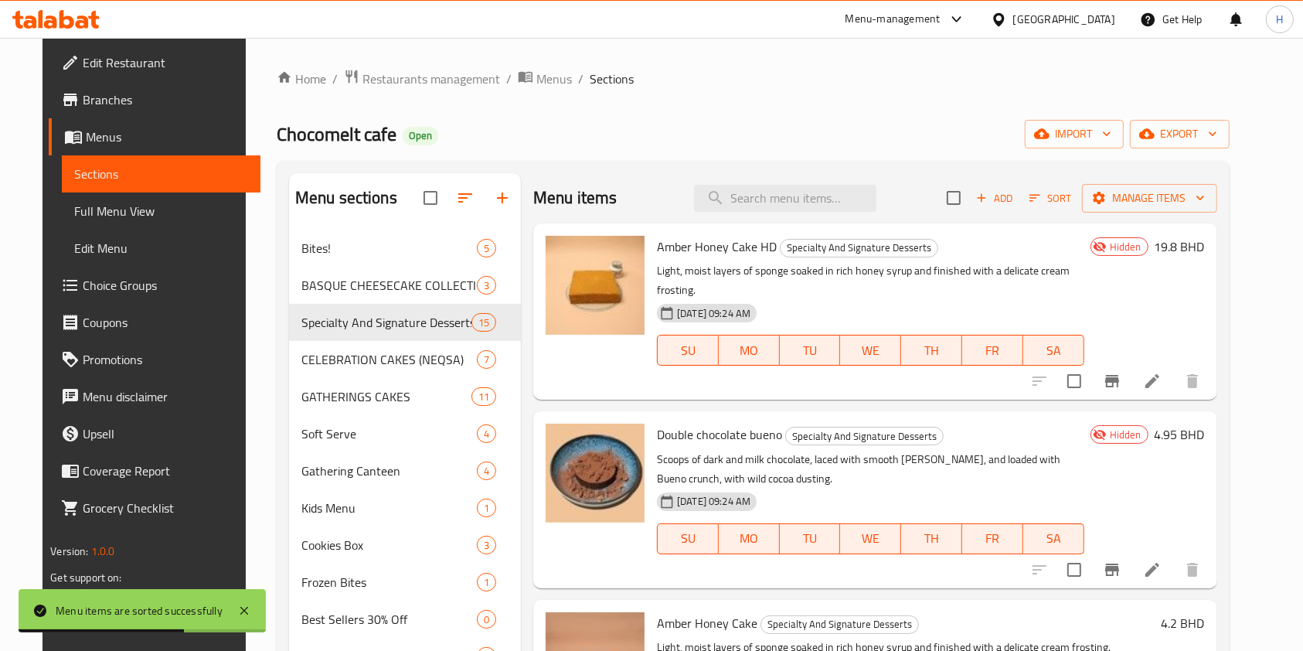
click at [1091, 368] on input "checkbox" at bounding box center [1074, 381] width 32 height 32
click at [1167, 205] on span "Manage items" at bounding box center [1150, 198] width 111 height 19
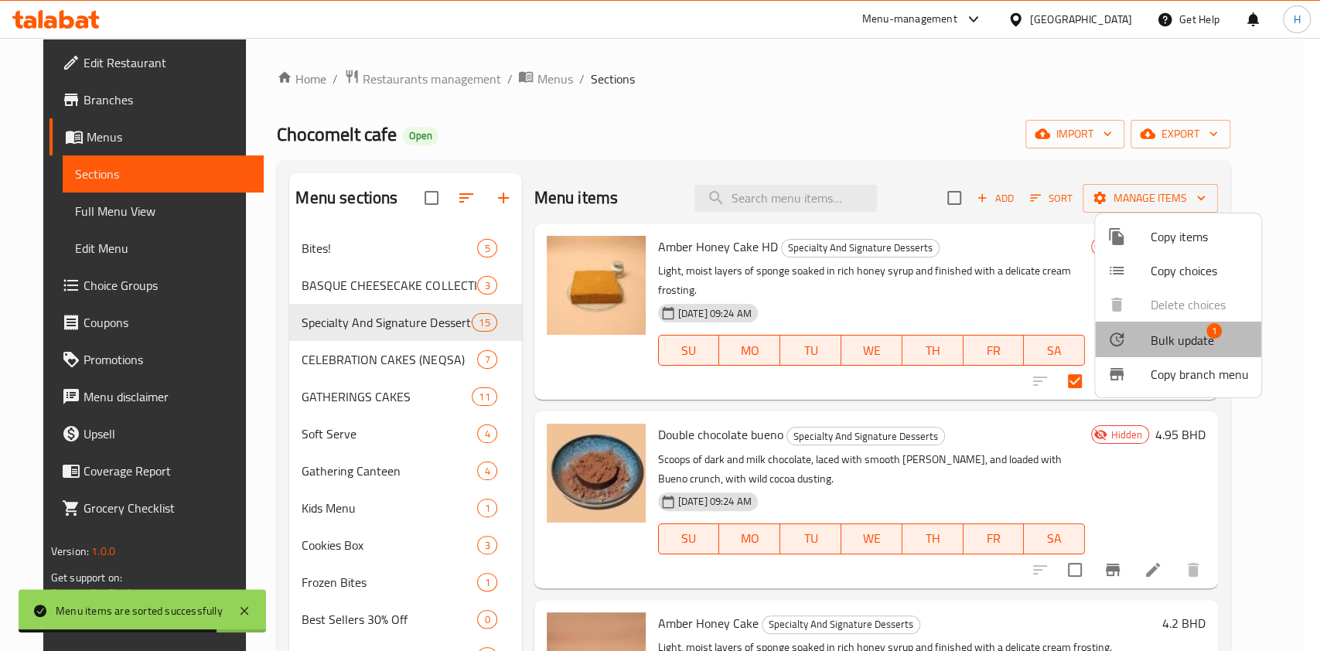
click at [1198, 337] on span "Bulk update" at bounding box center [1181, 340] width 63 height 19
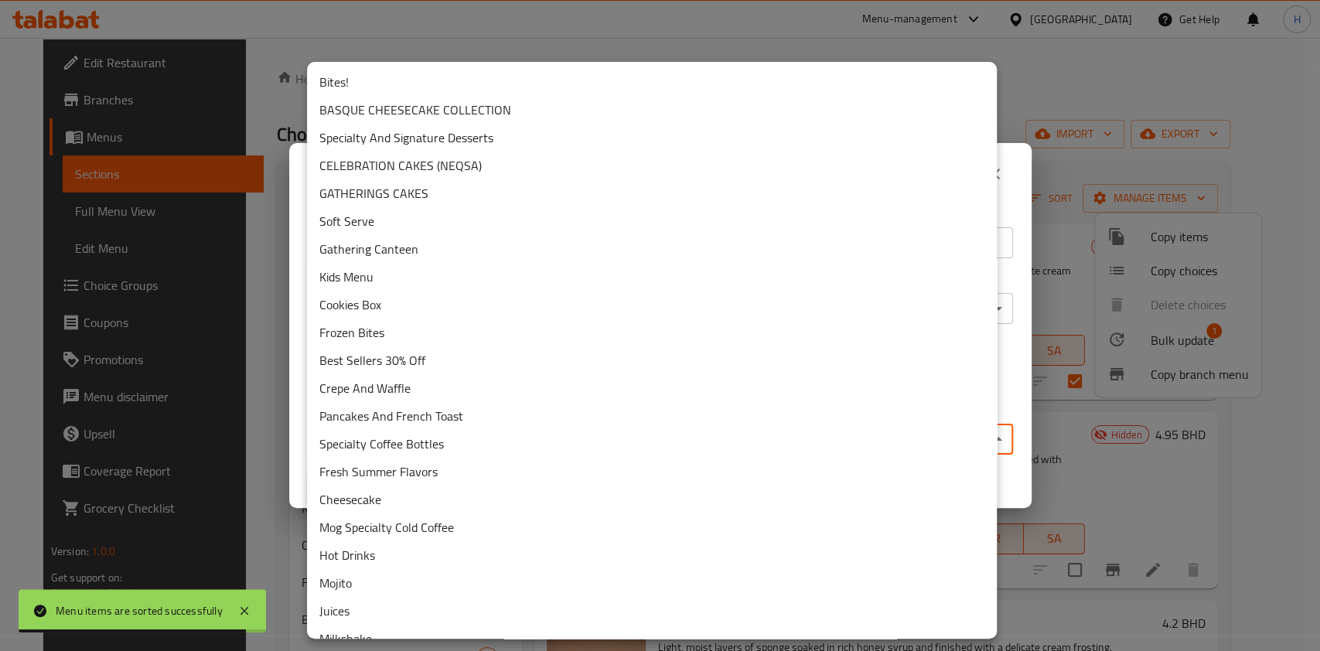
drag, startPoint x: 588, startPoint y: 441, endPoint x: 1318, endPoint y: 37, distance: 835.0
click at [588, 441] on body "Menu items are sorted successfully ​ Menu-management Bahrain Get Help H Edit Re…" at bounding box center [660, 344] width 1320 height 613
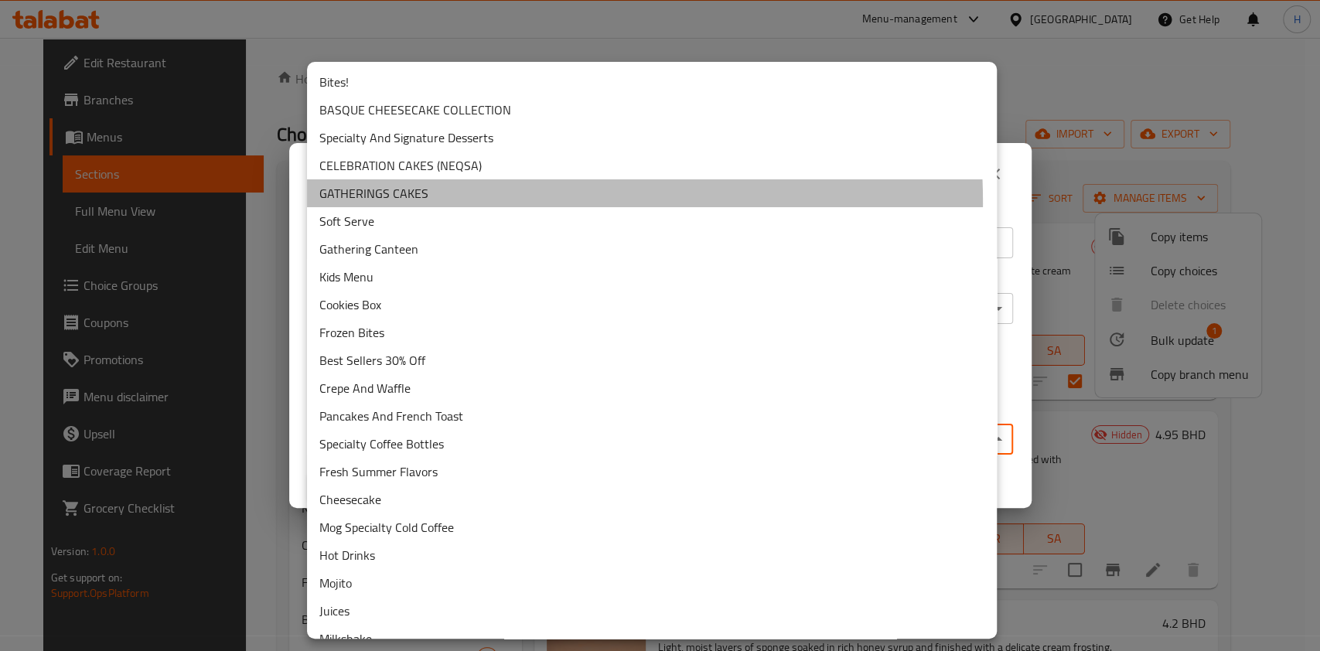
click at [385, 203] on li "GATHERINGS CAKES" at bounding box center [652, 193] width 690 height 28
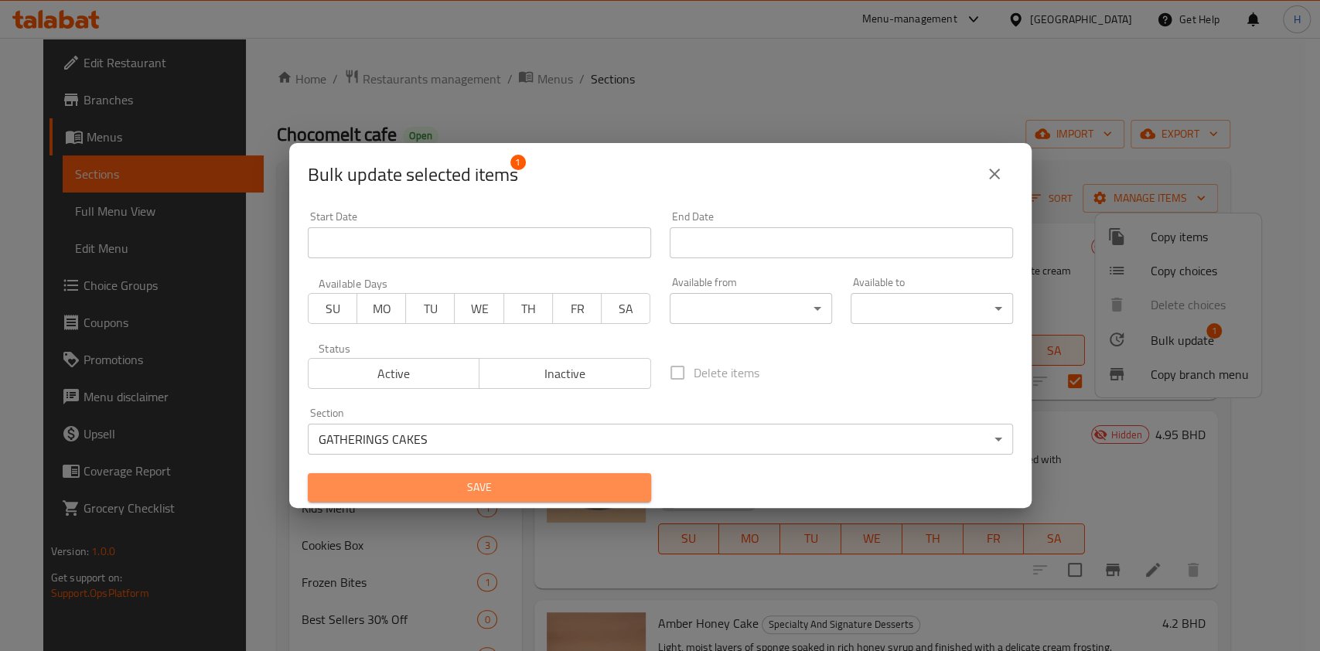
click at [561, 495] on span "Save" at bounding box center [479, 487] width 319 height 19
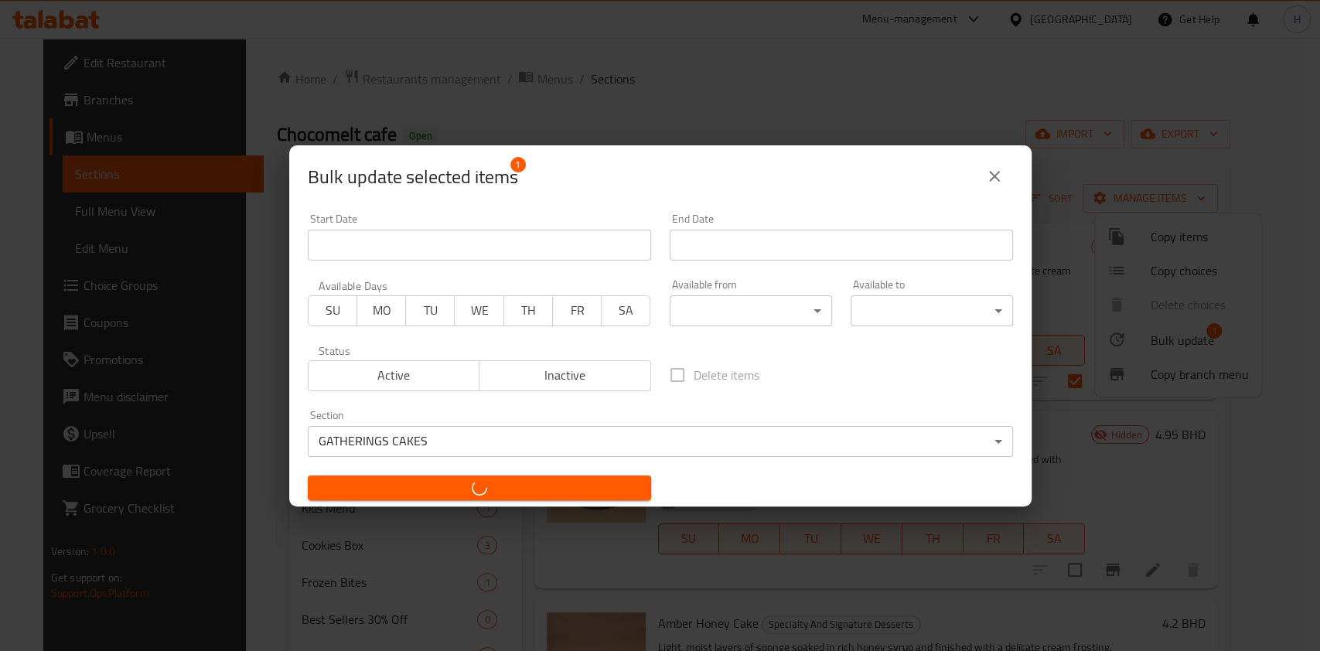
checkbox input "false"
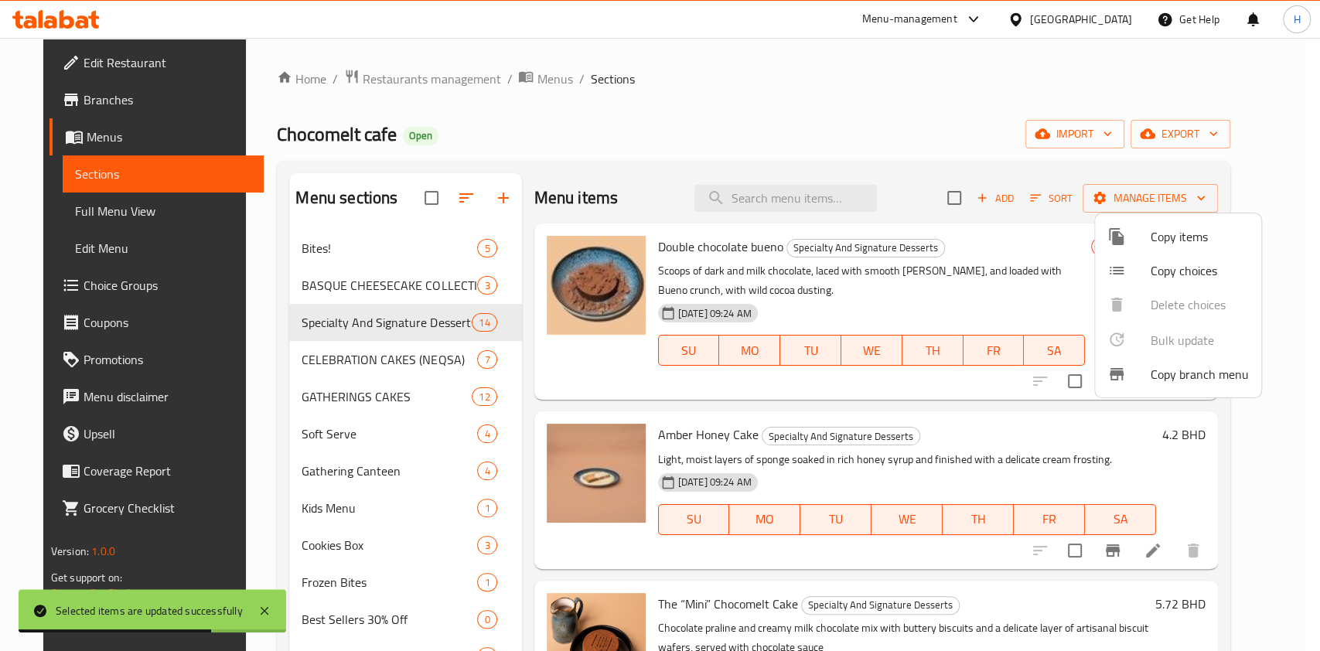
click at [877, 73] on div at bounding box center [660, 325] width 1320 height 651
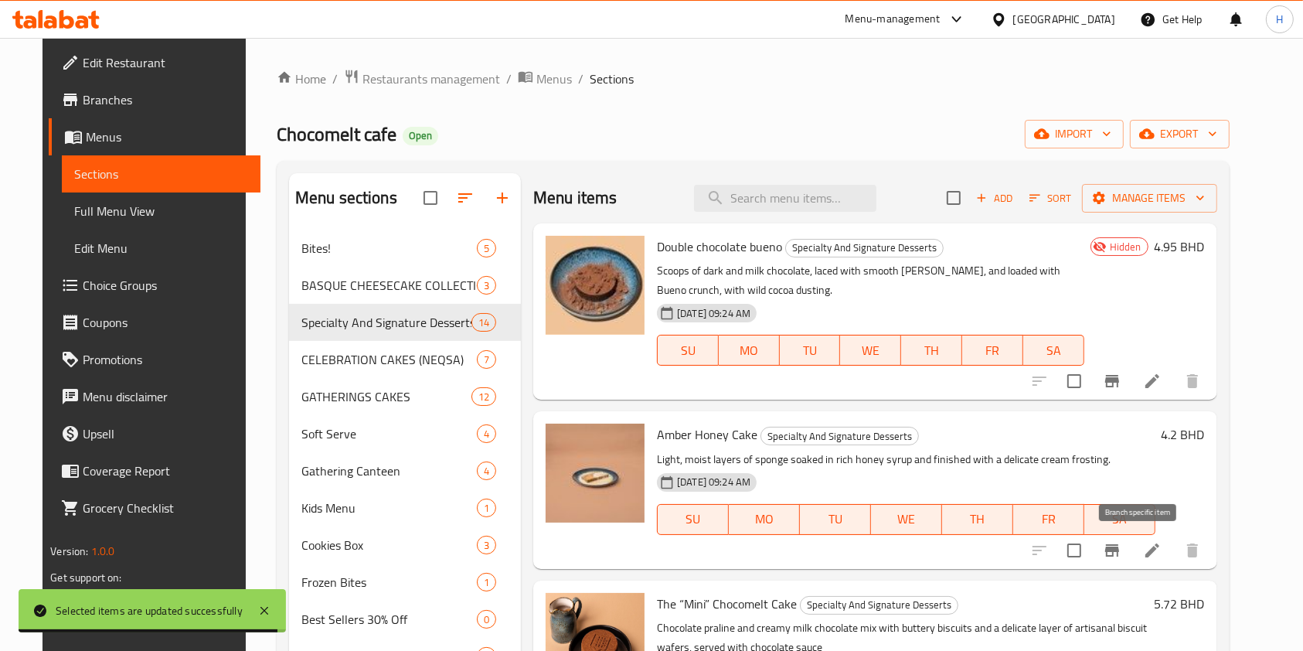
click at [1119, 545] on icon "Branch-specific-item" at bounding box center [1113, 550] width 14 height 12
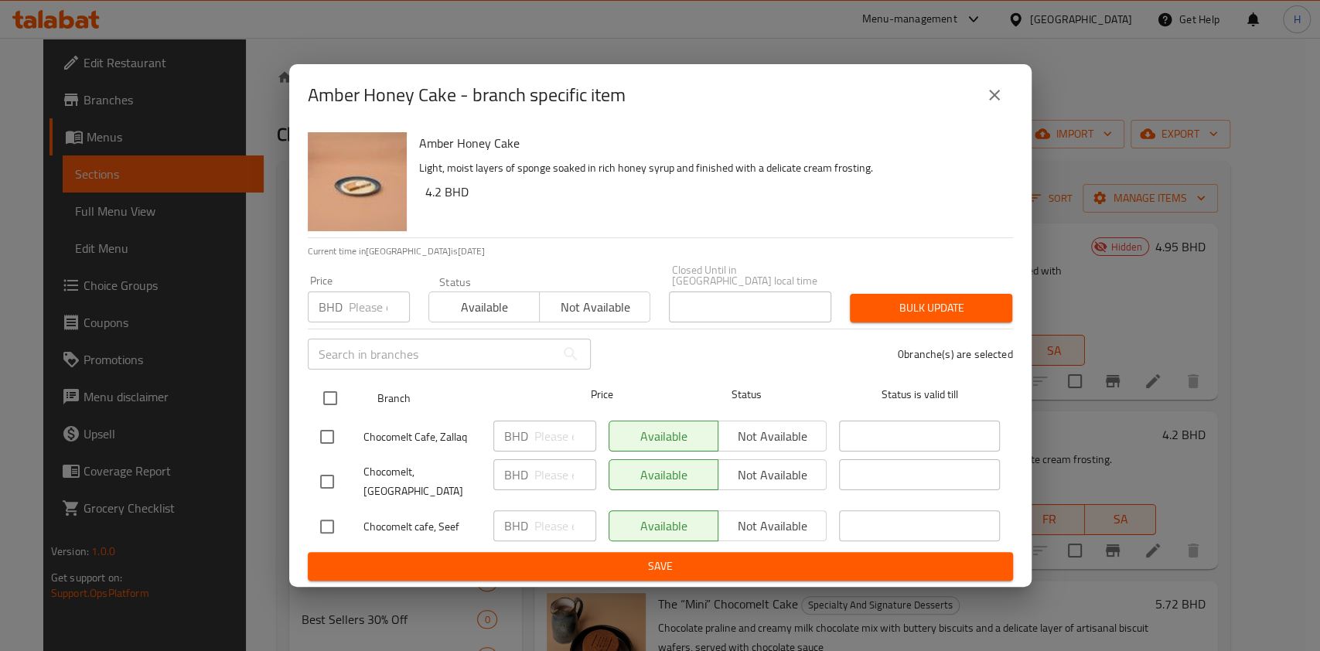
click at [325, 391] on input "checkbox" at bounding box center [330, 398] width 32 height 32
checkbox input "true"
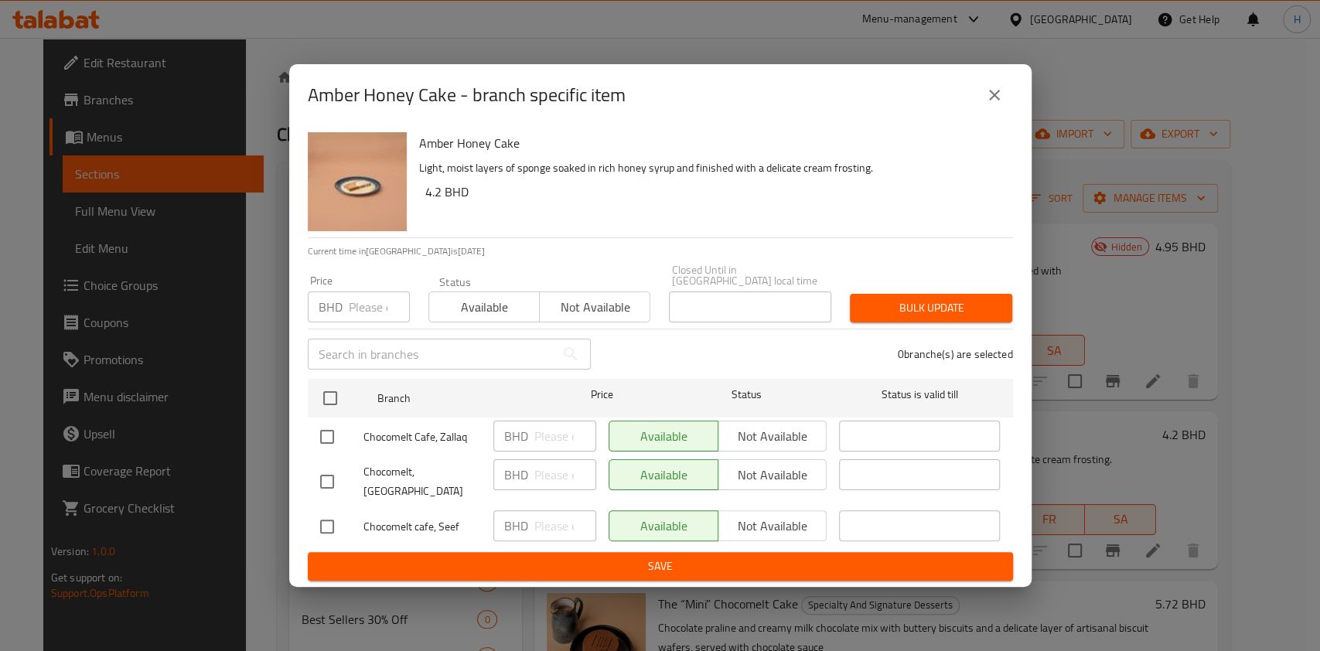
checkbox input "true"
click at [798, 425] on span "Not available" at bounding box center [772, 436] width 97 height 22
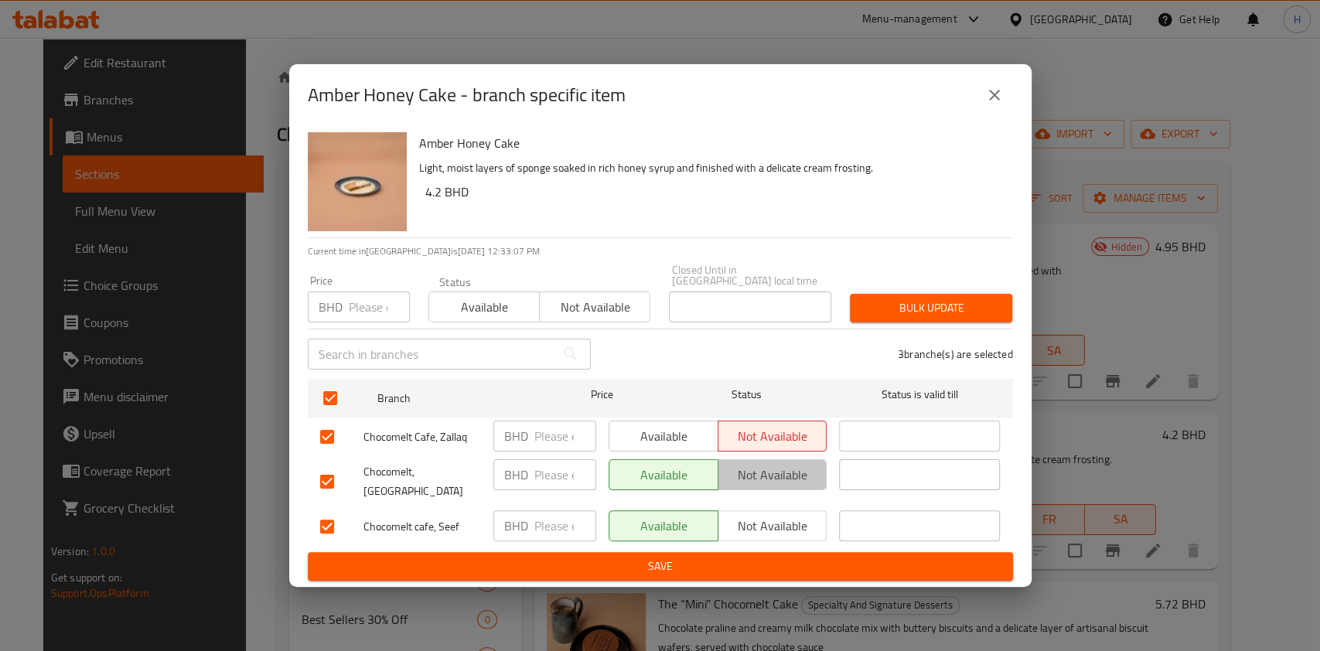
click at [813, 471] on span "Not available" at bounding box center [772, 475] width 97 height 22
click at [804, 515] on span "Not available" at bounding box center [772, 526] width 97 height 22
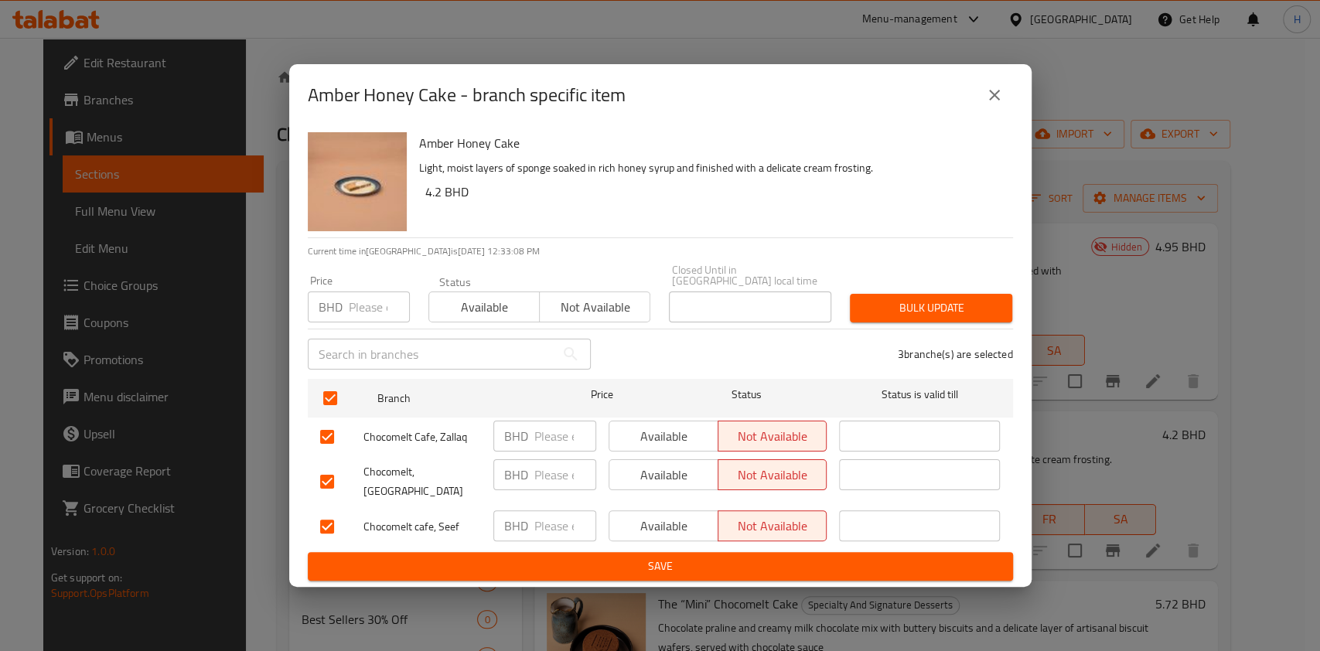
click at [819, 557] on span "Save" at bounding box center [660, 566] width 680 height 19
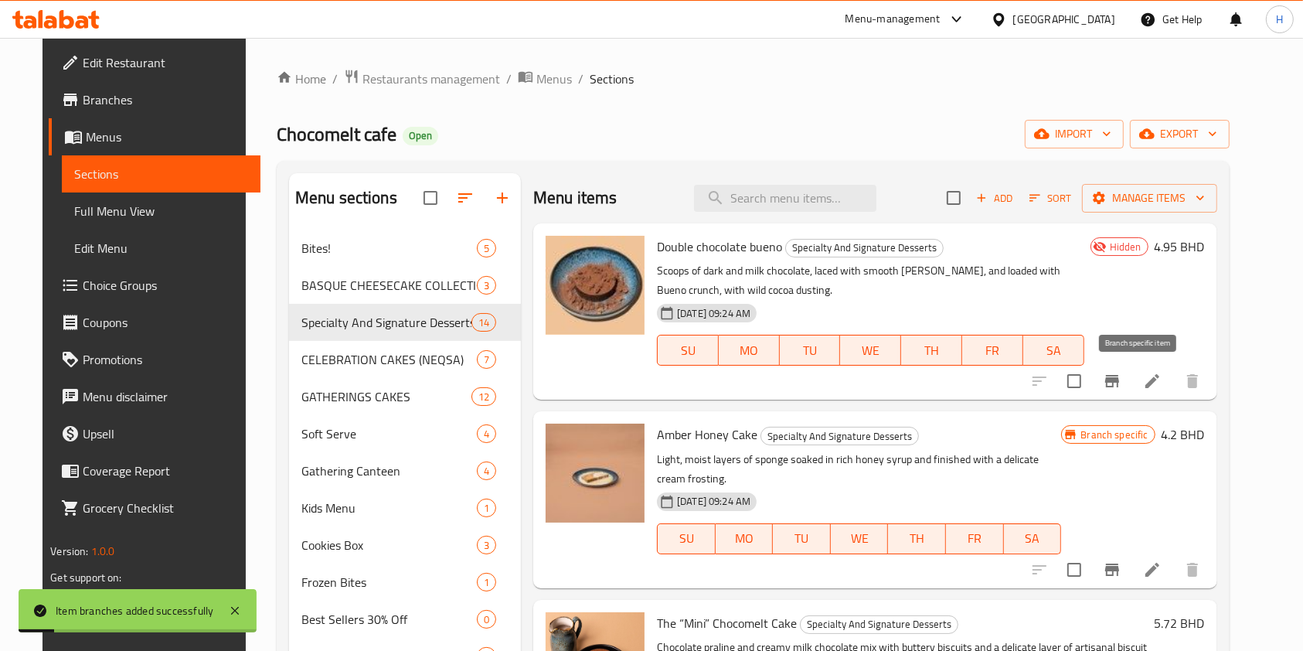
click at [1119, 380] on icon "Branch-specific-item" at bounding box center [1113, 381] width 14 height 12
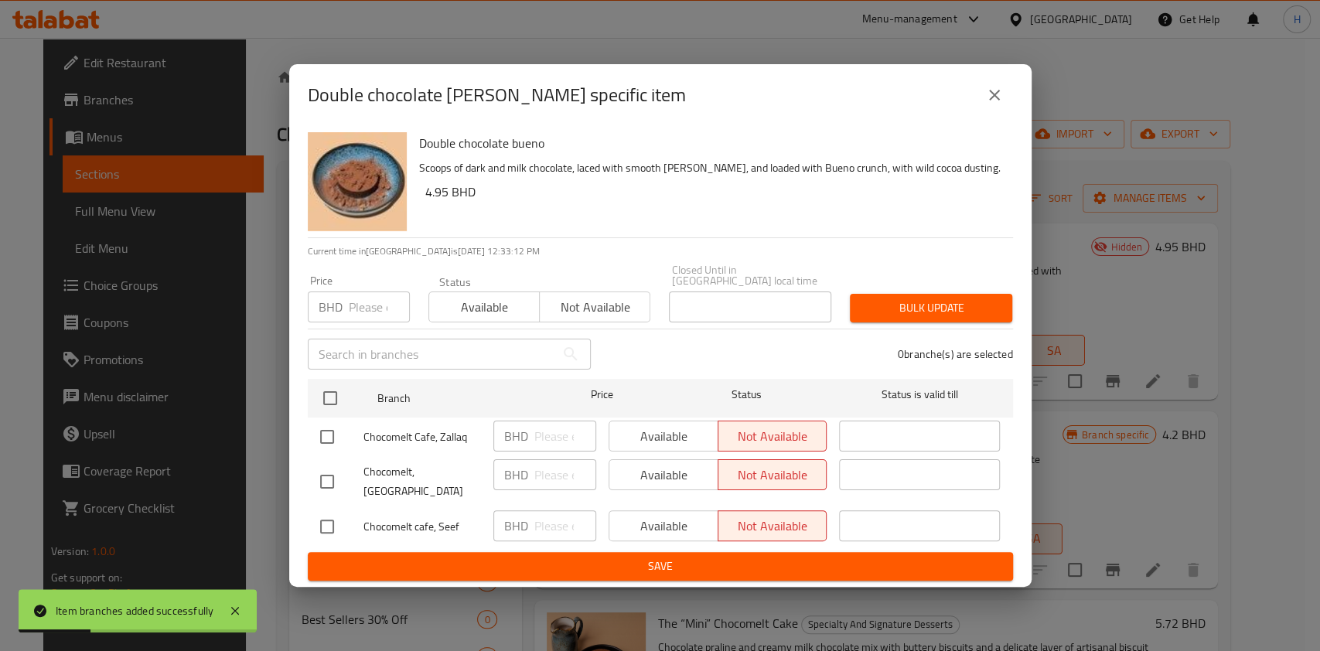
click at [991, 114] on button "close" at bounding box center [994, 95] width 37 height 37
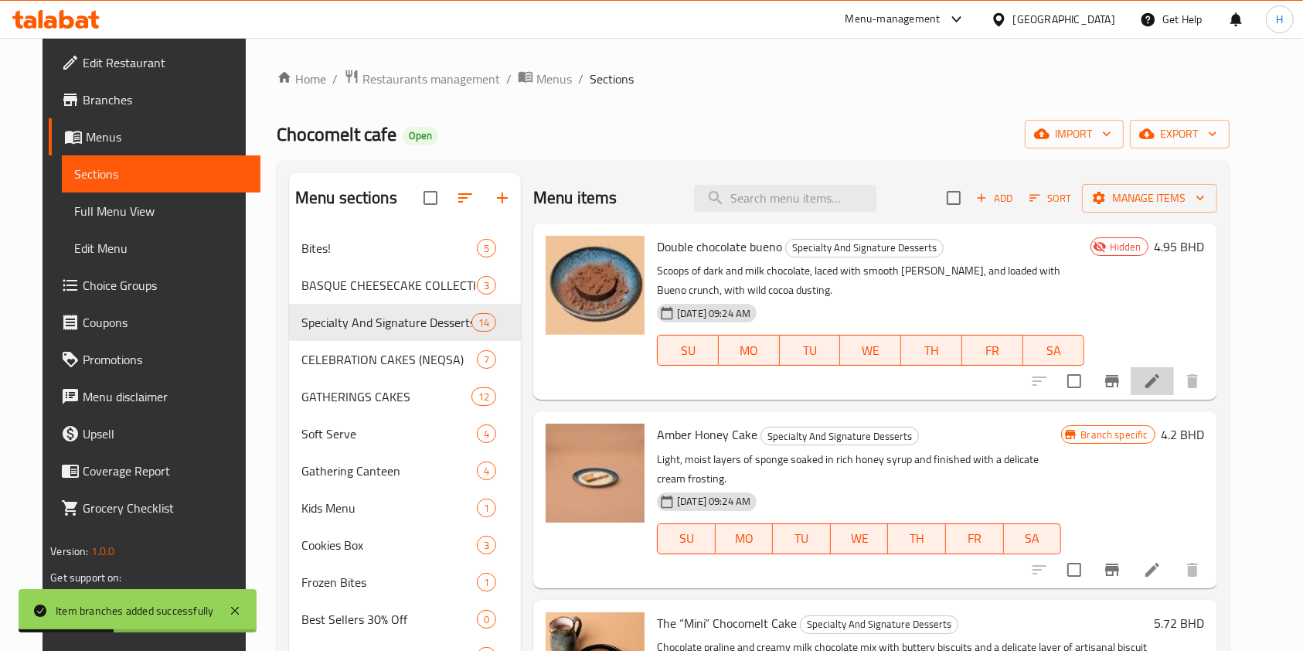
click at [1160, 378] on icon at bounding box center [1153, 381] width 14 height 14
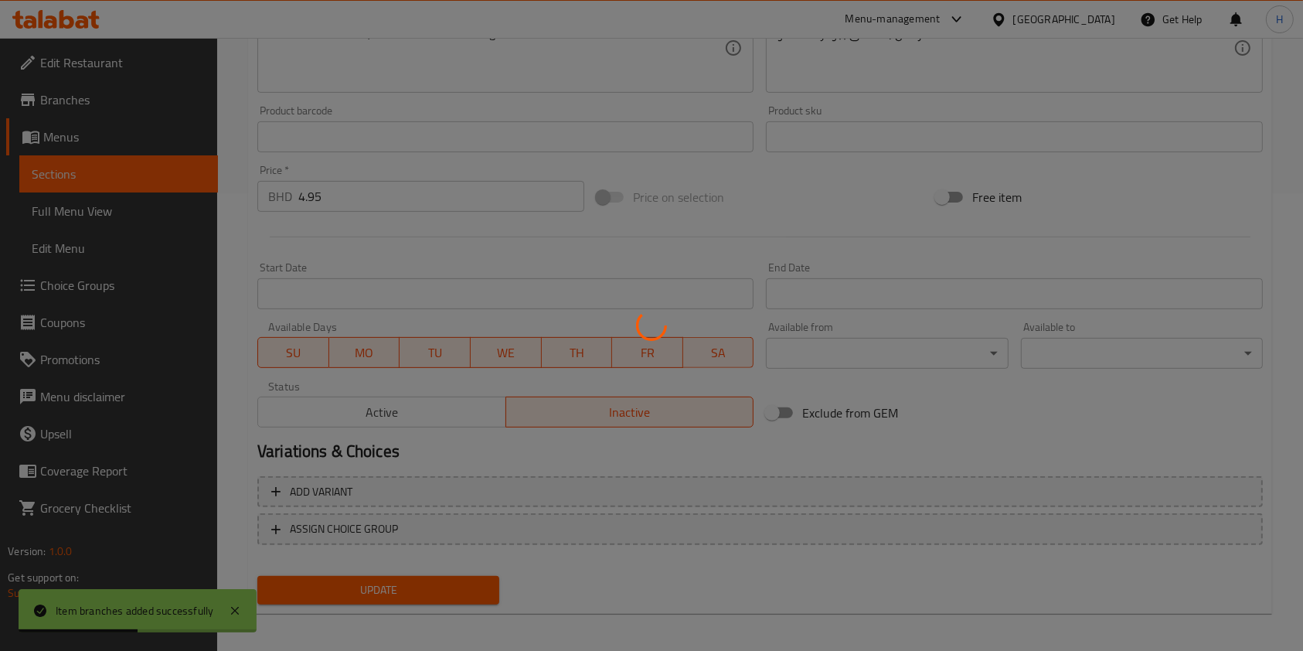
scroll to position [464, 0]
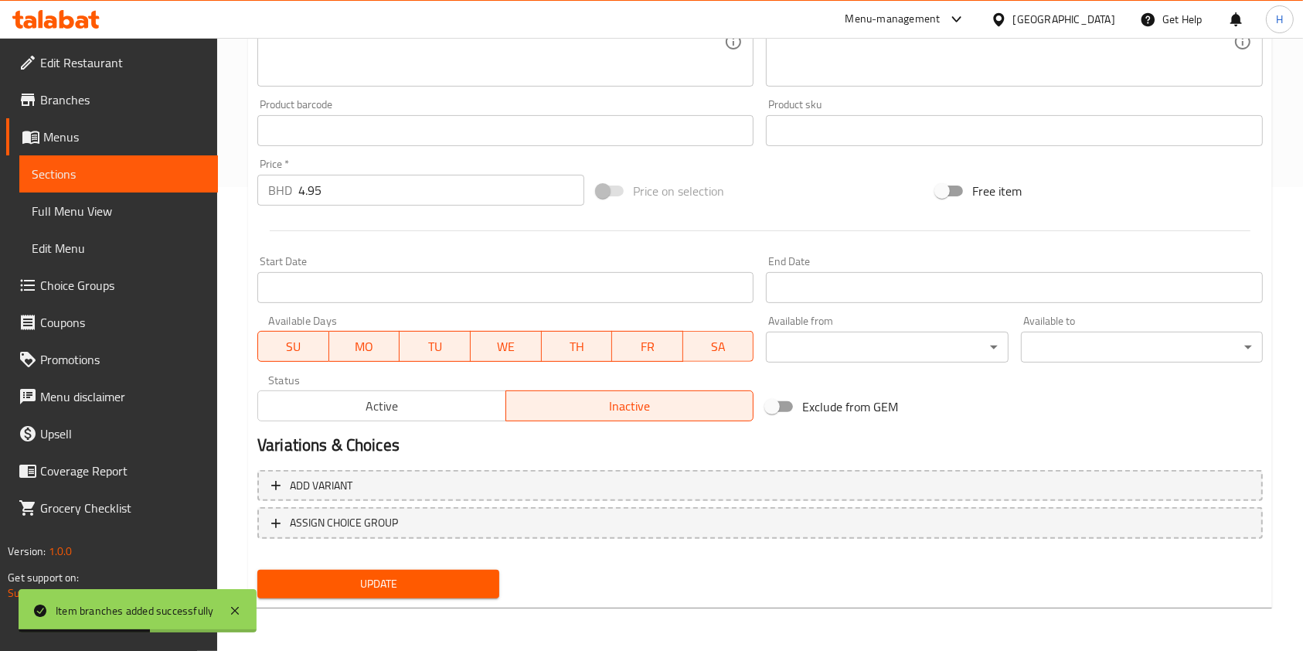
click at [424, 419] on button "Active" at bounding box center [381, 405] width 249 height 31
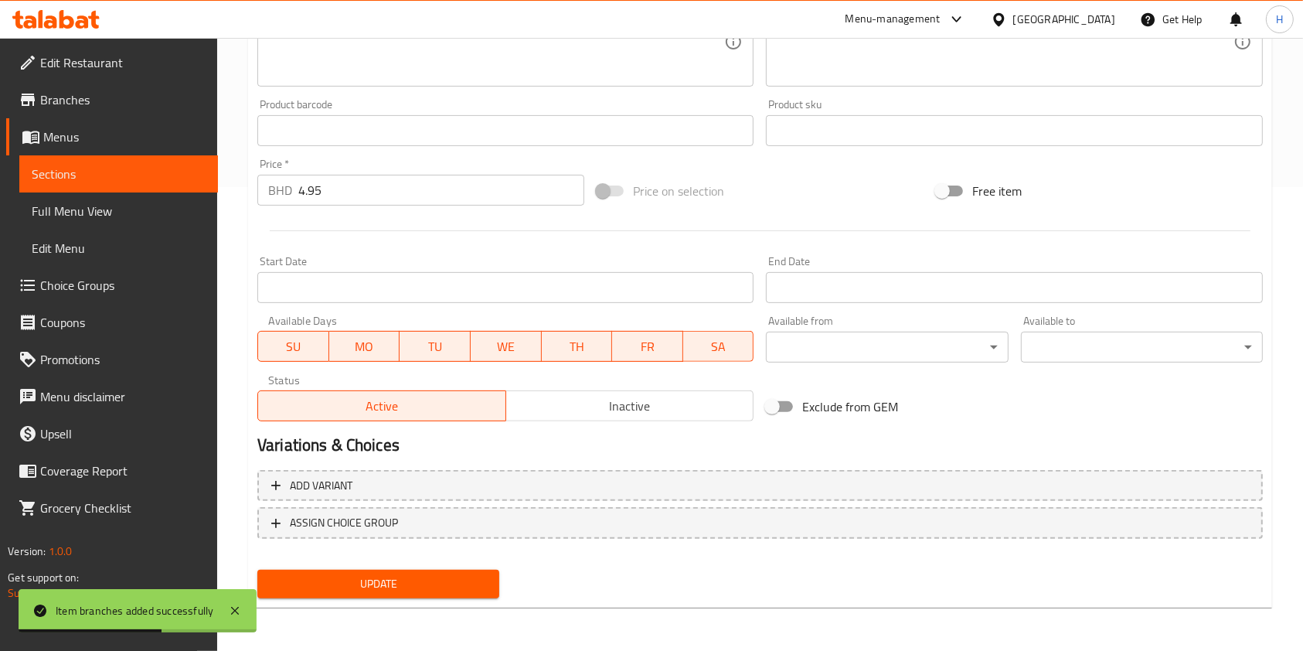
click at [462, 588] on span "Update" at bounding box center [378, 583] width 217 height 19
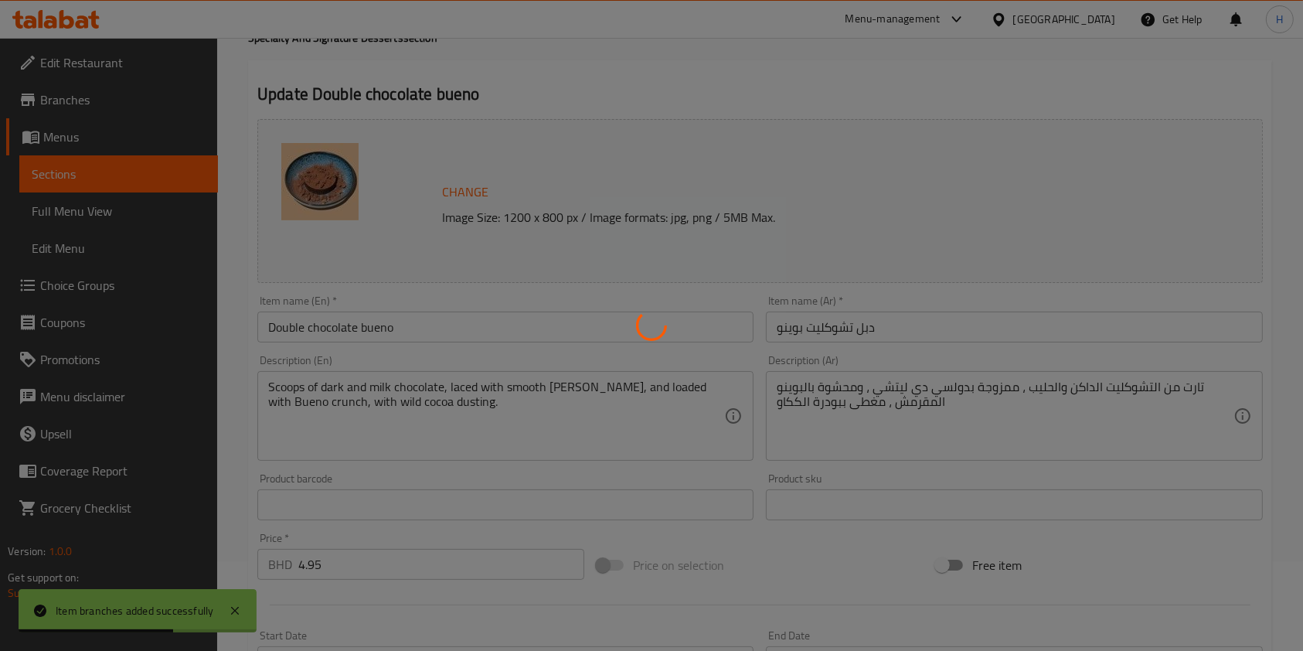
scroll to position [0, 0]
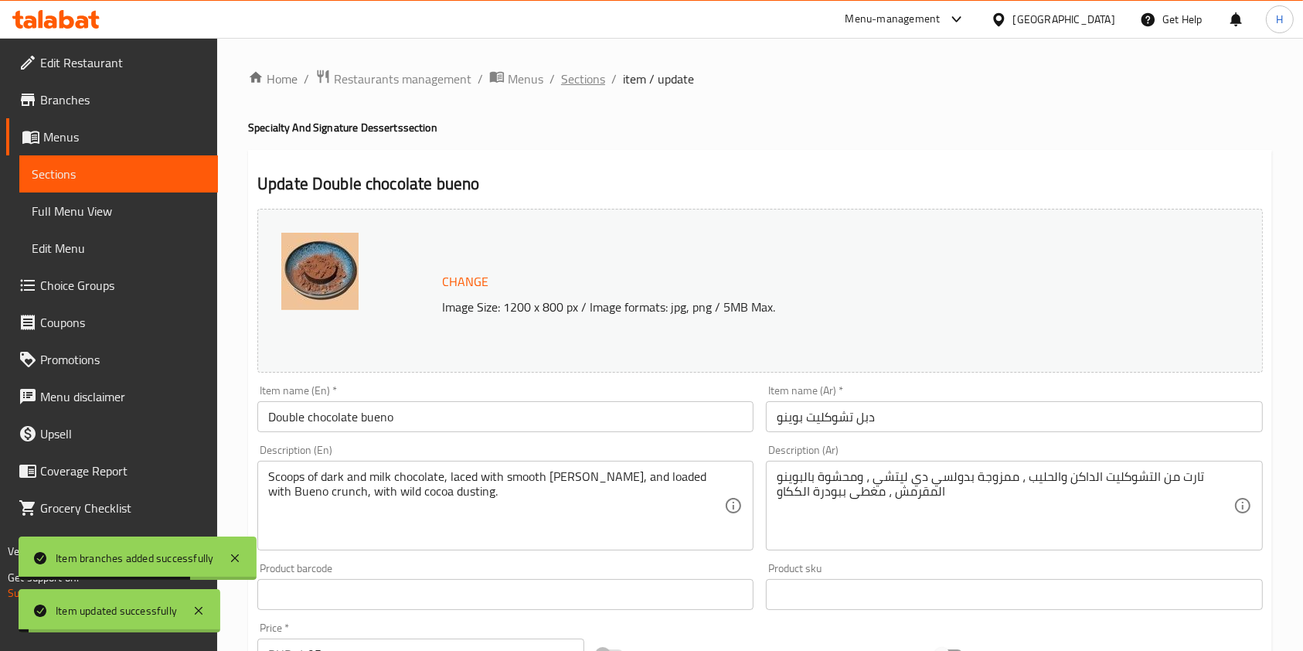
click at [588, 81] on span "Sections" at bounding box center [583, 79] width 44 height 19
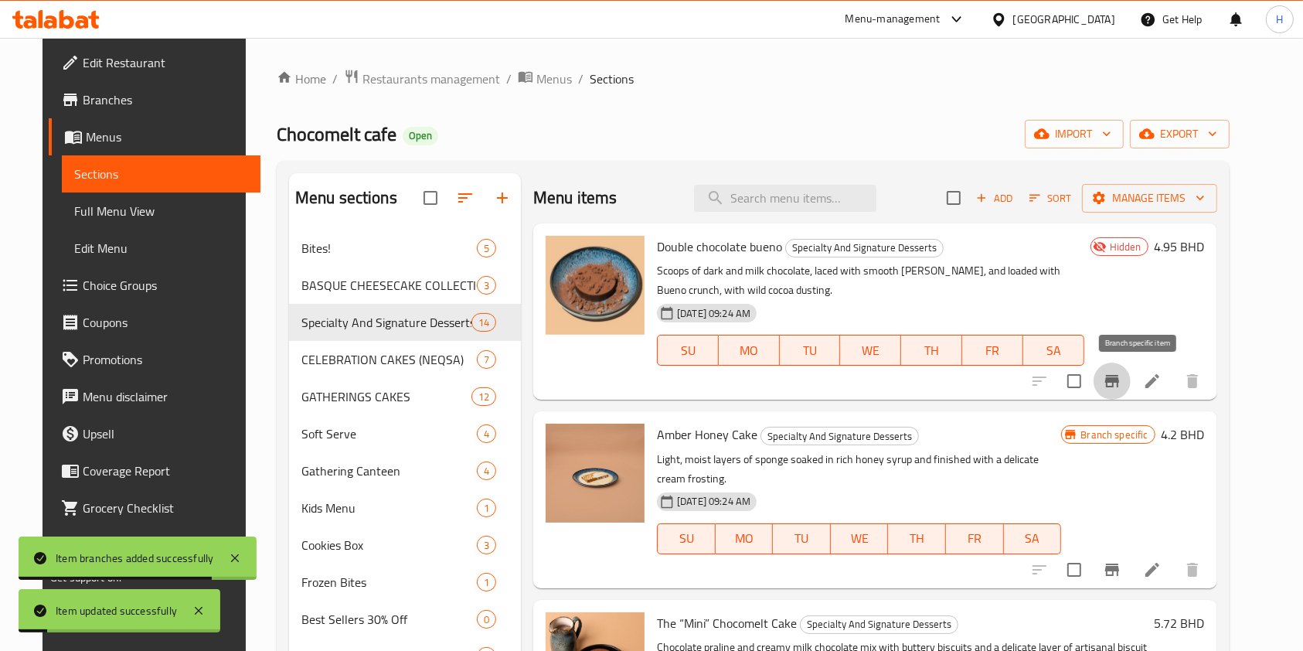
click at [1122, 374] on icon "Branch-specific-item" at bounding box center [1112, 381] width 19 height 19
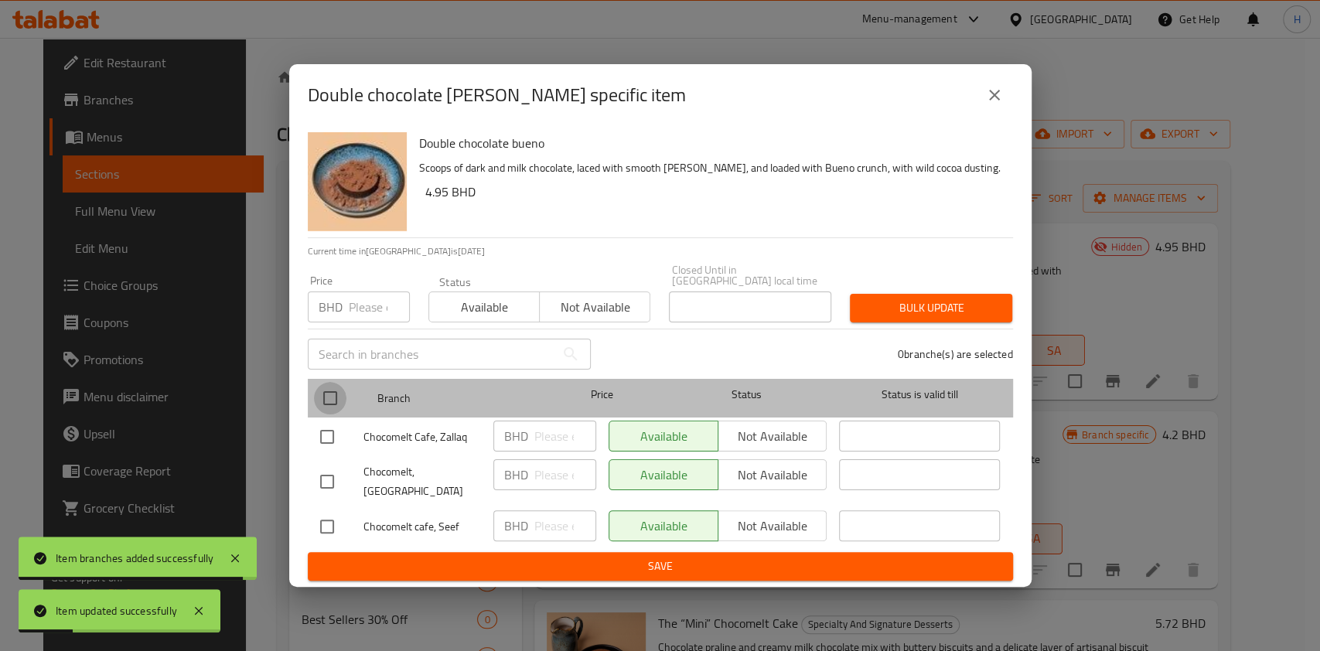
click at [325, 397] on input "checkbox" at bounding box center [330, 398] width 32 height 32
checkbox input "true"
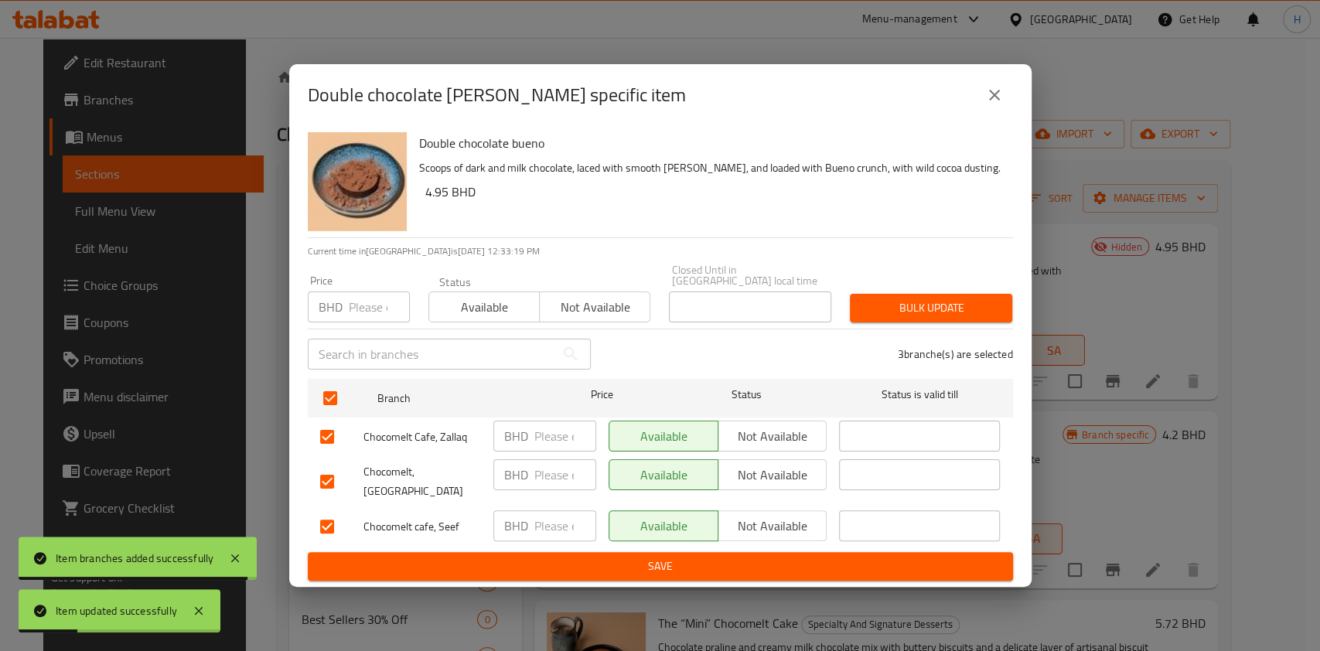
click at [796, 433] on span "Not available" at bounding box center [772, 436] width 97 height 22
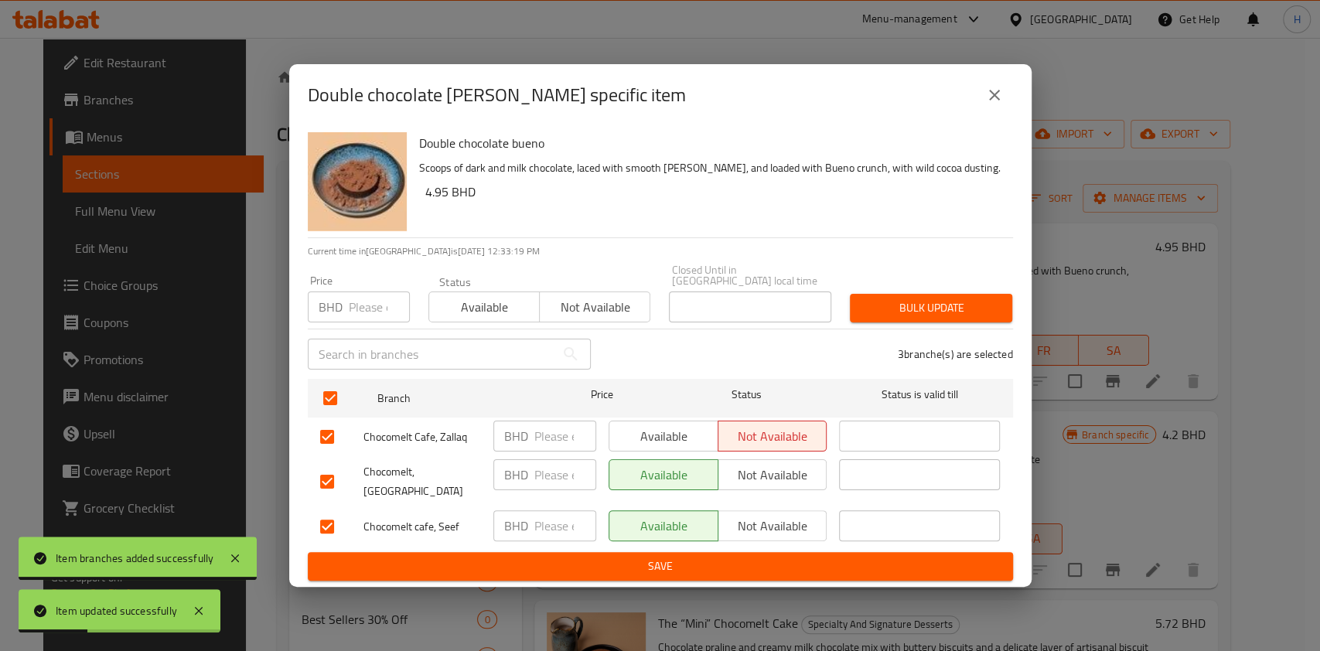
click at [806, 472] on span "Not available" at bounding box center [772, 475] width 97 height 22
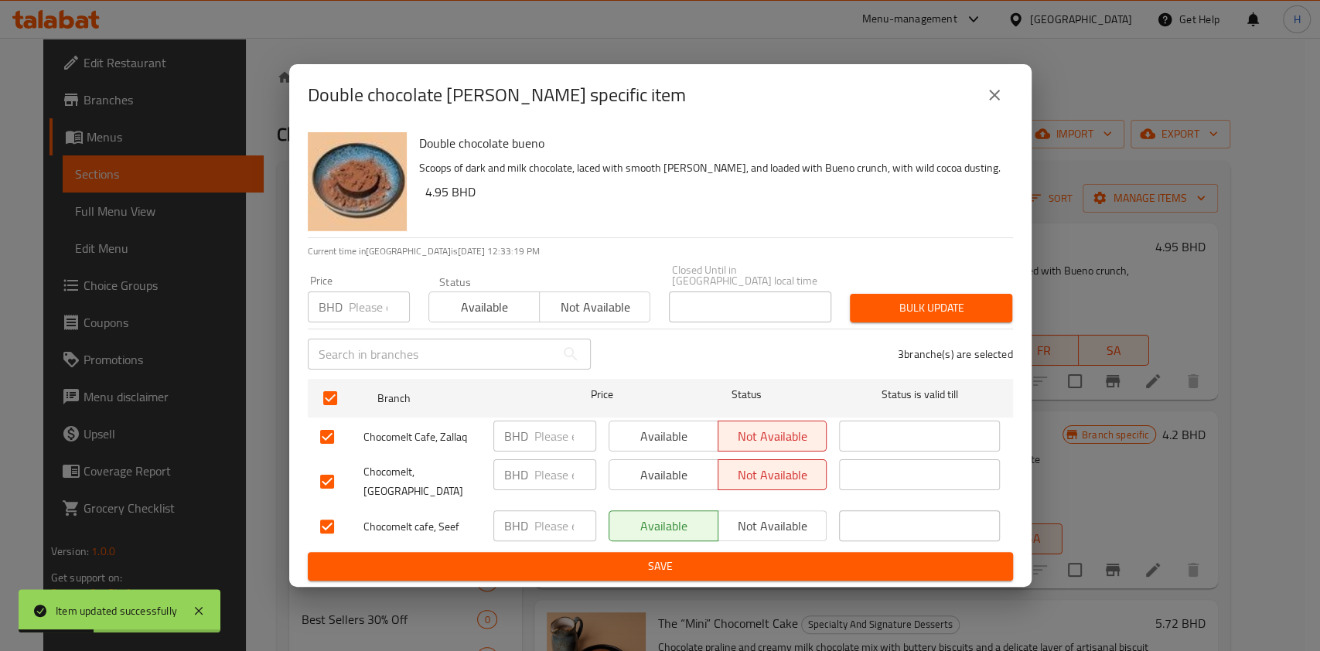
drag, startPoint x: 810, startPoint y: 516, endPoint x: 819, endPoint y: 543, distance: 28.4
click at [810, 516] on span "Not available" at bounding box center [772, 526] width 97 height 22
click at [819, 552] on button "Save" at bounding box center [660, 566] width 705 height 29
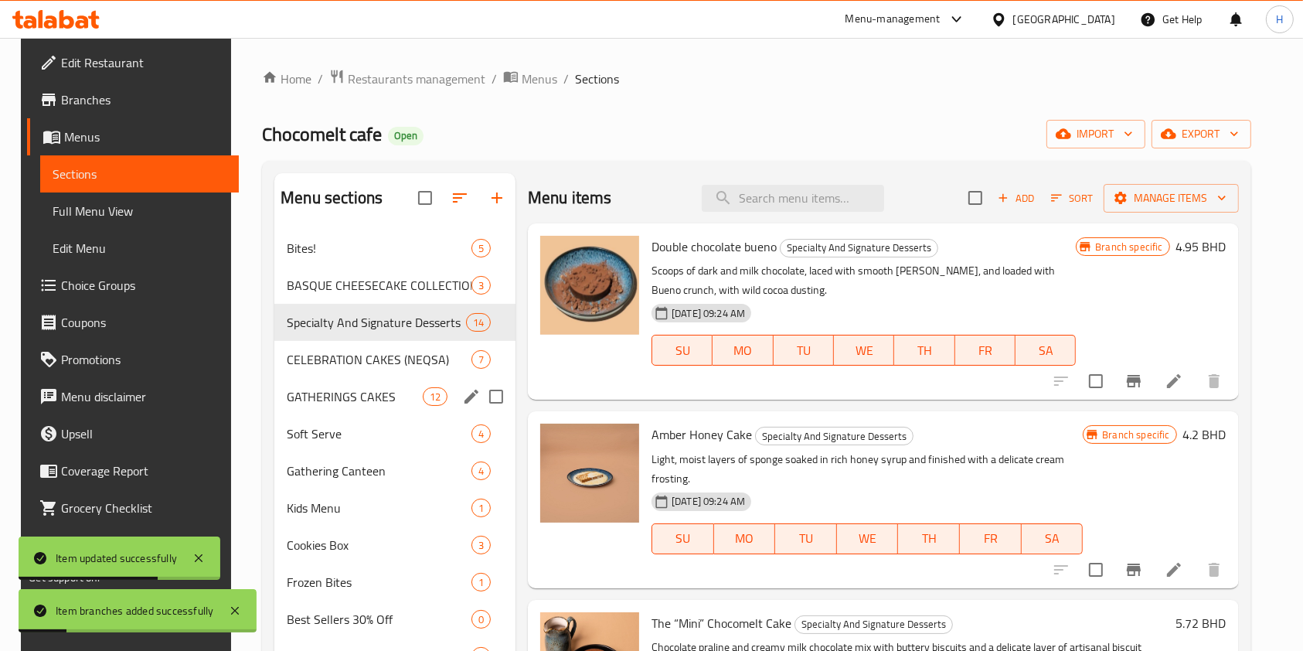
click at [329, 406] on div "GATHERINGS CAKES 12" at bounding box center [394, 396] width 241 height 37
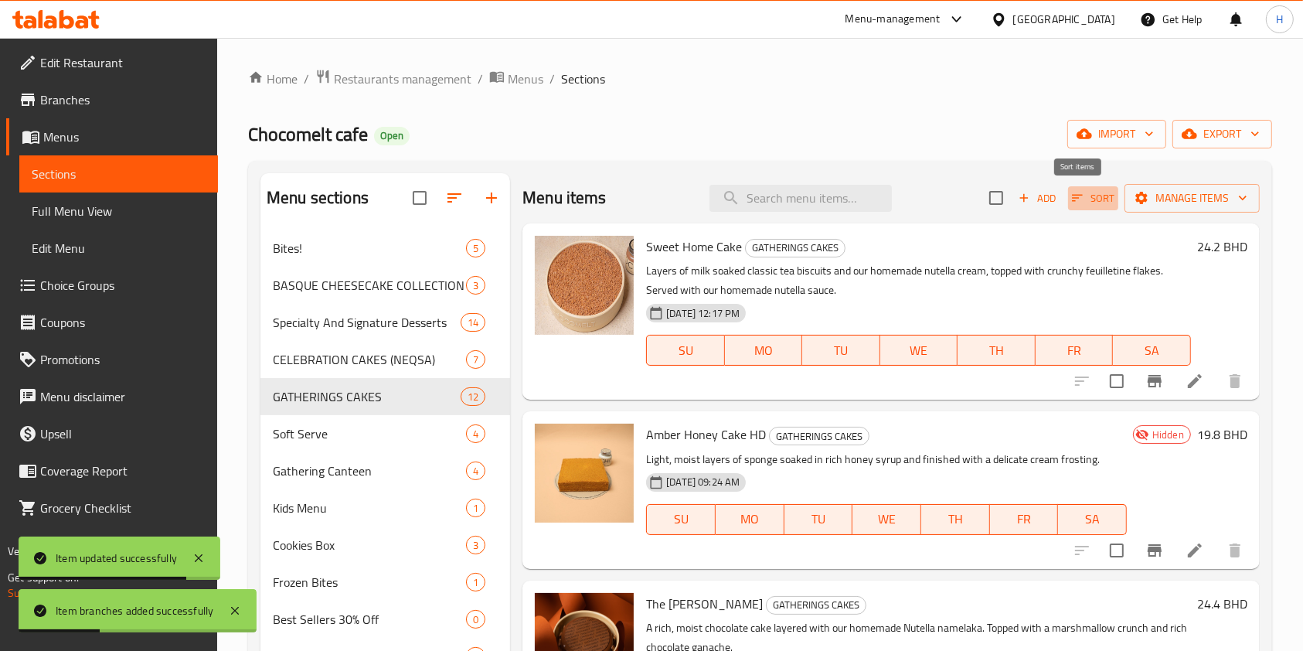
click at [1071, 193] on icon "button" at bounding box center [1078, 198] width 14 height 14
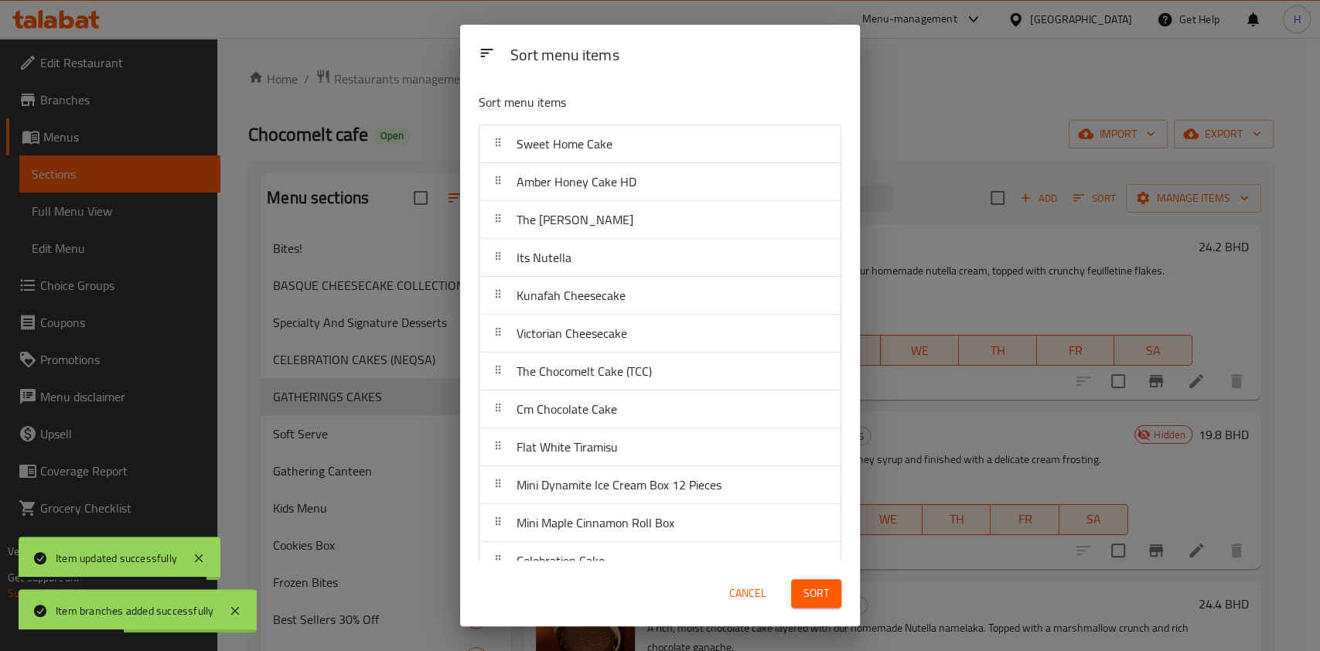
drag, startPoint x: 919, startPoint y: 102, endPoint x: 930, endPoint y: 101, distance: 10.9
click at [922, 101] on div "Sort menu items Sort menu items Sweet Home Cake Amber Honey Cake HD The Matilda…" at bounding box center [660, 325] width 1320 height 651
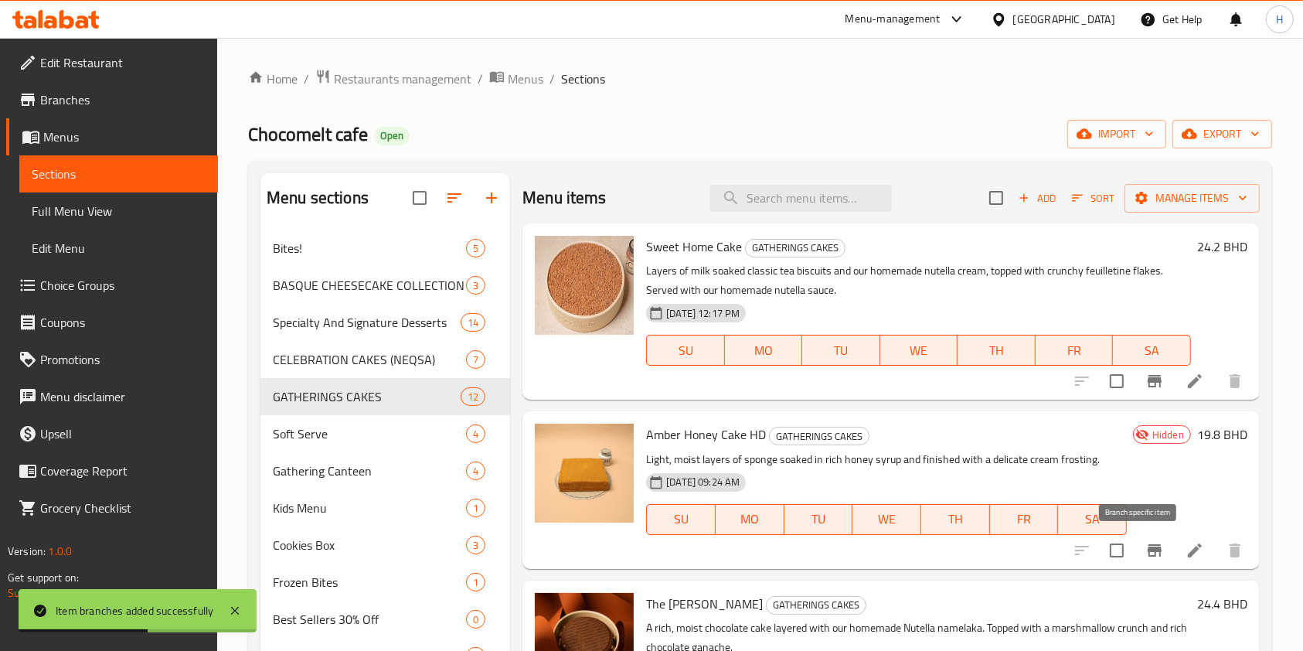
click at [1148, 551] on icon "Branch-specific-item" at bounding box center [1155, 550] width 14 height 12
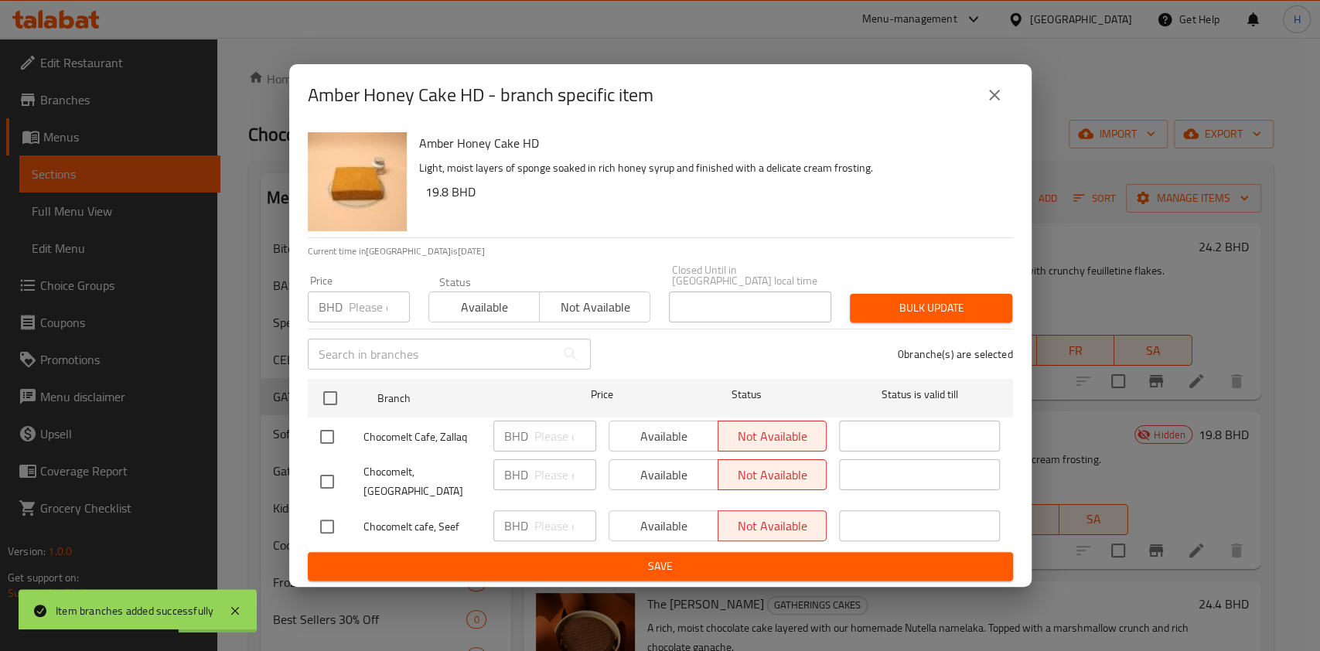
drag, startPoint x: 993, startPoint y: 98, endPoint x: 1157, endPoint y: 302, distance: 261.8
click at [993, 99] on icon "close" at bounding box center [994, 95] width 19 height 19
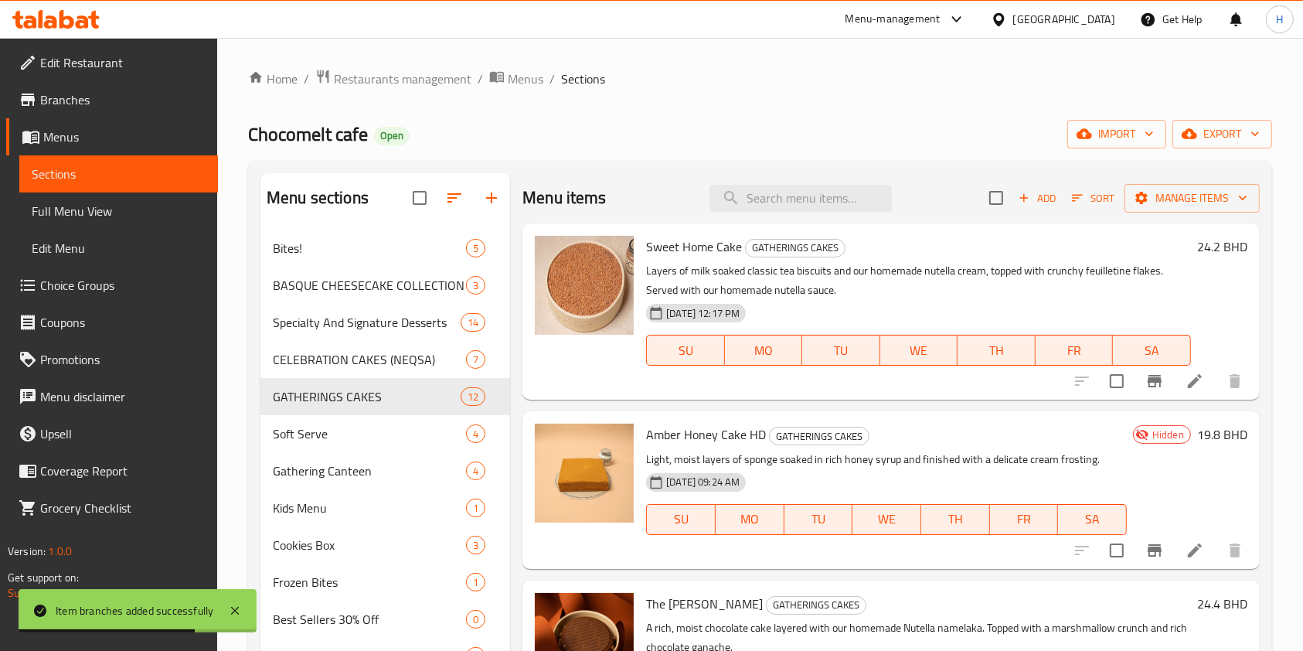
click at [1189, 544] on li at bounding box center [1195, 551] width 43 height 28
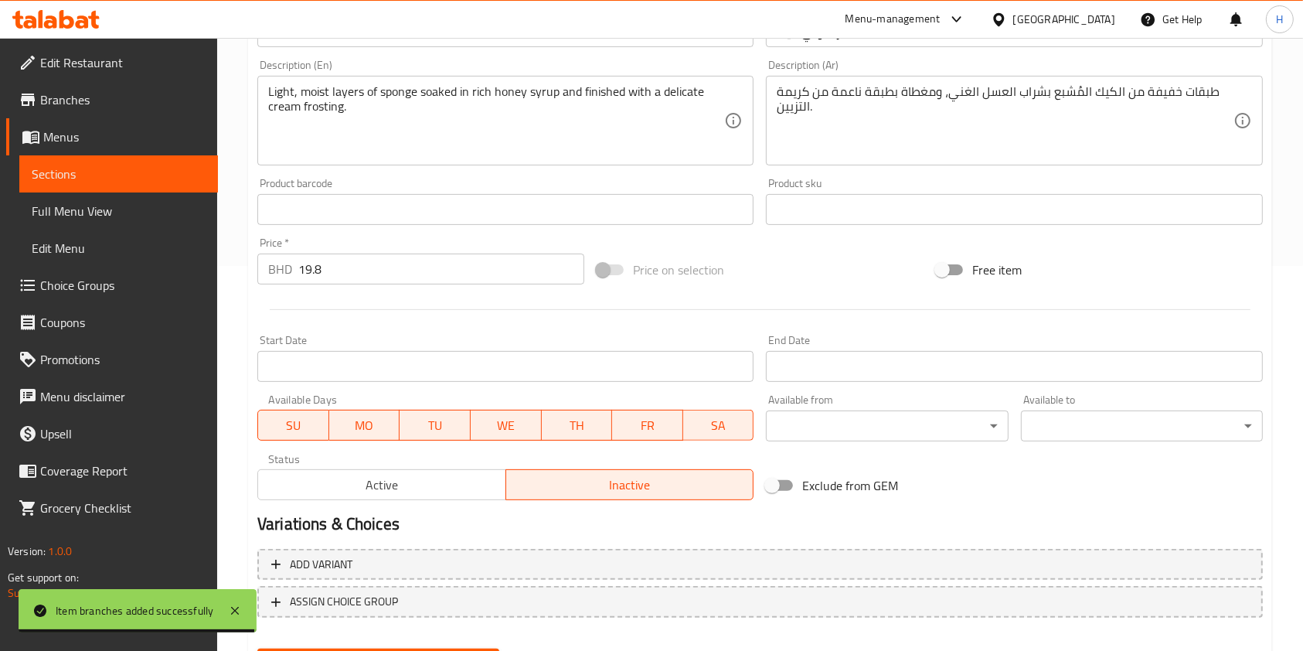
scroll to position [464, 0]
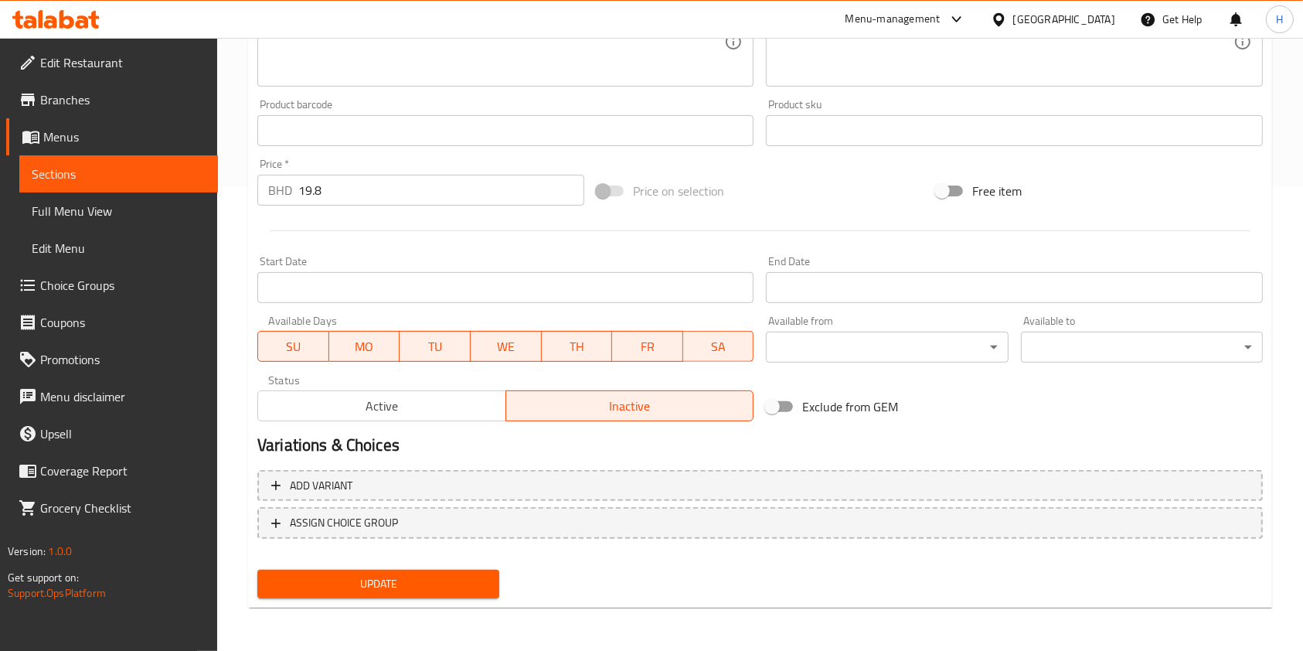
click at [417, 406] on span "Active" at bounding box center [382, 406] width 236 height 22
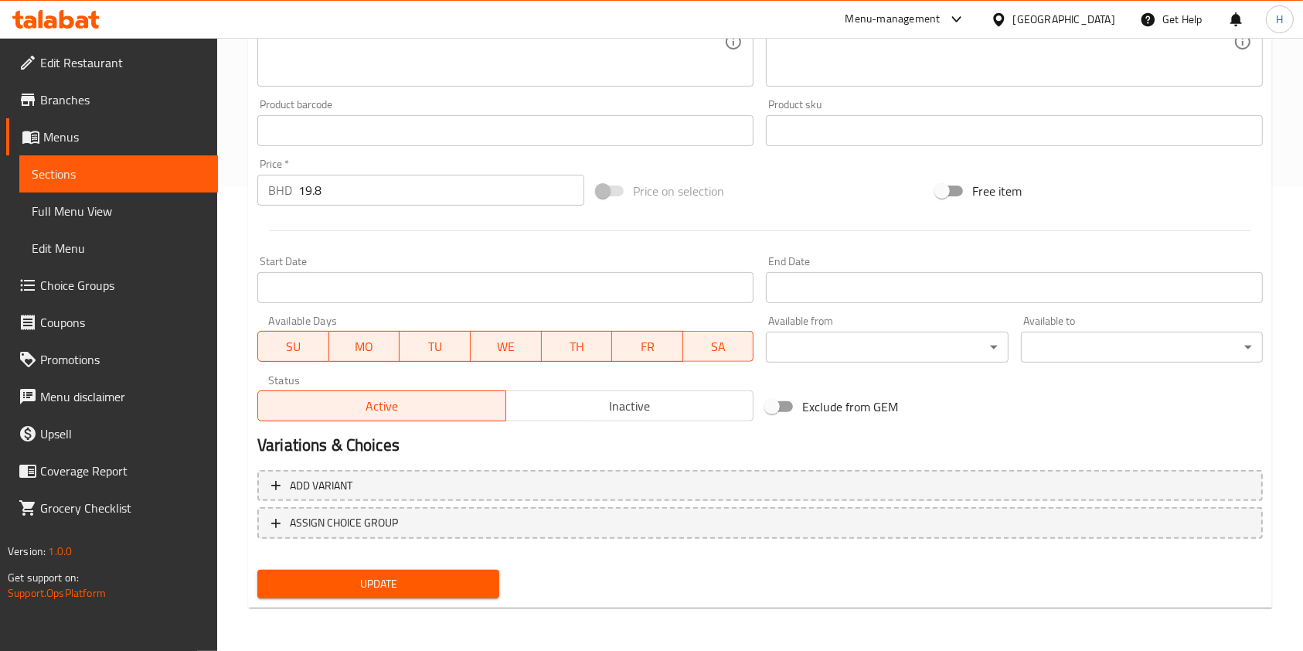
click at [458, 597] on button "Update" at bounding box center [378, 584] width 242 height 29
click at [565, 405] on span "Inactive" at bounding box center [631, 406] width 236 height 22
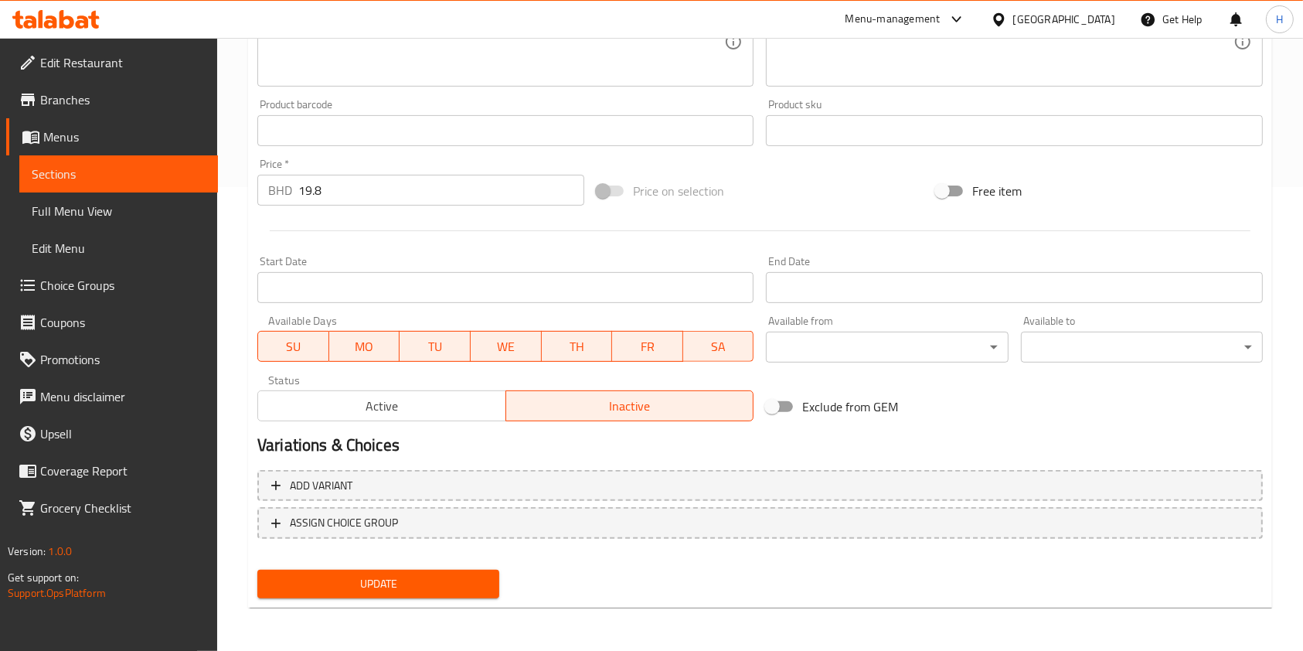
click at [426, 392] on button "Active" at bounding box center [381, 405] width 249 height 31
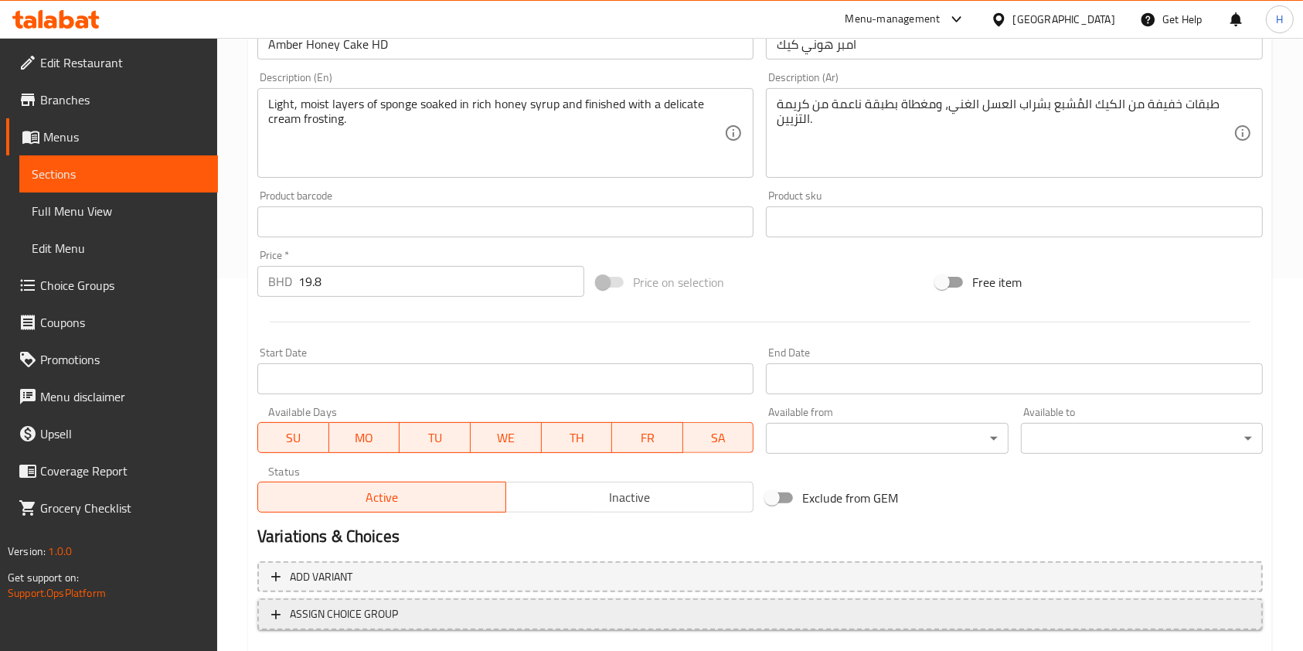
scroll to position [412, 0]
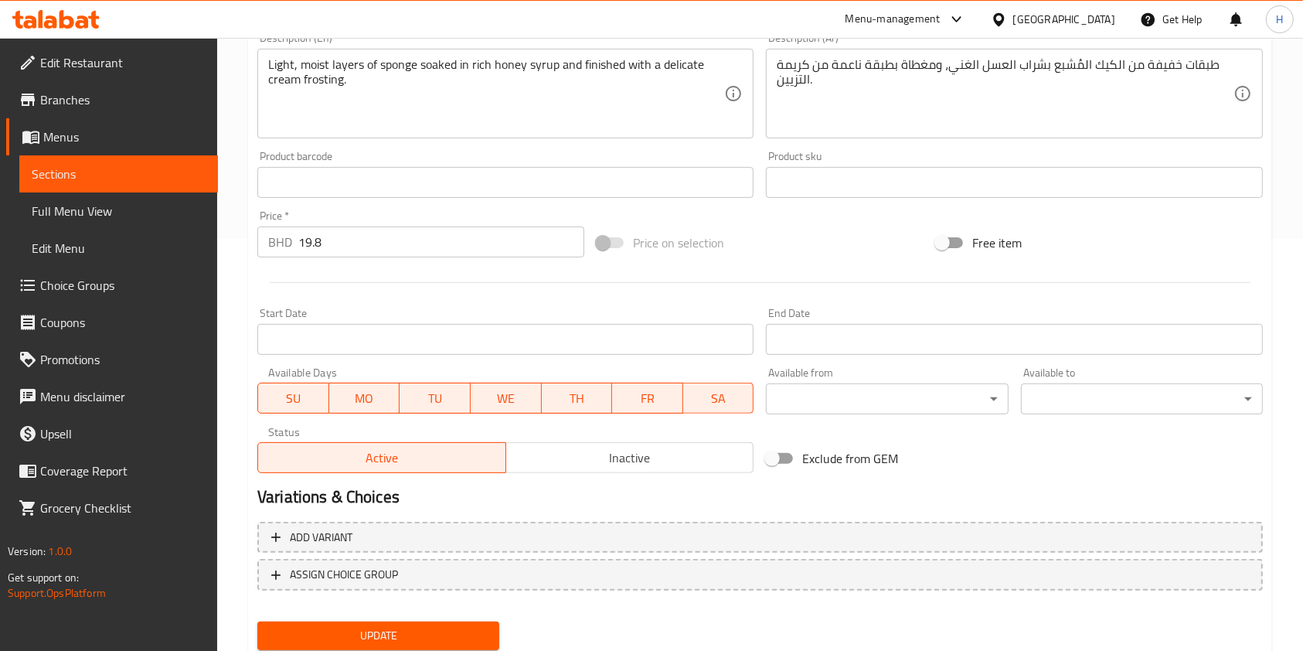
click at [466, 634] on span "Update" at bounding box center [378, 635] width 217 height 19
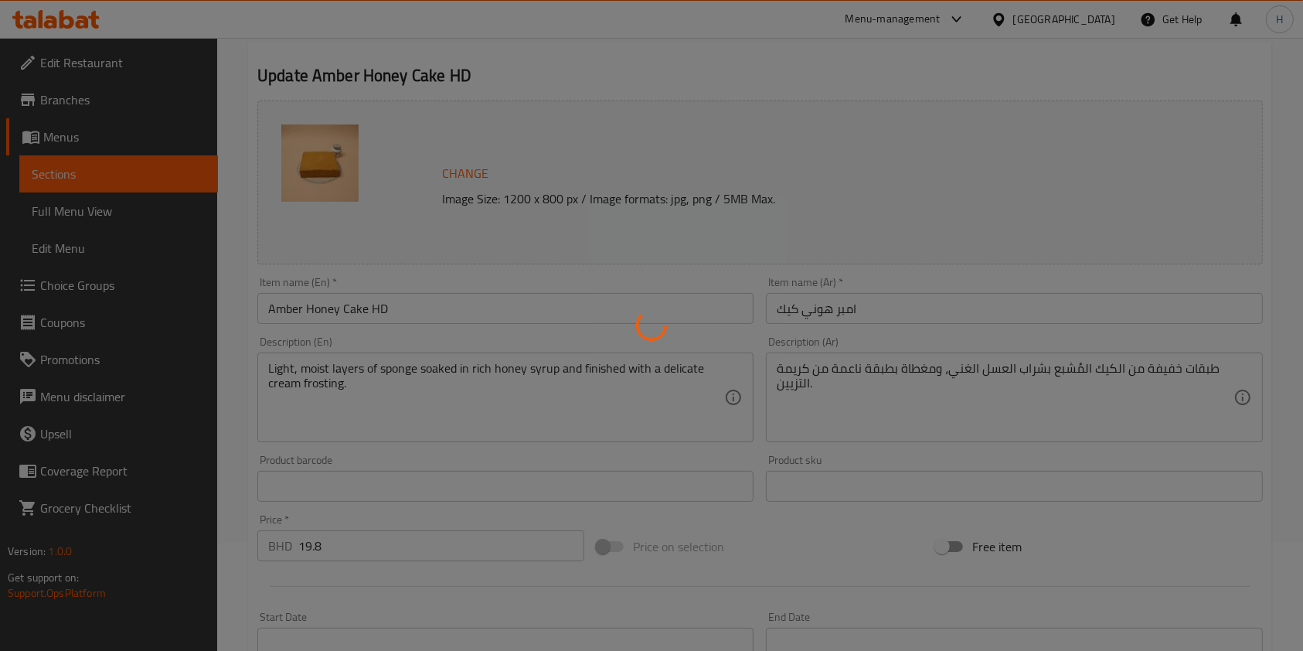
scroll to position [0, 0]
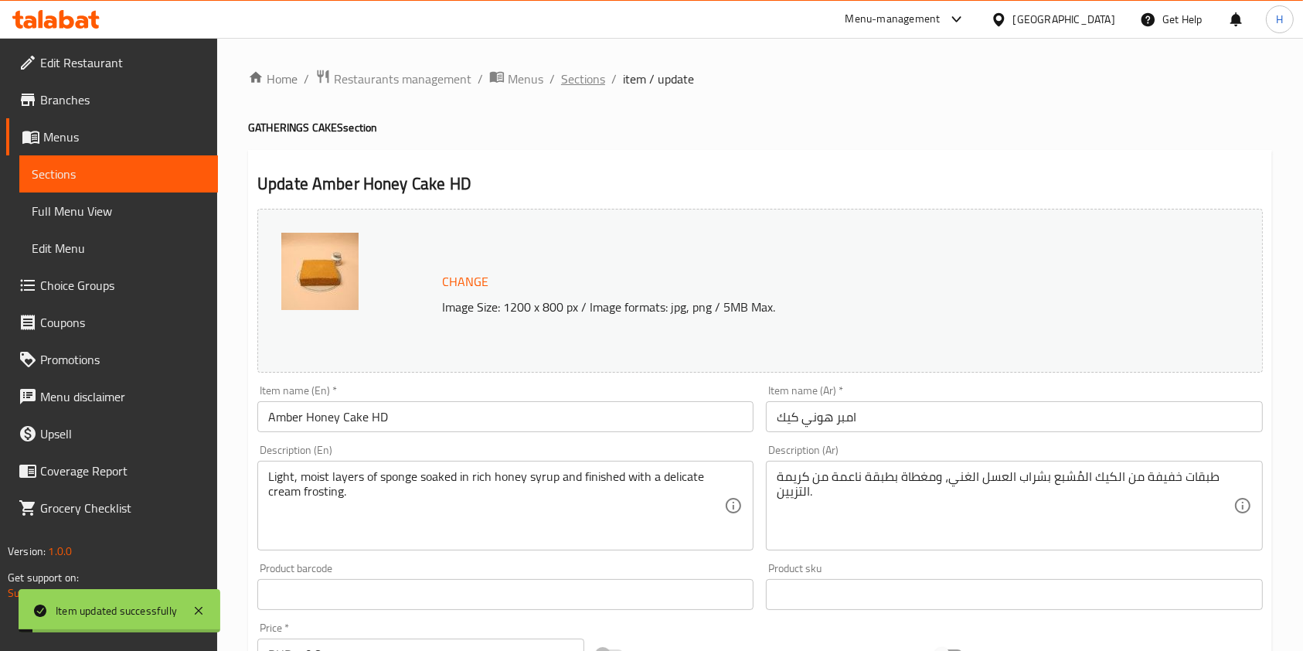
click at [586, 70] on span "Sections" at bounding box center [583, 79] width 44 height 19
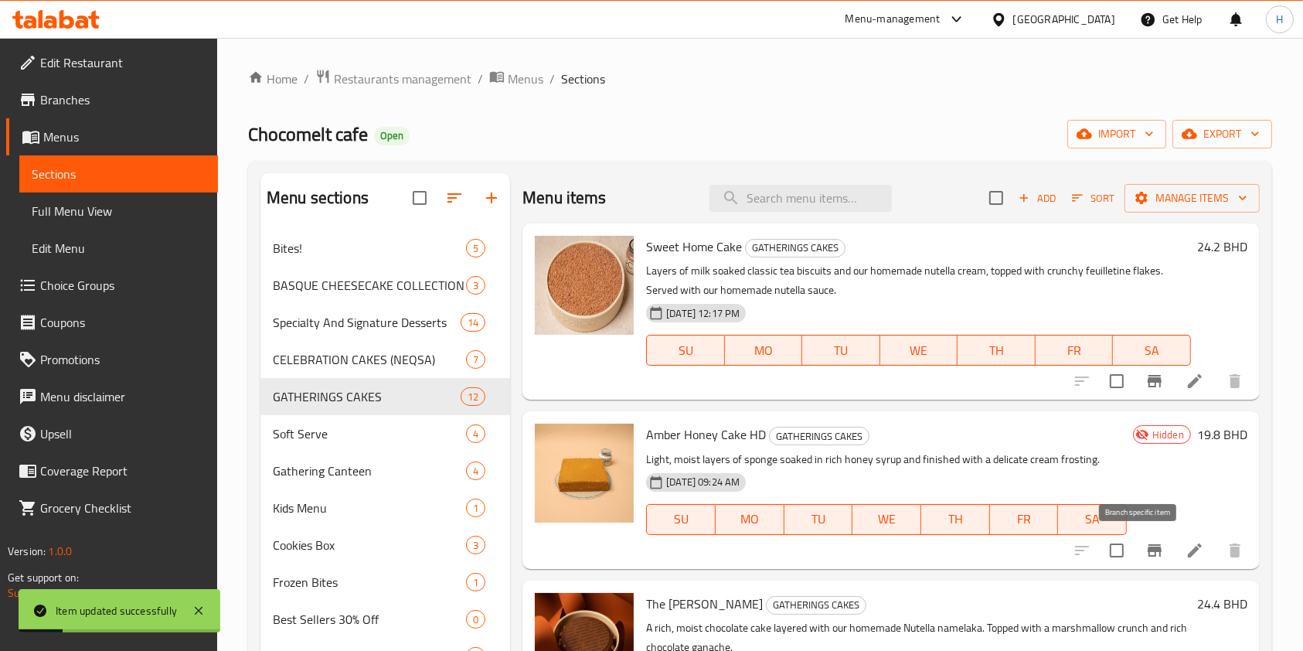
click at [1136, 556] on button "Branch-specific-item" at bounding box center [1154, 550] width 37 height 37
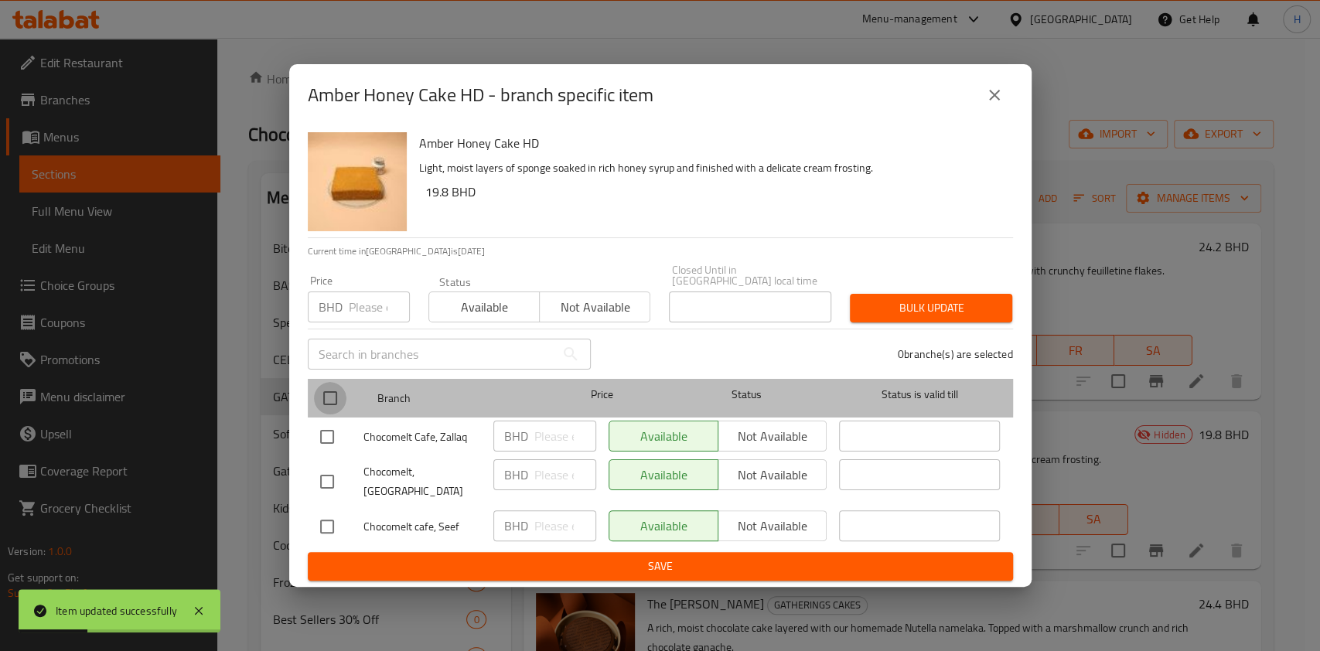
click at [329, 395] on input "checkbox" at bounding box center [330, 398] width 32 height 32
checkbox input "true"
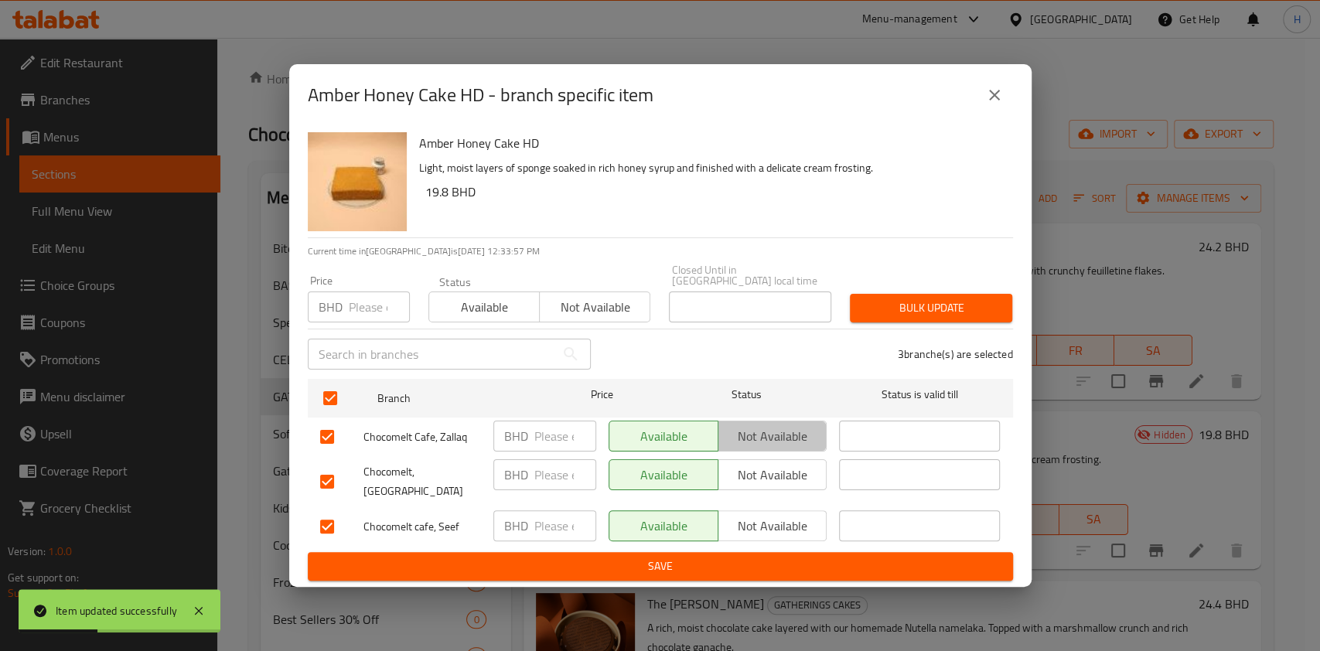
click at [794, 437] on span "Not available" at bounding box center [772, 436] width 97 height 22
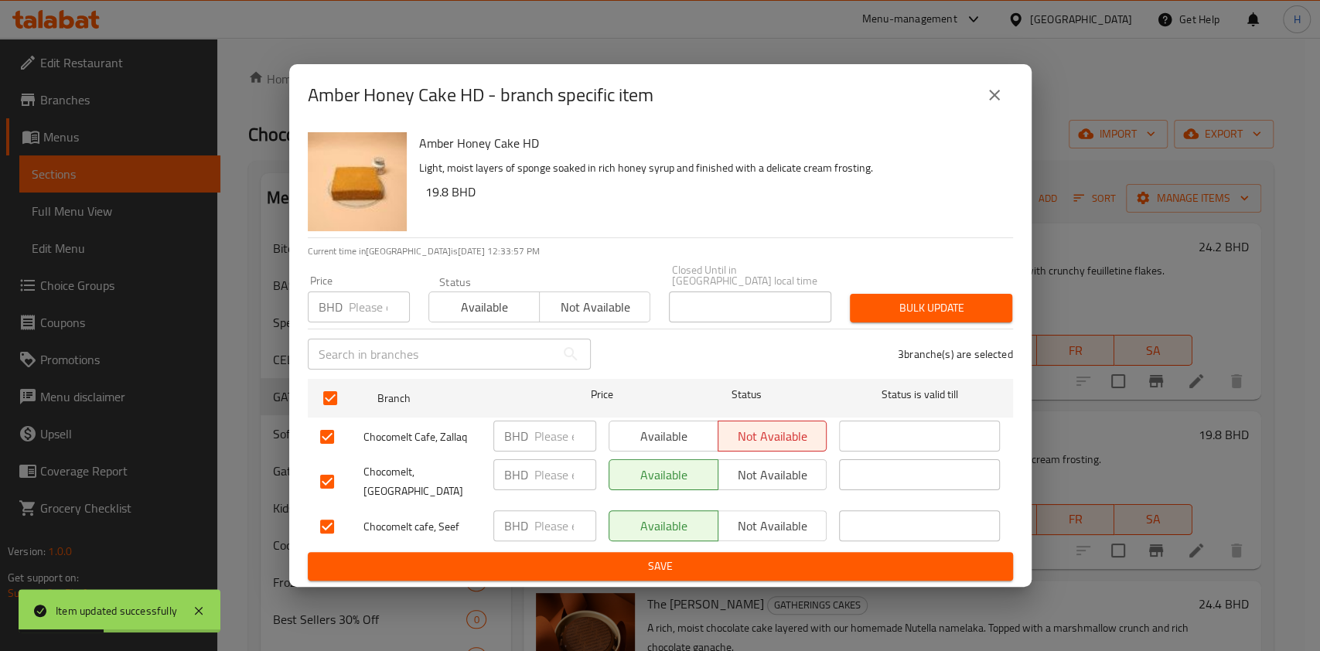
click at [801, 479] on span "Not available" at bounding box center [772, 475] width 97 height 22
click at [809, 526] on button "Not available" at bounding box center [772, 525] width 110 height 31
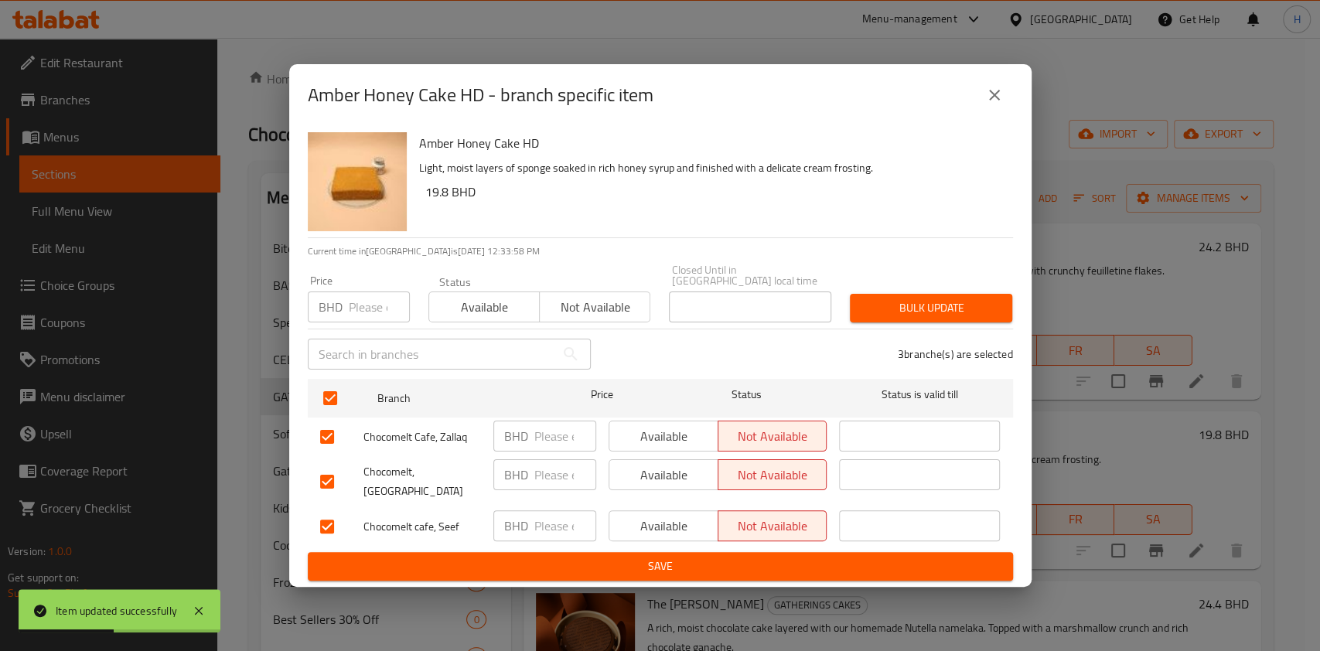
click at [823, 557] on span "Save" at bounding box center [660, 566] width 680 height 19
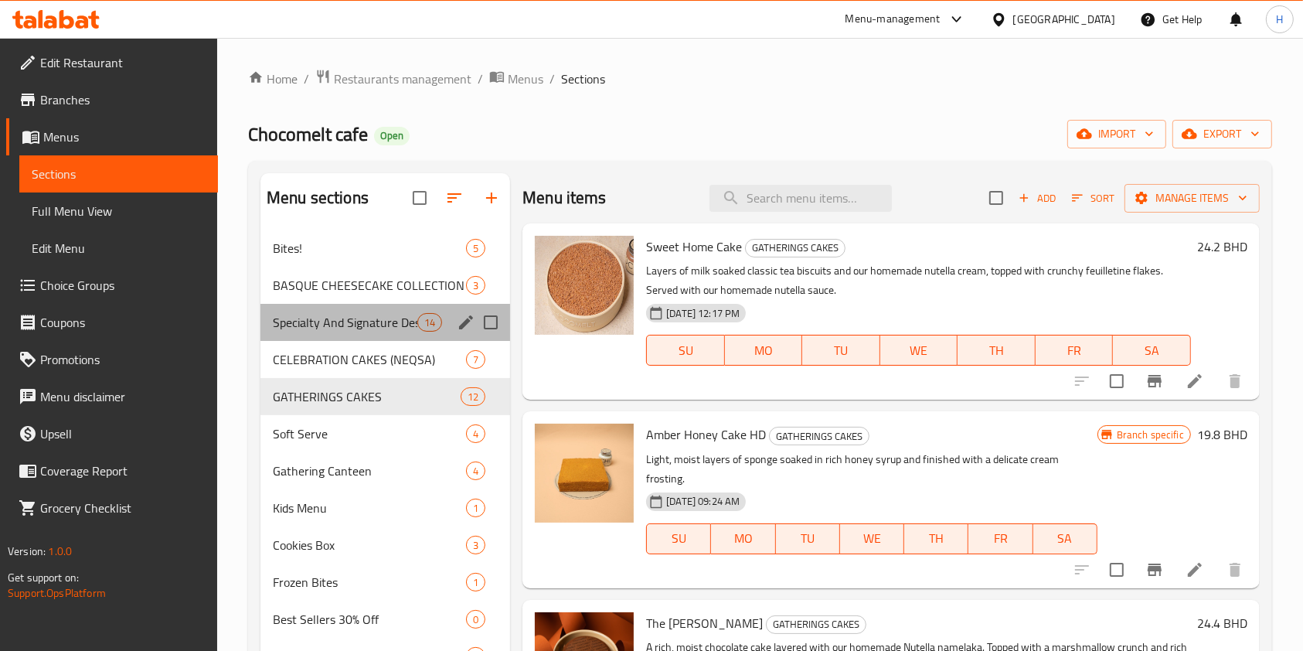
click at [353, 305] on div "Specialty And Signature Desserts 14" at bounding box center [386, 322] width 250 height 37
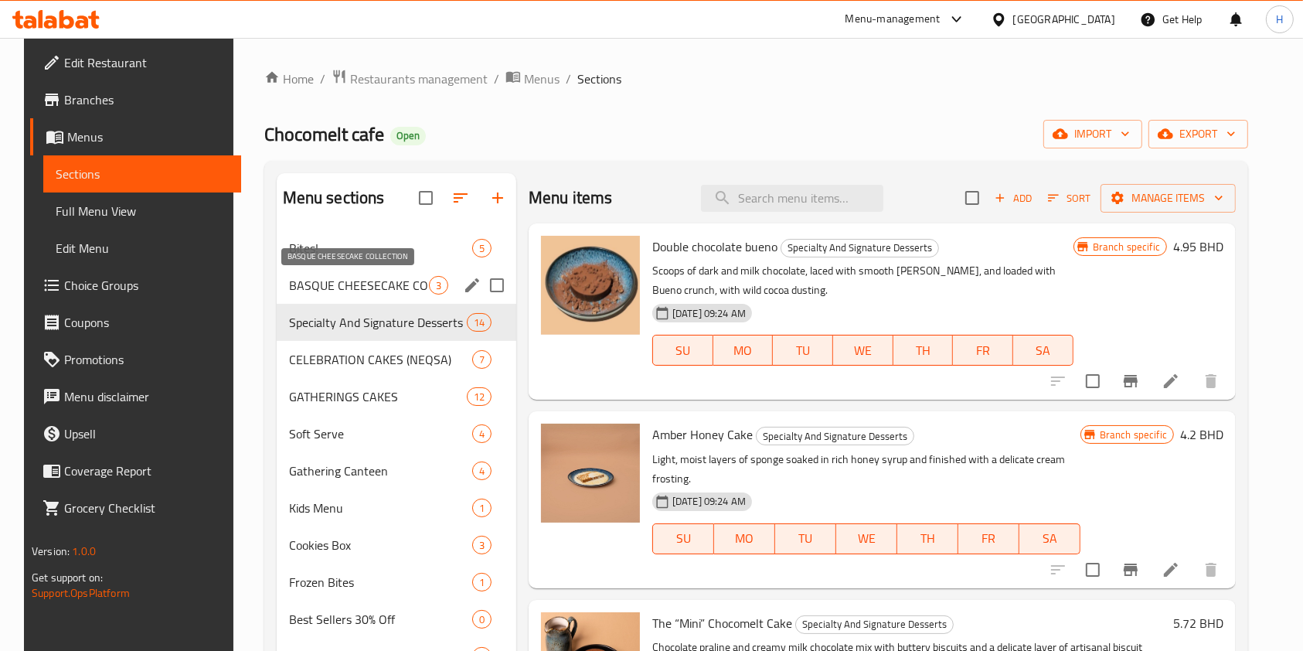
click at [338, 278] on span "BASQUE CHEESECAKE COLLECTION" at bounding box center [359, 285] width 140 height 19
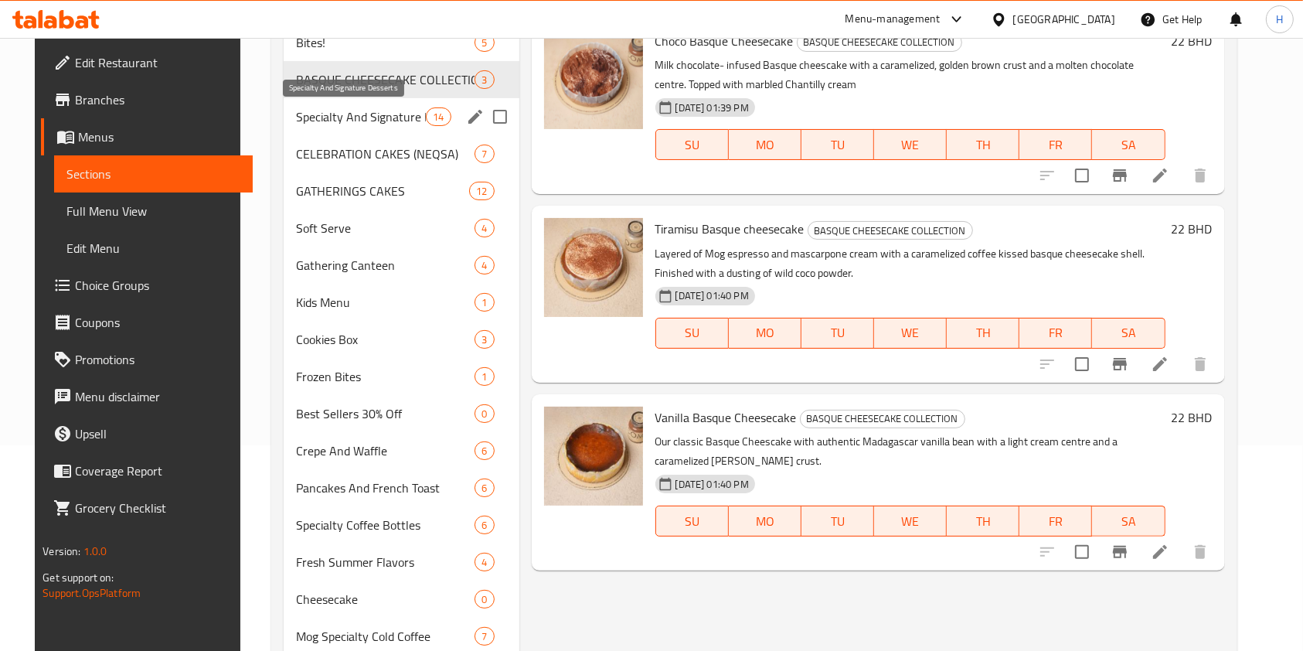
click at [297, 107] on span "Specialty And Signature Desserts" at bounding box center [361, 116] width 130 height 19
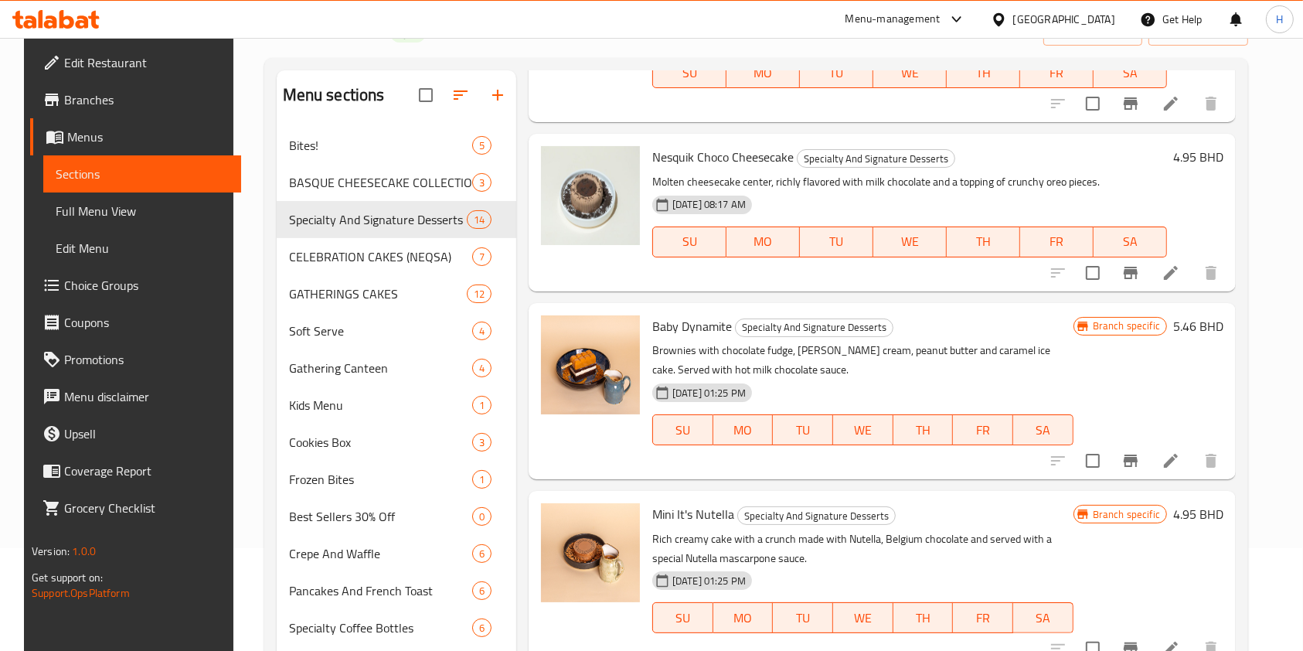
scroll to position [519, 0]
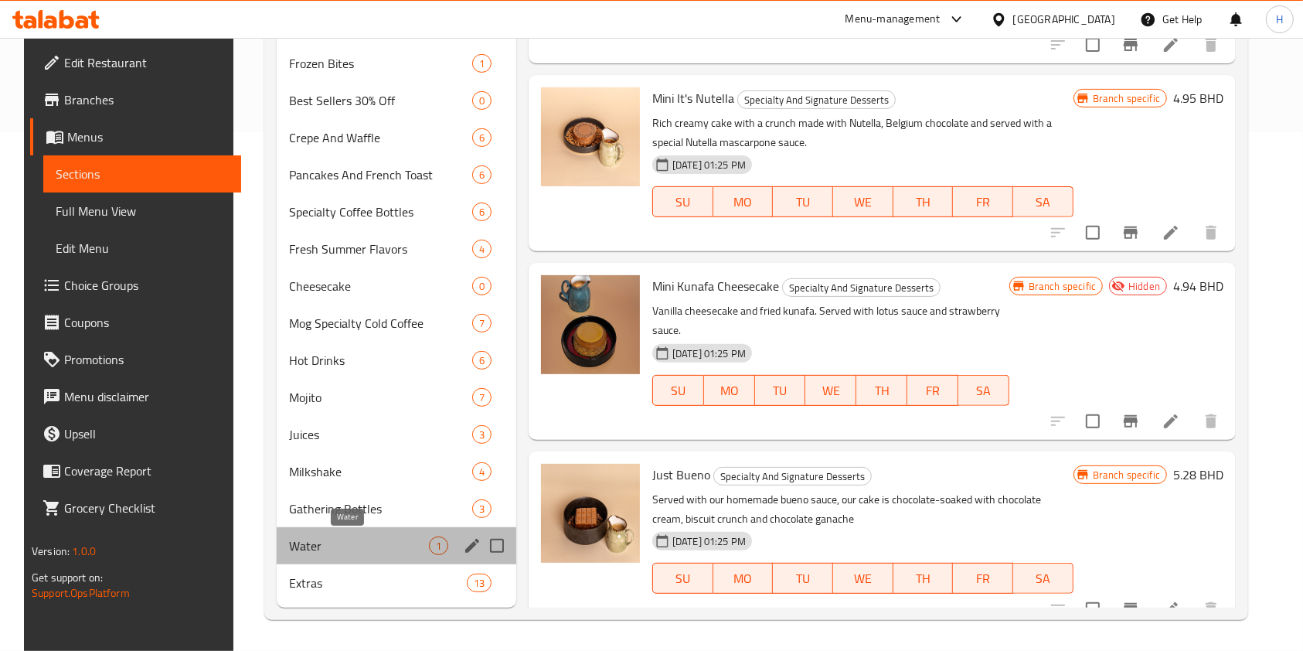
click at [328, 548] on span "Water" at bounding box center [359, 546] width 140 height 19
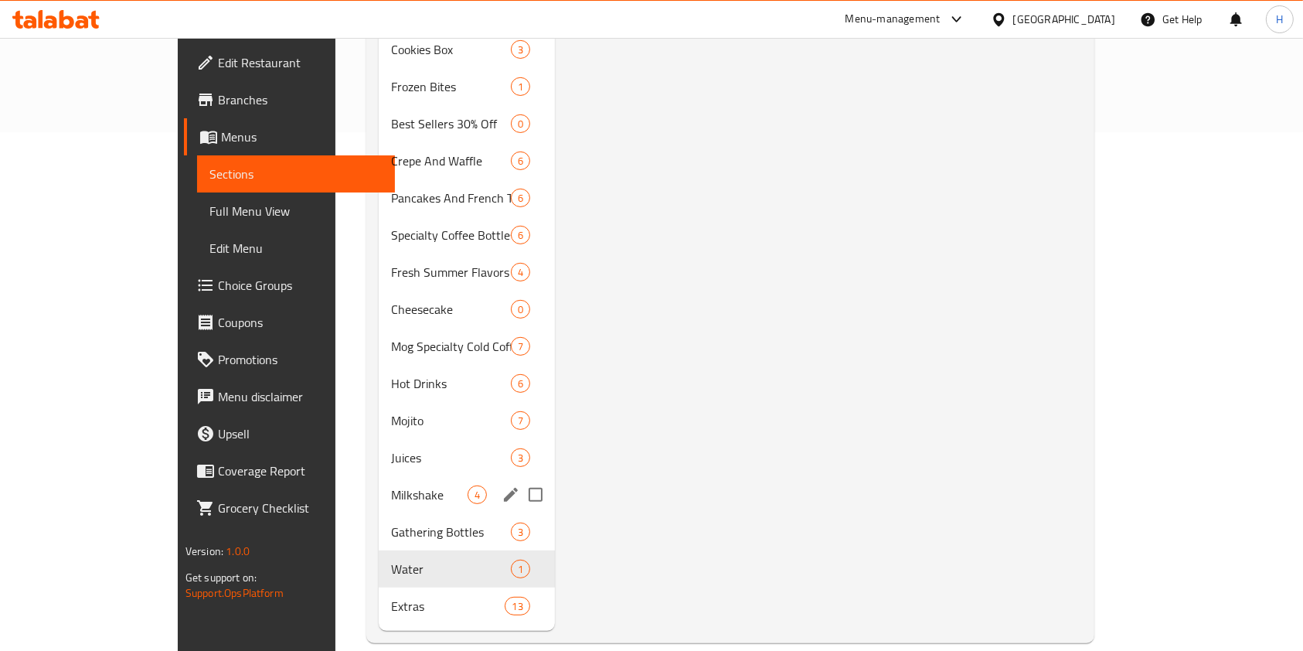
click at [379, 485] on div "Milkshake 4" at bounding box center [466, 494] width 175 height 37
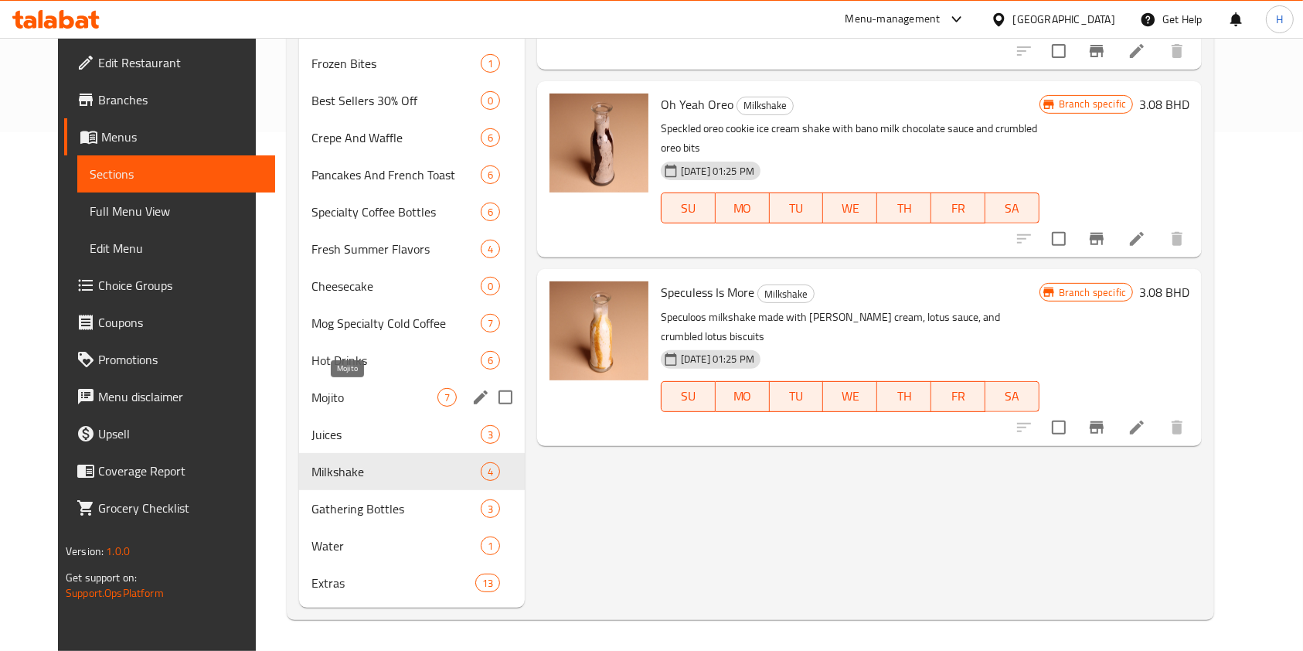
click at [312, 389] on span "Mojito" at bounding box center [375, 397] width 126 height 19
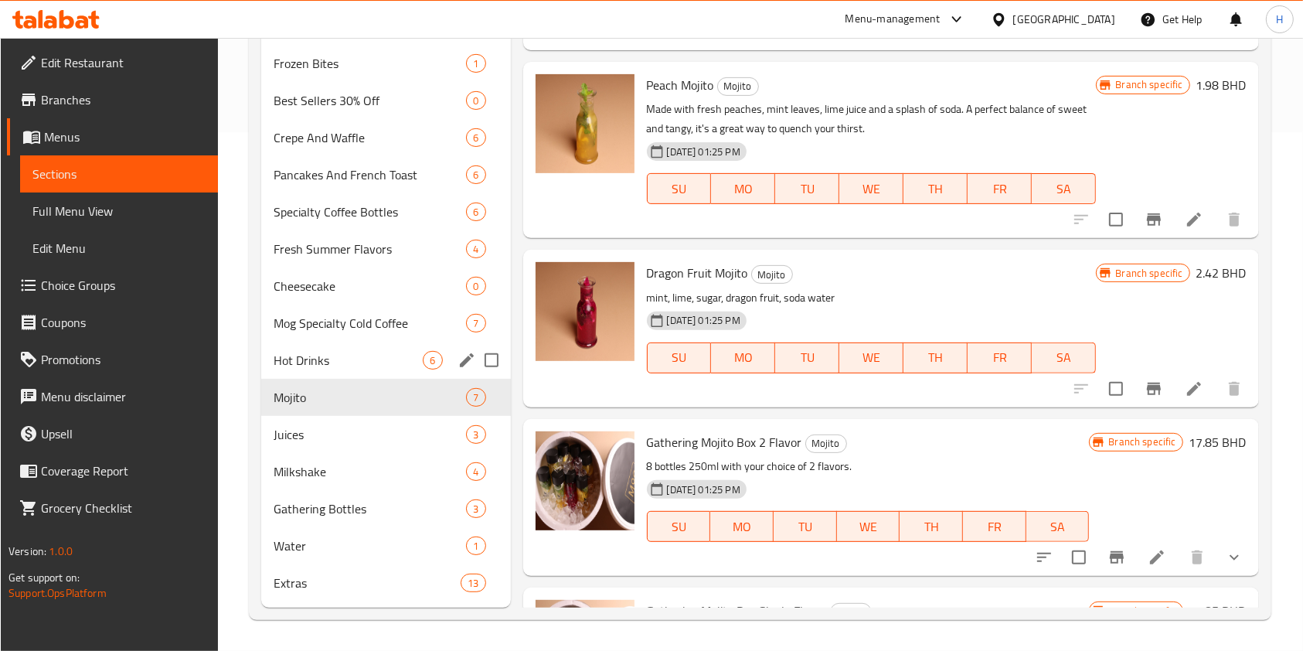
click at [309, 346] on div "Hot Drinks 6" at bounding box center [386, 360] width 250 height 37
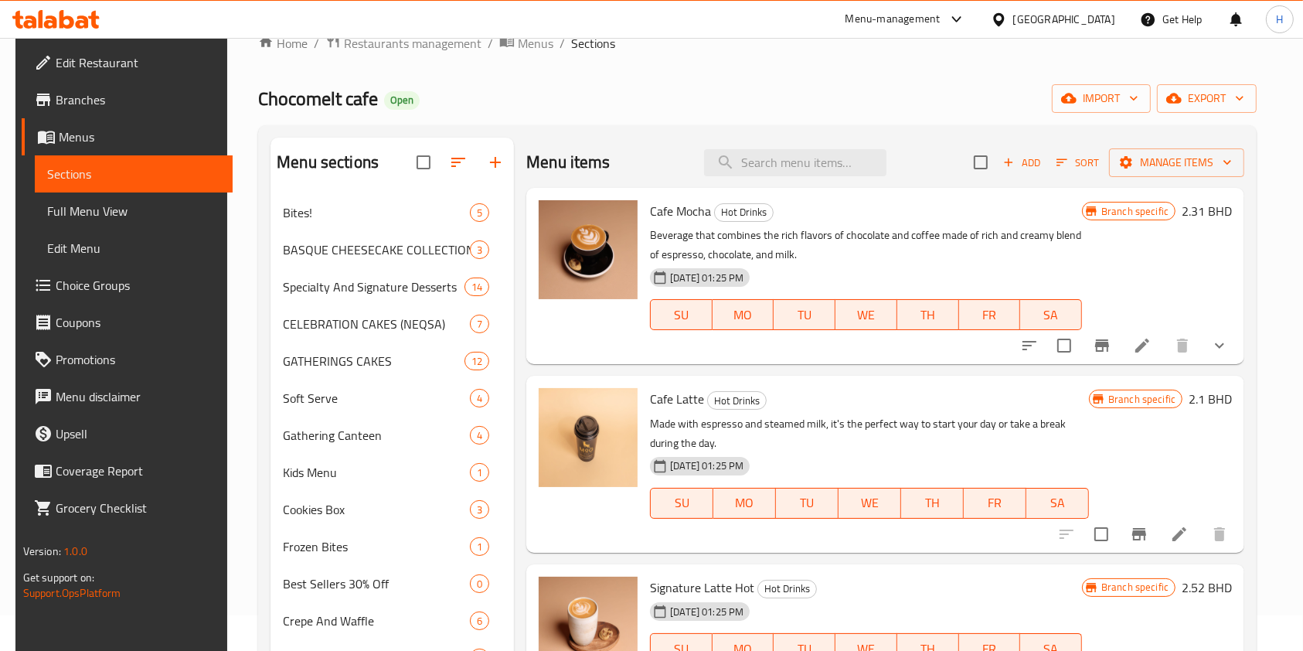
scroll to position [3, 0]
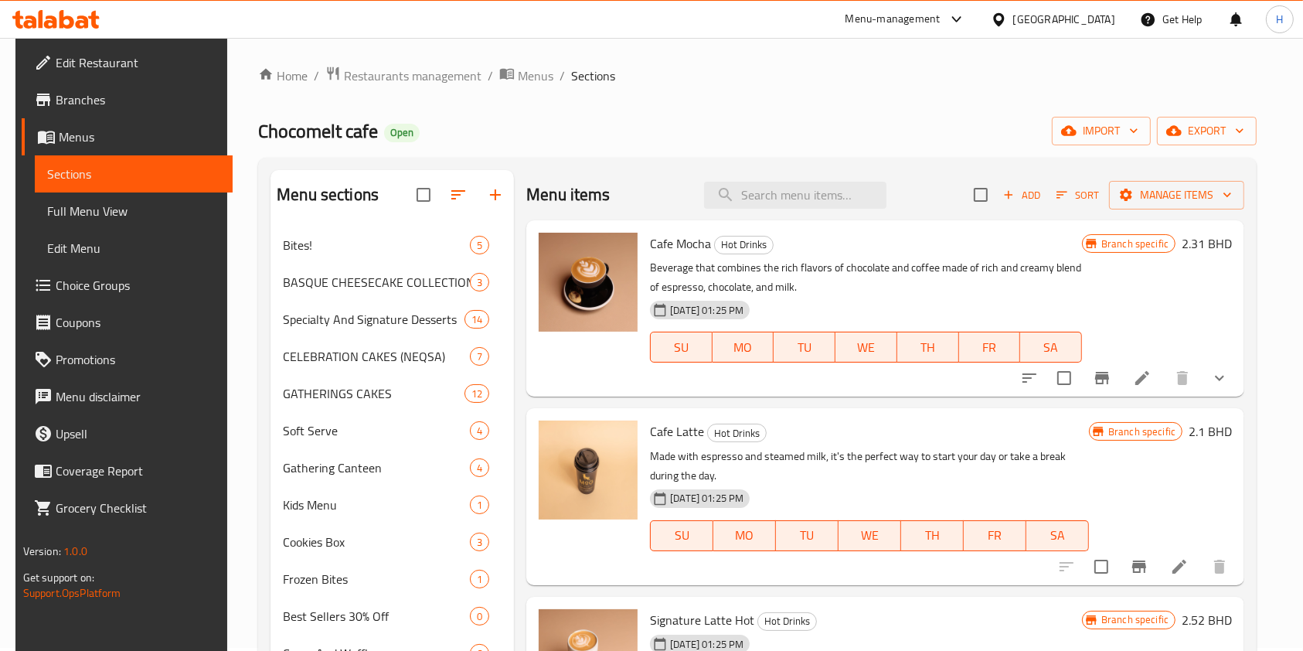
click at [92, 15] on icon at bounding box center [93, 20] width 11 height 18
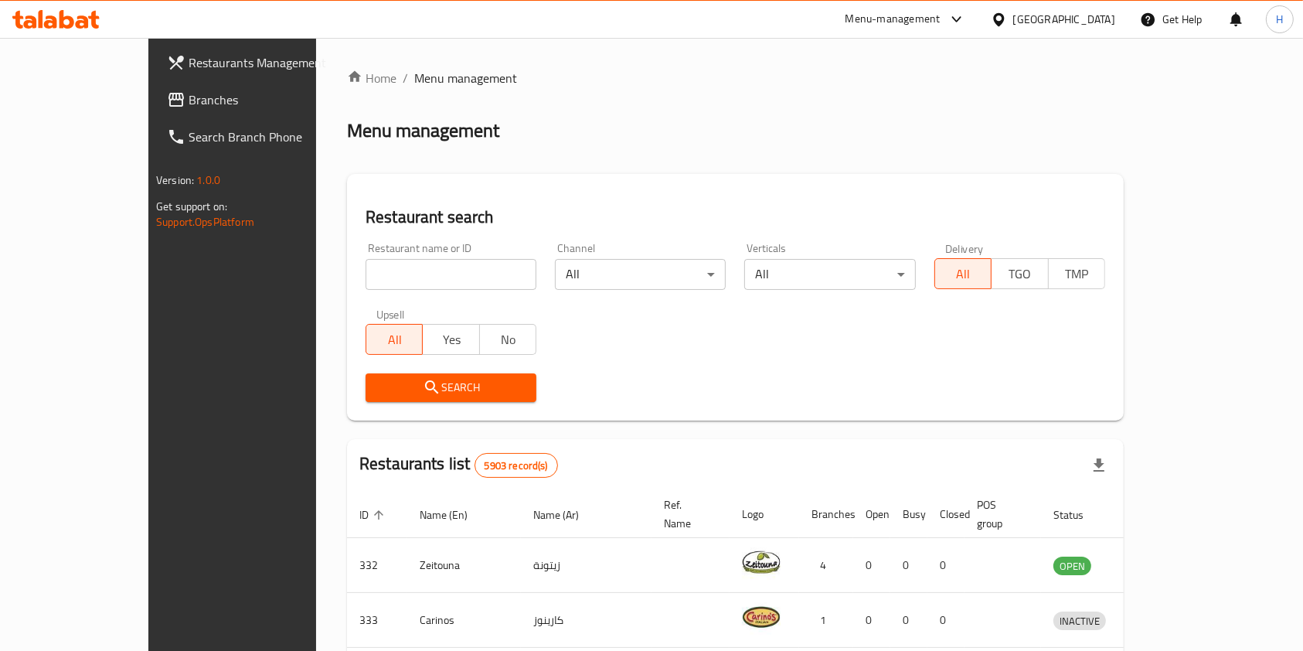
click at [439, 274] on input "search" at bounding box center [451, 274] width 171 height 31
type input "عماني"
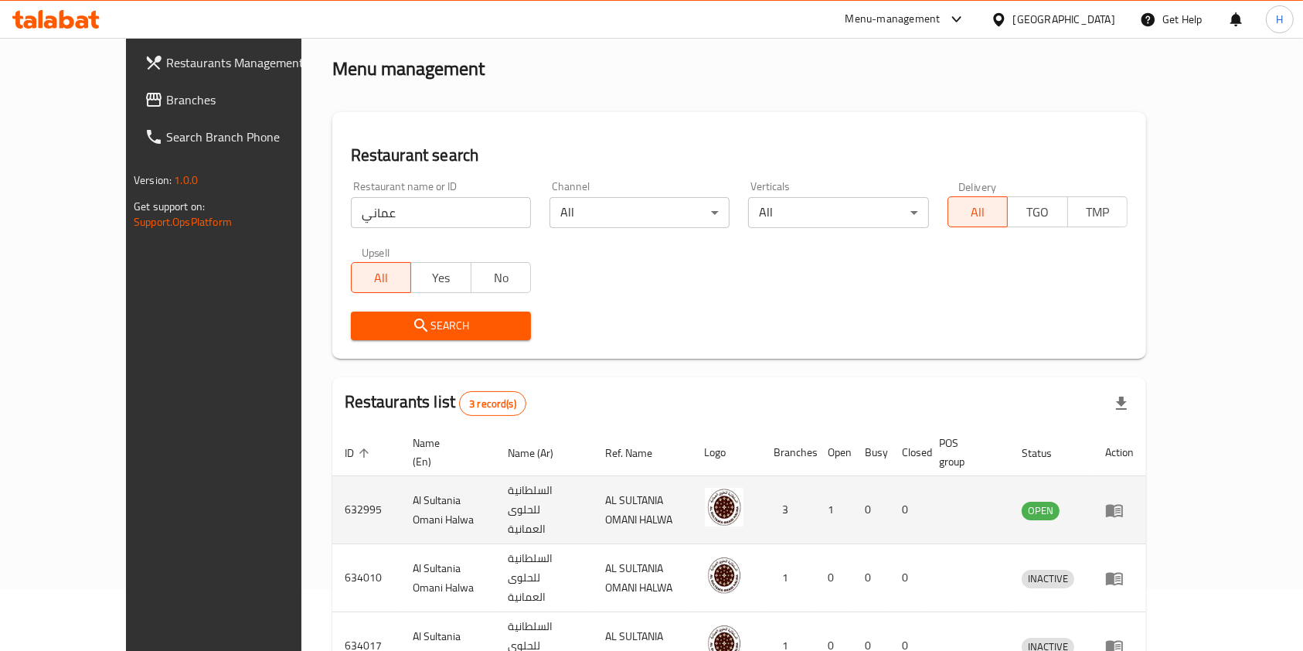
scroll to position [116, 0]
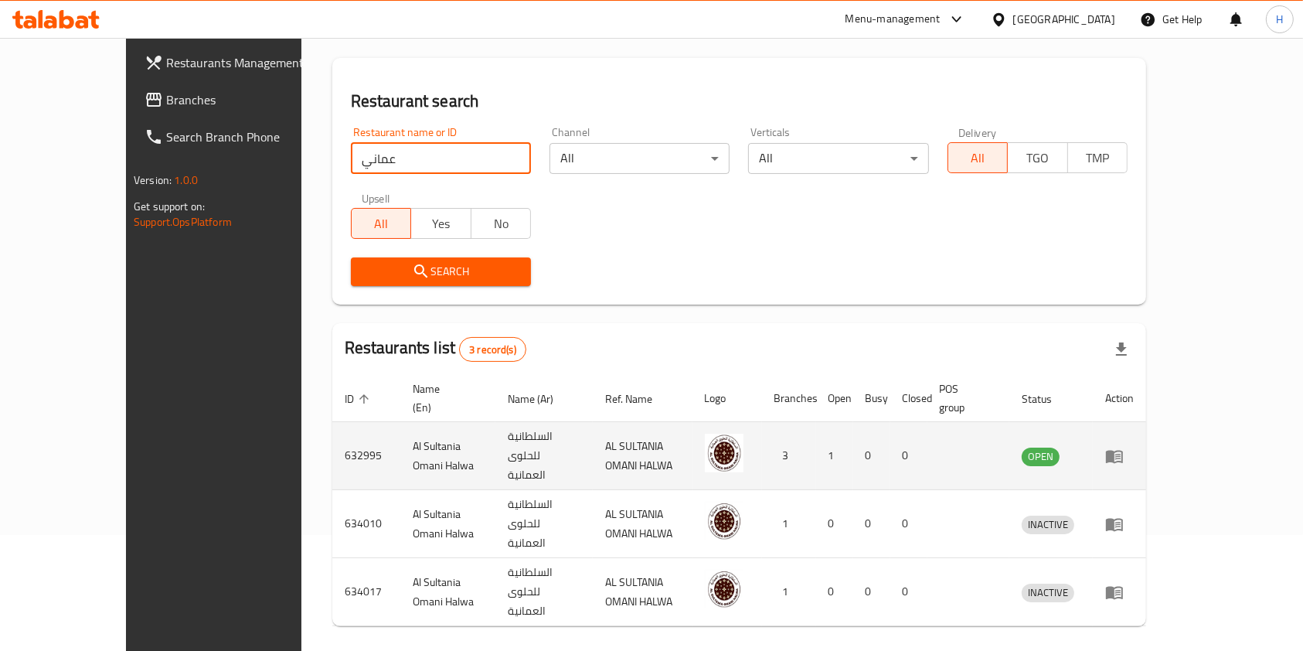
click at [1121, 454] on icon "enhanced table" at bounding box center [1118, 457] width 5 height 6
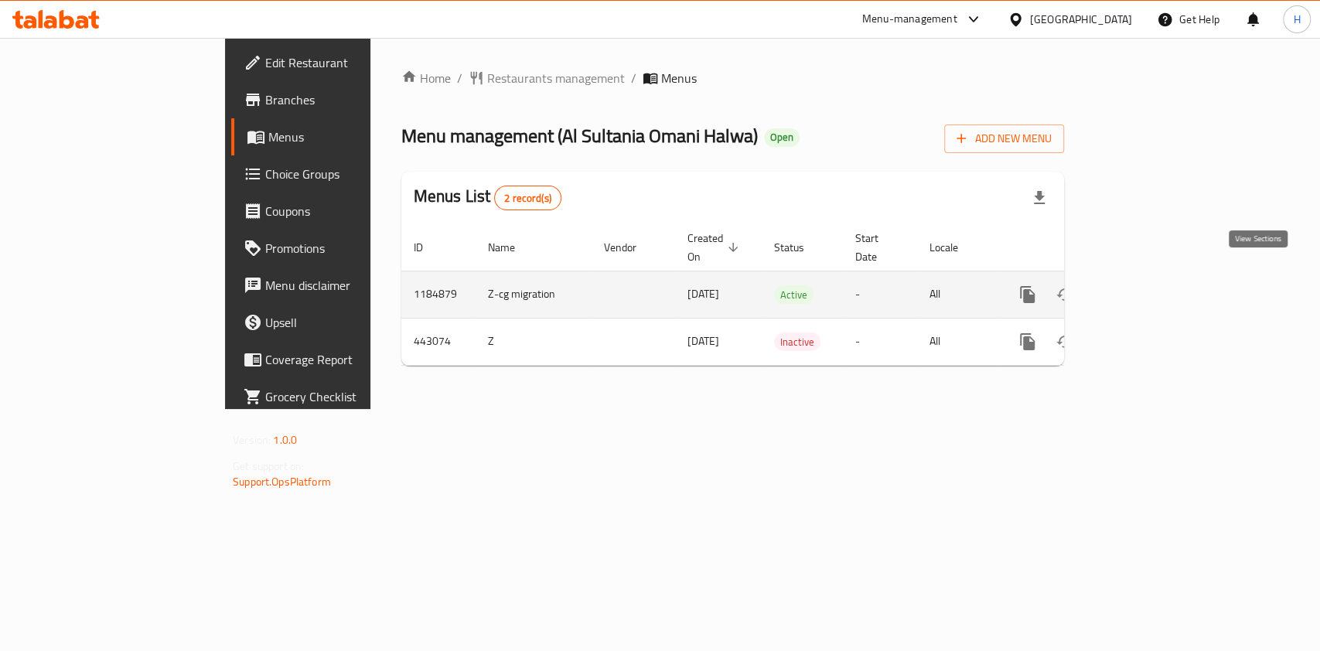
click at [1157, 278] on link "enhanced table" at bounding box center [1138, 294] width 37 height 37
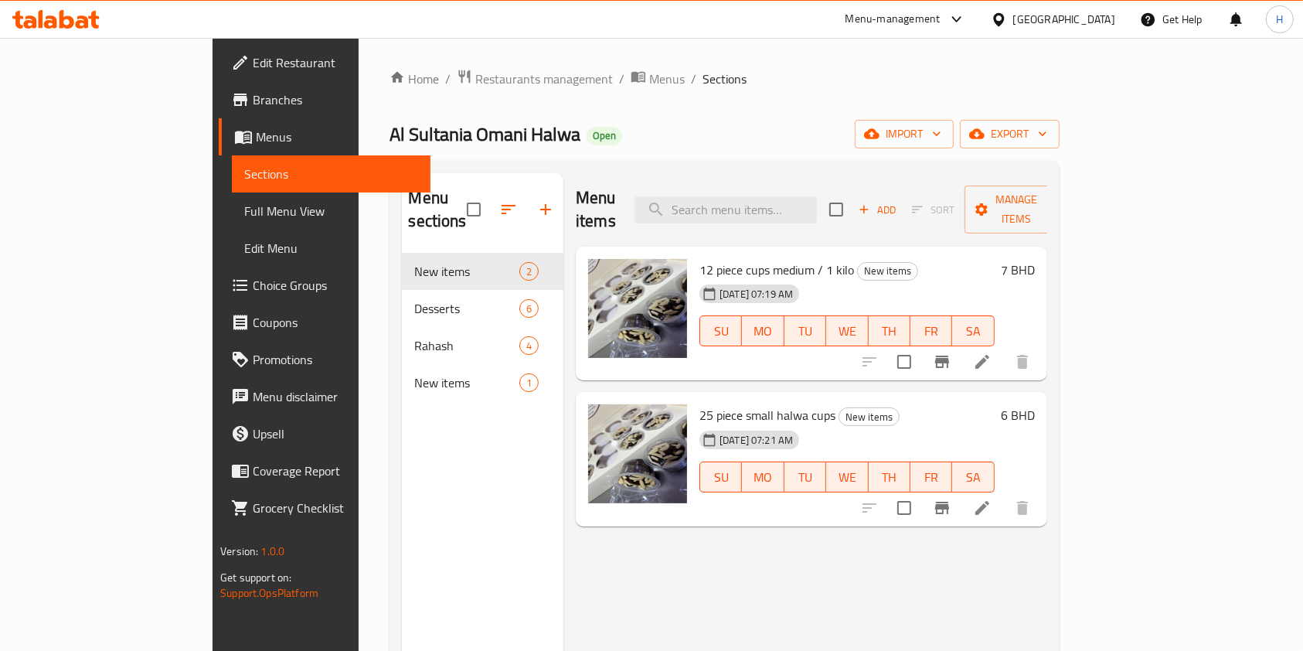
click at [992, 499] on icon at bounding box center [982, 508] width 19 height 19
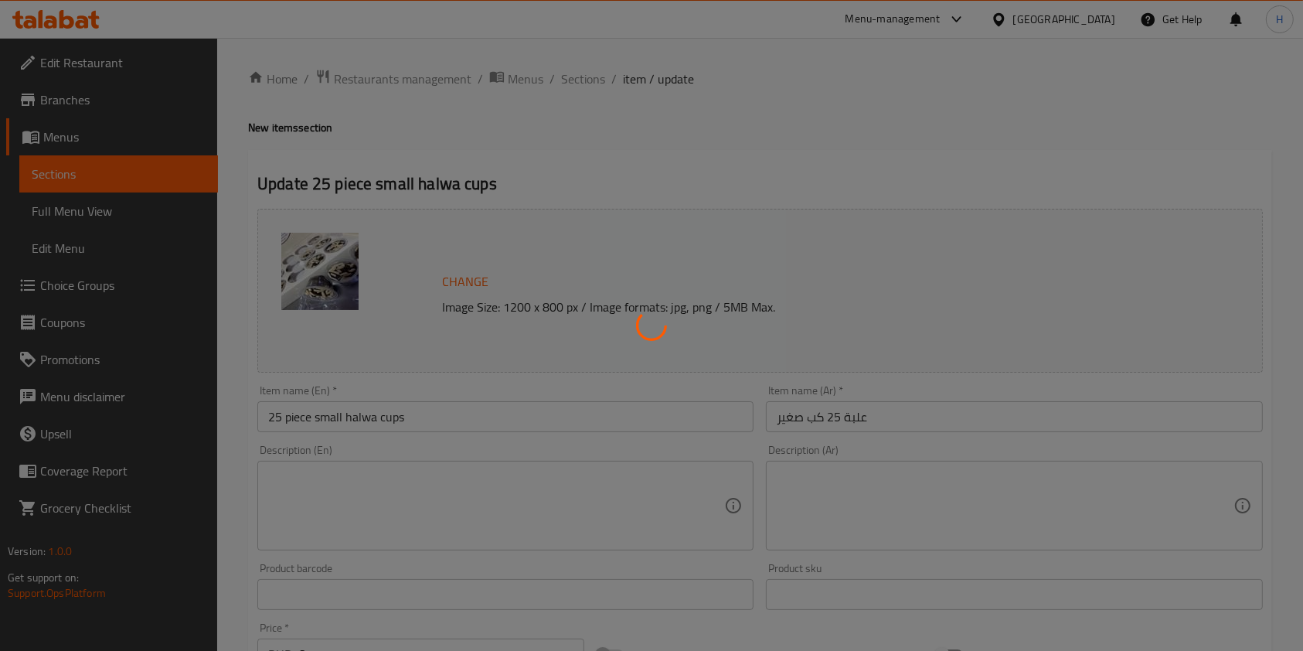
click at [428, 424] on div at bounding box center [651, 325] width 1303 height 651
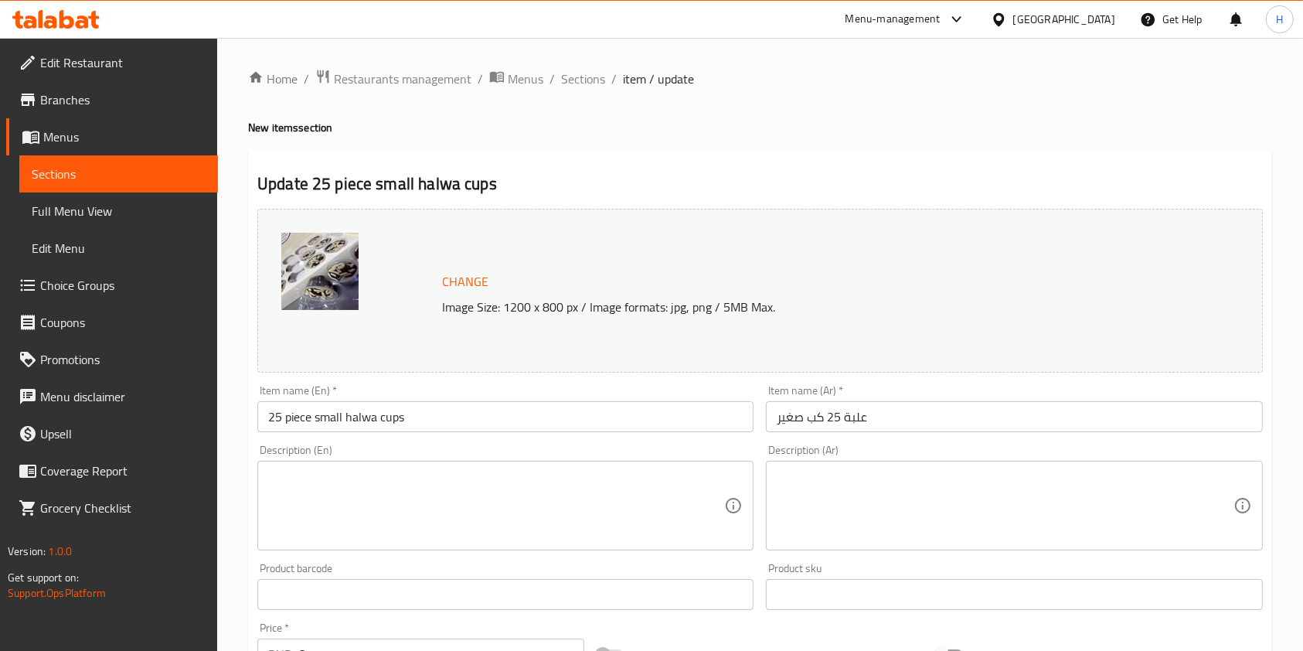
click at [406, 416] on div at bounding box center [651, 325] width 1303 height 651
click at [455, 407] on input "25 piece small halwa cups" at bounding box center [505, 416] width 496 height 31
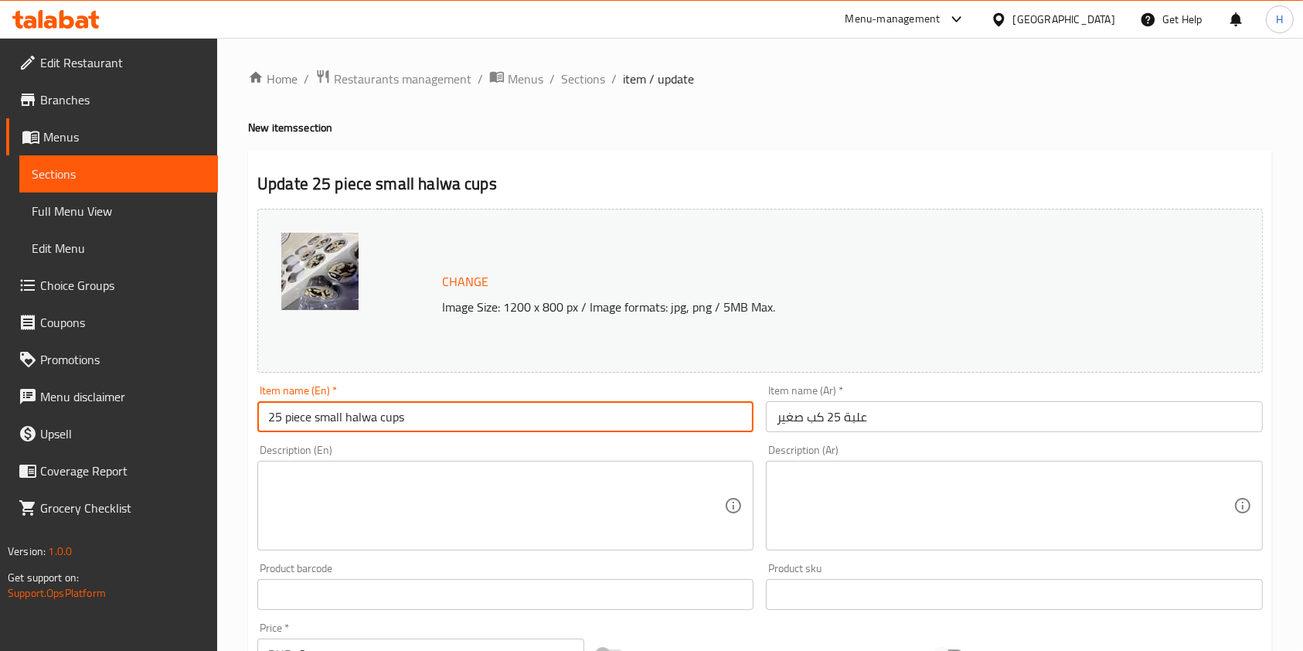
paste input "750"
drag, startPoint x: 515, startPoint y: 420, endPoint x: 471, endPoint y: 423, distance: 44.2
click at [471, 423] on input "25 piece small halwa cups 750 gm" at bounding box center [505, 416] width 496 height 31
type input "25 piece small halwa cups 750 gm"
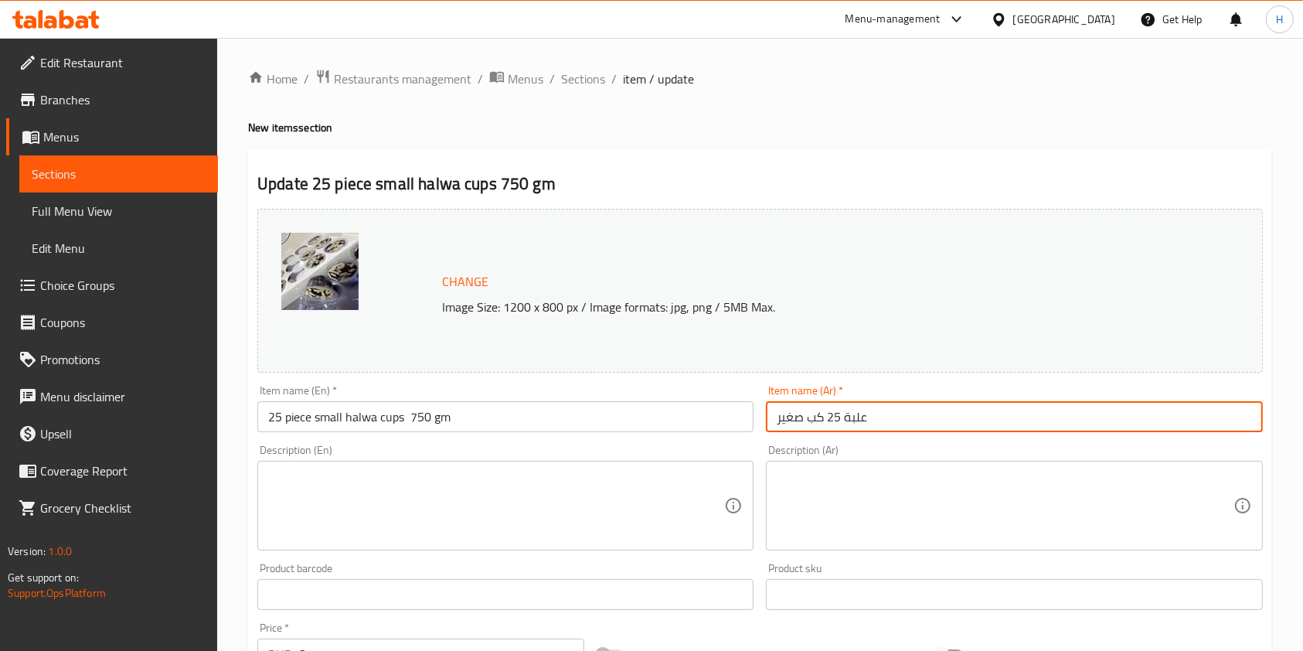
click at [972, 425] on input "علبة 25 كب صغير" at bounding box center [1014, 416] width 496 height 31
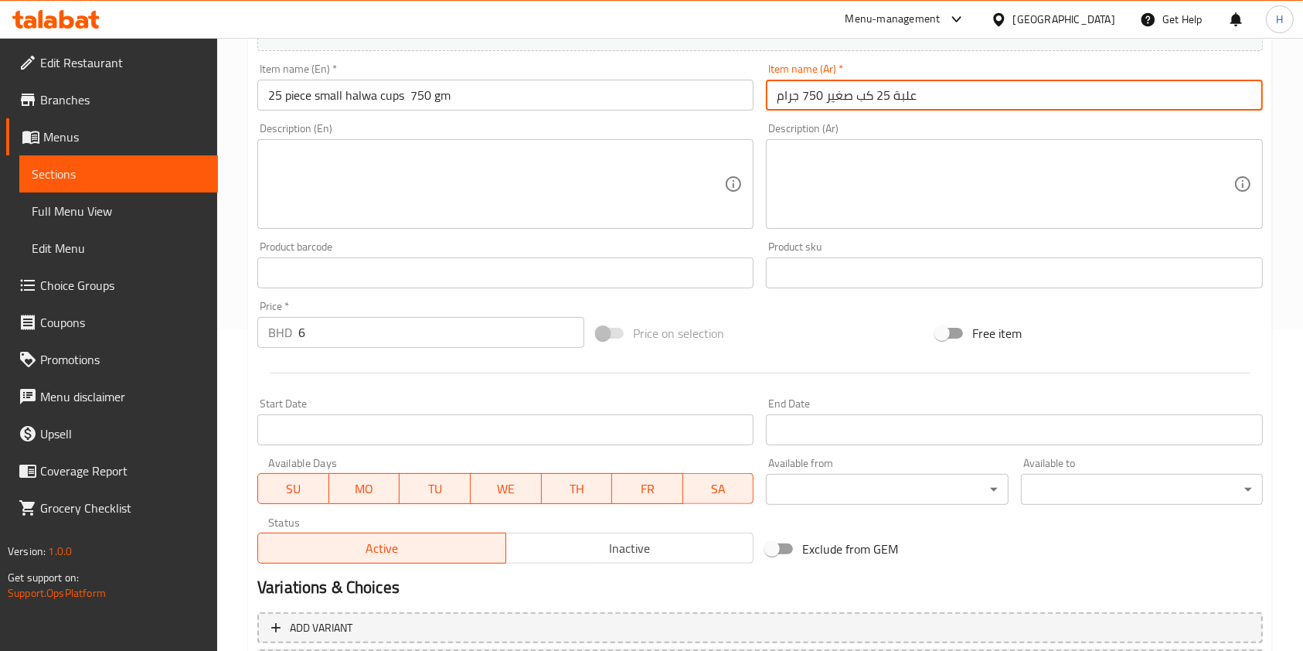
scroll to position [464, 0]
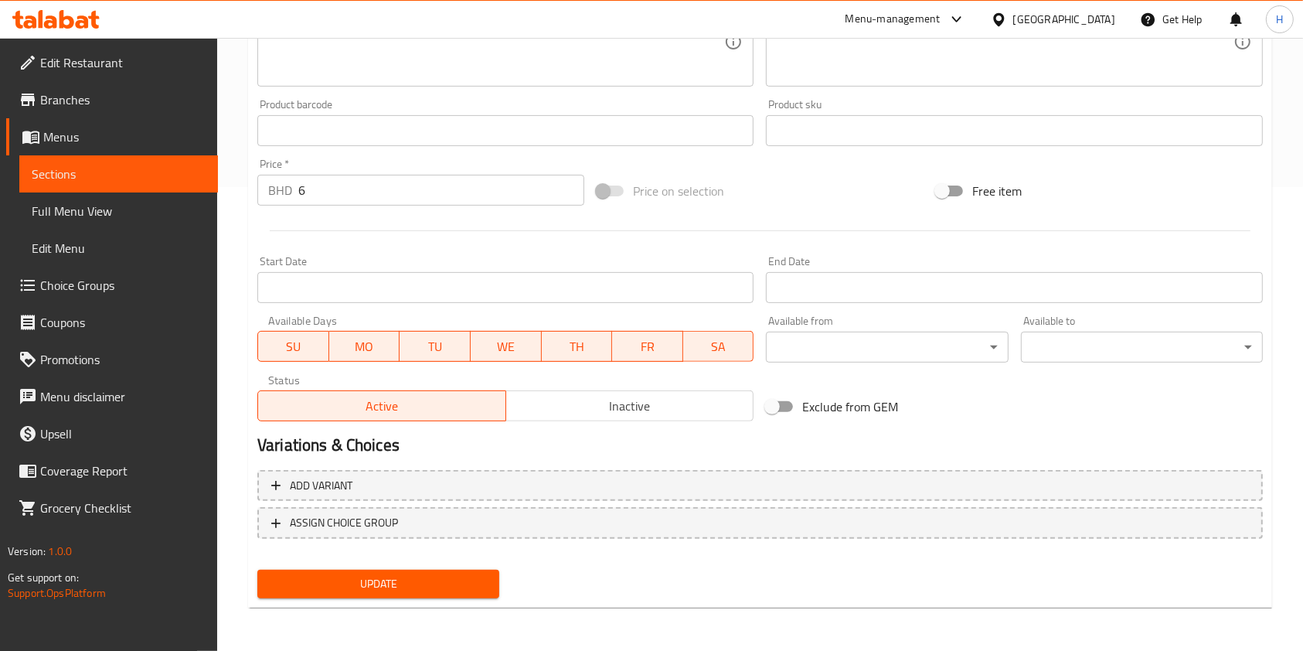
type input "علبة 25 كب صغير 750 جرام"
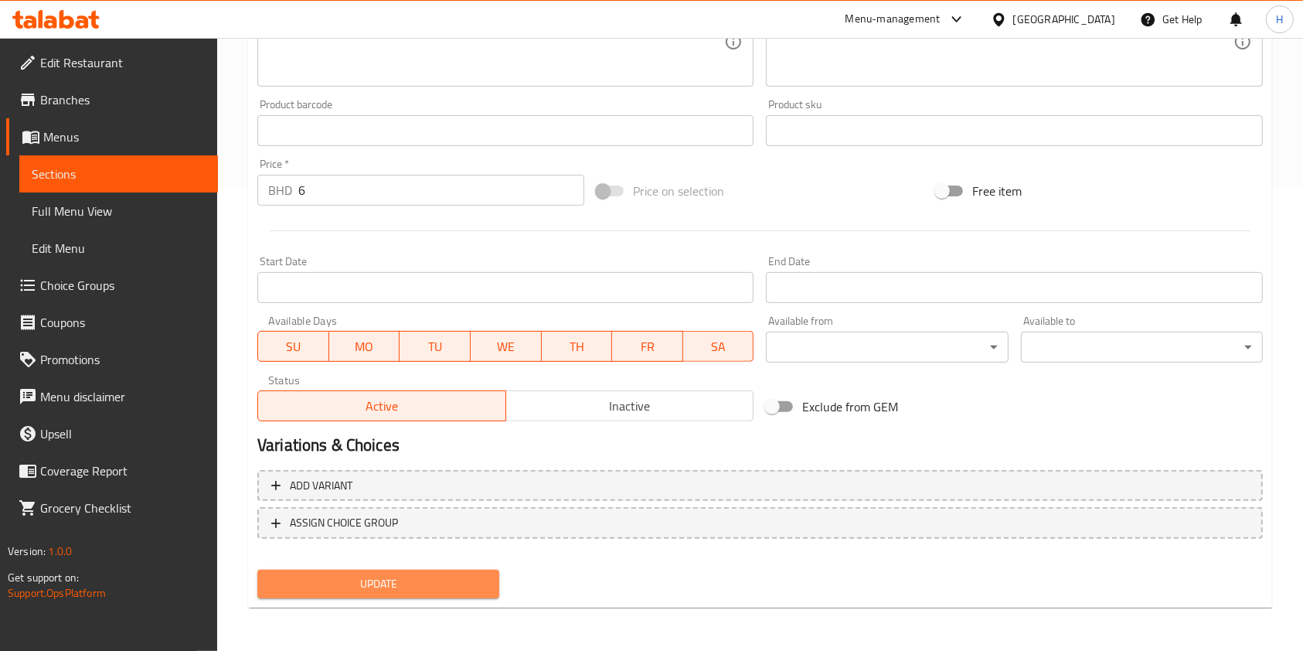
click at [455, 584] on span "Update" at bounding box center [378, 583] width 217 height 19
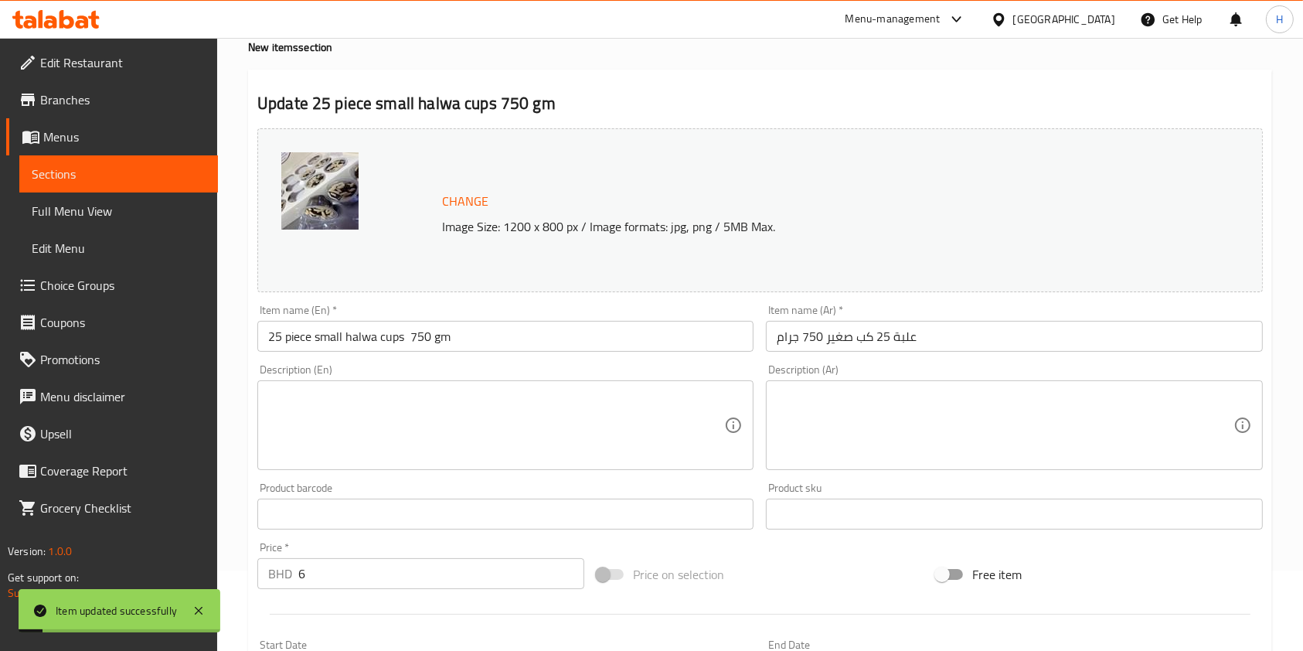
scroll to position [0, 0]
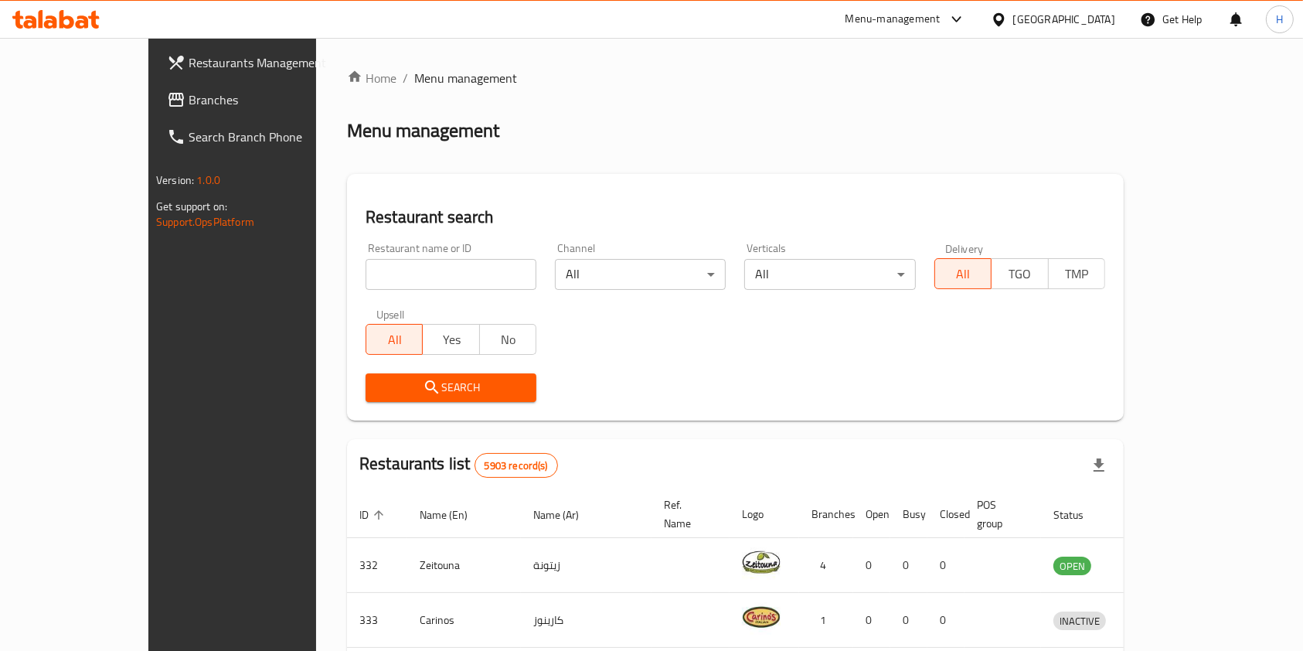
click at [390, 267] on input "search" at bounding box center [451, 274] width 171 height 31
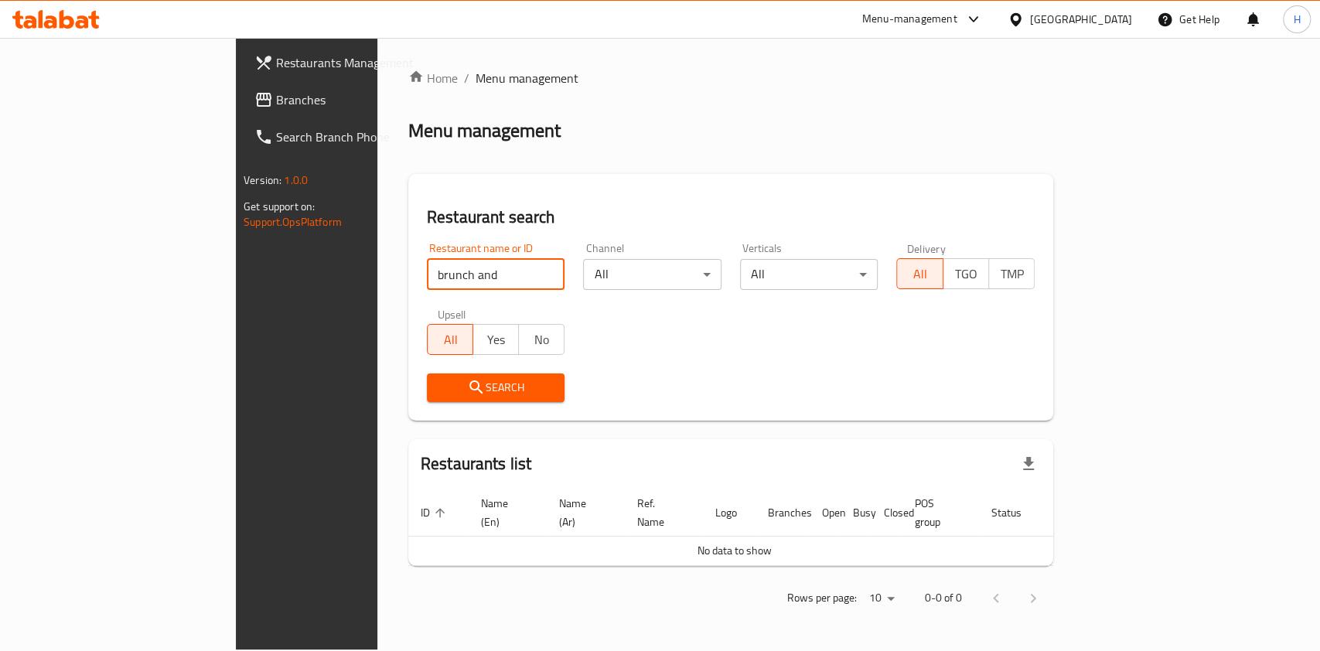
drag, startPoint x: 354, startPoint y: 263, endPoint x: 0, endPoint y: 315, distance: 358.0
click at [236, 314] on div "Restaurants Management Branches Search Branch Phone Version: 1.0.0 Get support …" at bounding box center [660, 344] width 848 height 612
type input "ل"
click button "Search" at bounding box center [496, 387] width 138 height 29
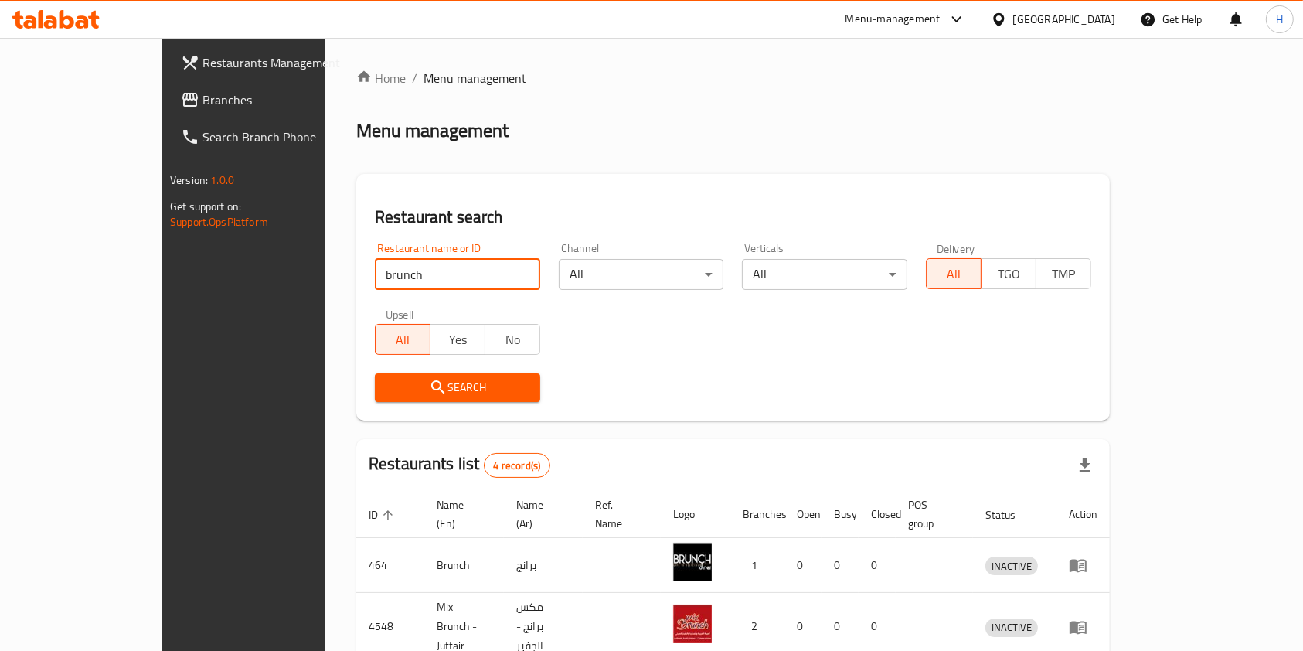
drag, startPoint x: 366, startPoint y: 268, endPoint x: 86, endPoint y: 325, distance: 285.7
click at [162, 322] on div "Restaurants Management Branches Search Branch Phone Version: 1.0.0 Get support …" at bounding box center [651, 462] width 979 height 849
click button "Search" at bounding box center [457, 387] width 165 height 29
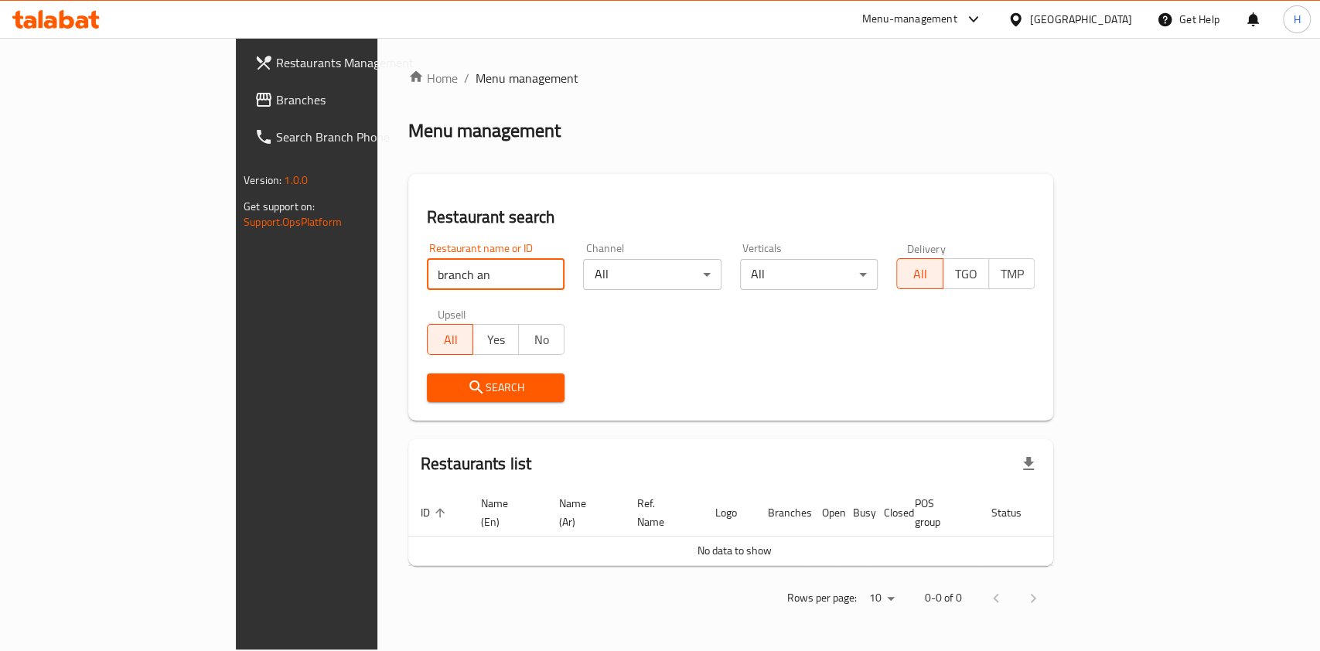
drag, startPoint x: 365, startPoint y: 271, endPoint x: 0, endPoint y: 411, distance: 390.5
click at [236, 361] on div "Restaurants Management Branches Search Branch Phone Version: 1.0.0 Get support …" at bounding box center [660, 344] width 848 height 612
type input "b"
